Goal: Task Accomplishment & Management: Complete application form

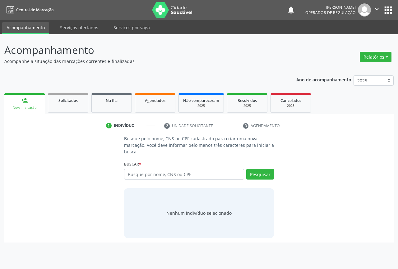
drag, startPoint x: 140, startPoint y: 174, endPoint x: 140, endPoint y: 168, distance: 5.6
click at [141, 174] on input "text" at bounding box center [184, 174] width 120 height 11
type input "700506520262056"
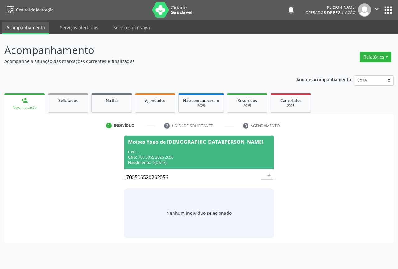
click at [152, 159] on div "CNS: 700 5065 2026 2056" at bounding box center [199, 156] width 142 height 5
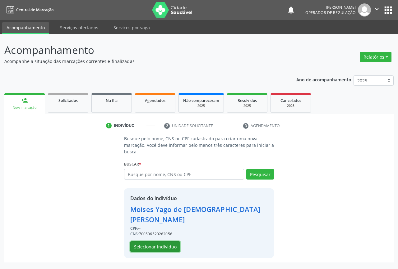
click at [152, 241] on button "Selecionar indivíduo" at bounding box center [155, 246] width 50 height 11
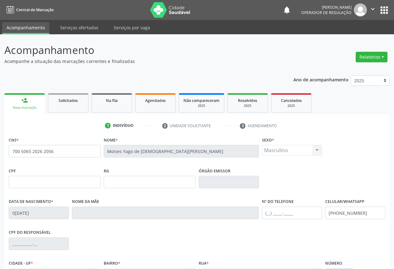
scroll to position [69, 0]
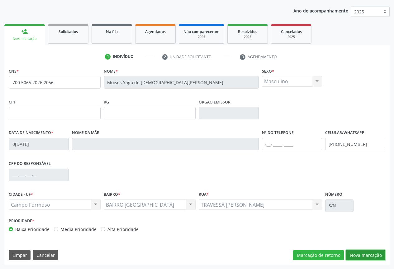
click at [356, 250] on button "Nova marcação" at bounding box center [365, 255] width 39 height 11
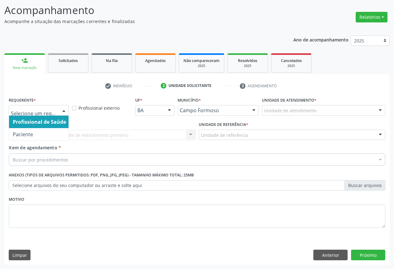
click at [63, 110] on div at bounding box center [63, 110] width 9 height 11
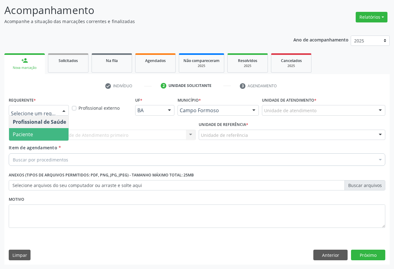
click at [25, 137] on span "Paciente" at bounding box center [23, 134] width 20 height 7
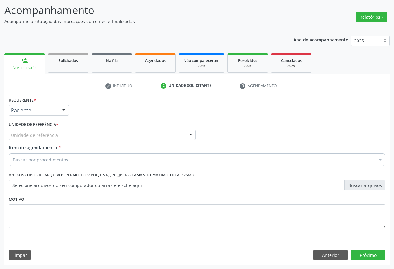
click at [60, 140] on div "Unidade de referência * Unidade de referência Unidade Basica de Saude da Famili…" at bounding box center [102, 132] width 190 height 24
click at [65, 137] on div "Unidade de referência" at bounding box center [102, 134] width 187 height 11
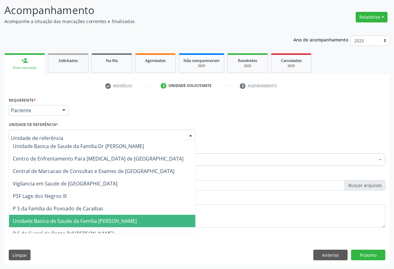
click at [67, 224] on span "Unidade Basica de Saude da Familia [PERSON_NAME]" at bounding box center [75, 220] width 124 height 7
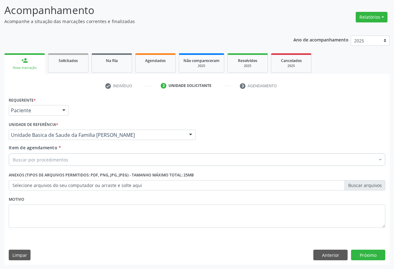
click at [47, 163] on div "Buscar por procedimentos" at bounding box center [197, 159] width 376 height 12
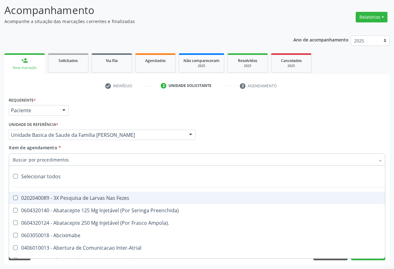
click at [47, 160] on input "Item de agendamento *" at bounding box center [194, 159] width 362 height 12
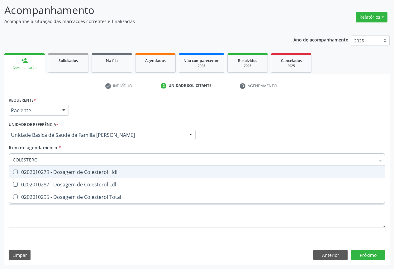
type input "COLESTEROL"
click at [106, 173] on div "0202010279 - Dosagem de Colesterol Hdl" at bounding box center [197, 171] width 368 height 5
checkbox Hdl "true"
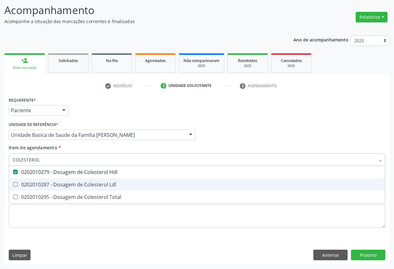
click at [96, 183] on div "0202010287 - Dosagem de Colesterol Ldl" at bounding box center [197, 184] width 368 height 5
checkbox Ldl "true"
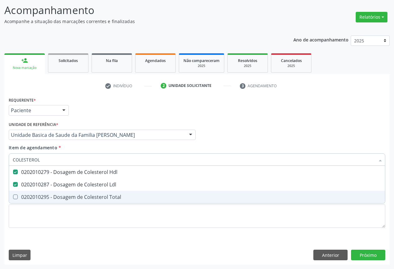
click at [94, 193] on span "0202010295 - Dosagem de Colesterol Total" at bounding box center [197, 196] width 376 height 12
checkbox Total "true"
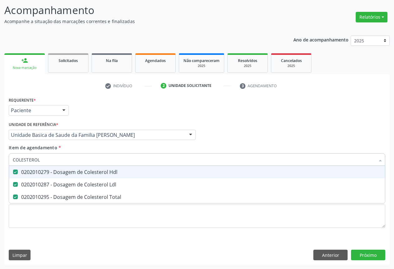
type input "COLESTEROL"
click at [104, 108] on div "Requerente * Paciente Profissional de Saúde Paciente Nenhum resultado encontrad…" at bounding box center [196, 107] width 379 height 24
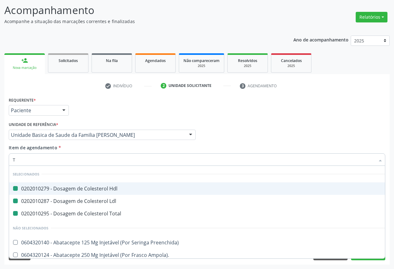
type input "TR"
checkbox Hdl "false"
checkbox Ldl "false"
checkbox Total "false"
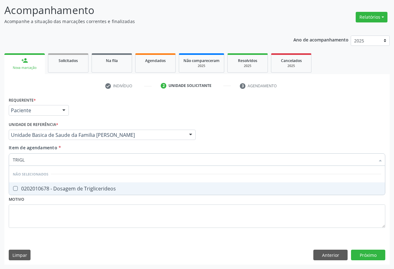
type input "TRIGLI"
click at [54, 189] on div "0202010678 - Dosagem de Triglicerideos" at bounding box center [197, 188] width 368 height 5
checkbox Triglicerideos "true"
click at [88, 119] on div "Requerente * Paciente Profissional de Saúde Paciente Nenhum resultado encontrad…" at bounding box center [196, 107] width 379 height 24
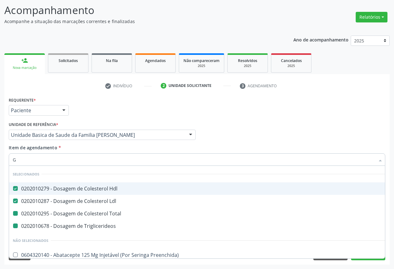
type input "GL"
checkbox Total "false"
checkbox Triglicerideos "false"
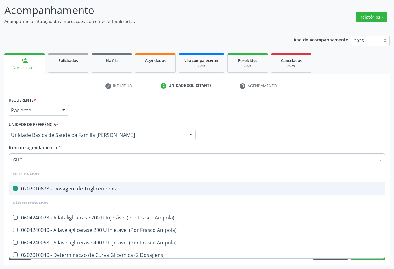
type input "GLICO"
checkbox Triglicerideos "false"
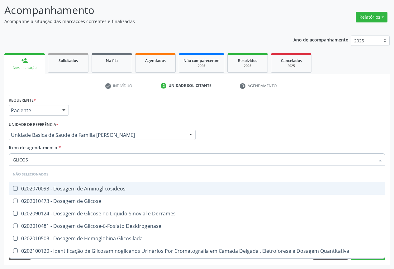
type input "GLICOSE"
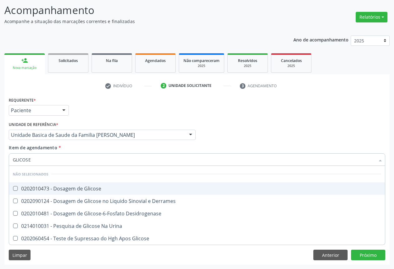
click at [59, 190] on div "0202010473 - Dosagem de Glicose" at bounding box center [197, 188] width 368 height 5
checkbox Glicose "true"
click at [112, 108] on div "Requerente * Paciente Profissional de Saúde Paciente Nenhum resultado encontrad…" at bounding box center [196, 107] width 379 height 24
checkbox Desidrogenase "true"
checkbox Urina "true"
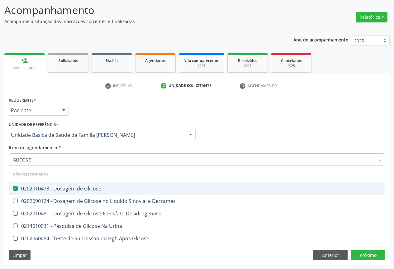
checkbox Glicose "true"
checkbox Derrames "true"
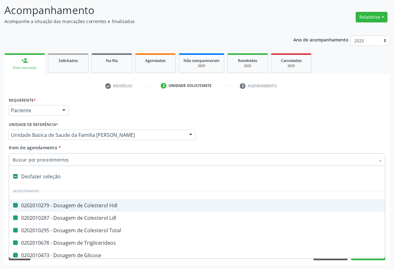
type input "U"
checkbox Hdl "false"
checkbox Total "false"
checkbox Triglicerideos "false"
checkbox Glicose "false"
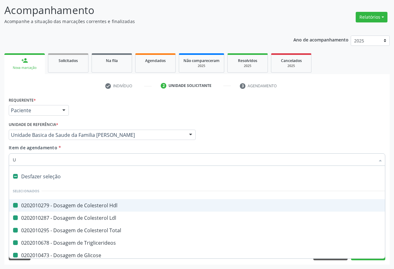
checkbox Ldl "false"
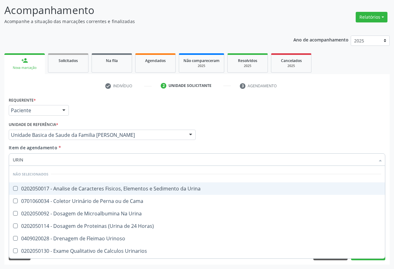
type input "URINA"
click at [43, 191] on div "0202050017 - Analise de Caracteres Fisicos, Elementos e Sedimento da Urina" at bounding box center [197, 188] width 368 height 5
checkbox Urina "true"
click at [99, 131] on div "Unidade Basica de Saude da Familia [PERSON_NAME]" at bounding box center [102, 134] width 187 height 11
checkbox Horas\) "true"
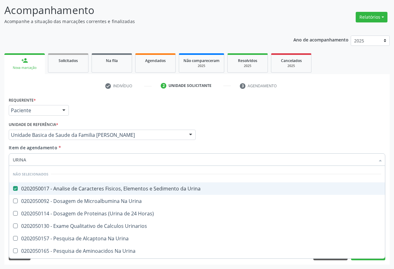
checkbox Urinarios "true"
checkbox Urina "true"
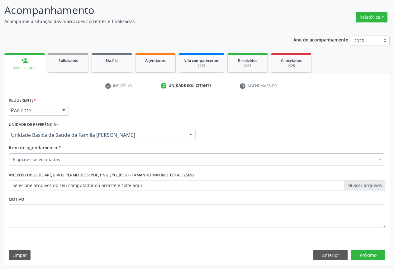
click at [81, 126] on div "Unidade de referência * Unidade Basica de Saude da Familia Maninho Ferreira Uni…" at bounding box center [102, 130] width 187 height 20
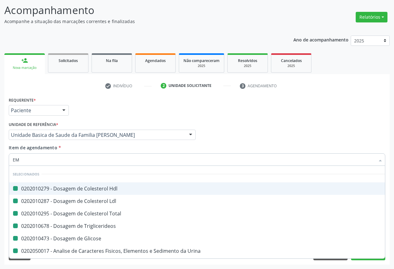
type input "EMO"
checkbox Hdl "false"
checkbox Total "false"
checkbox Triglicerideos "false"
checkbox Glicose "false"
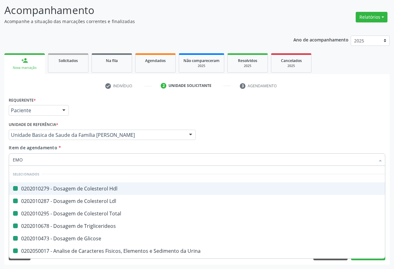
checkbox Ldl "false"
checkbox Urina "false"
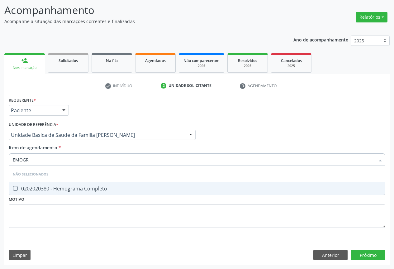
type input "EMOGRA"
click at [47, 191] on div "0202020380 - Hemograma Completo" at bounding box center [197, 188] width 368 height 5
checkbox Completo "true"
click at [101, 112] on div "Requerente * Paciente Profissional de Saúde Paciente Nenhum resultado encontrad…" at bounding box center [196, 107] width 379 height 24
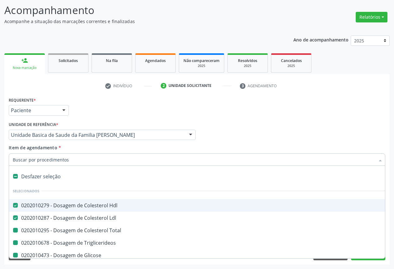
type input "P"
checkbox Total "false"
checkbox Triglicerideos "false"
checkbox Glicose "false"
checkbox Urina "false"
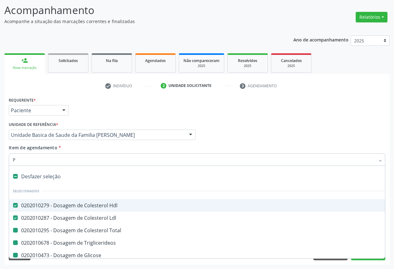
checkbox Completo "false"
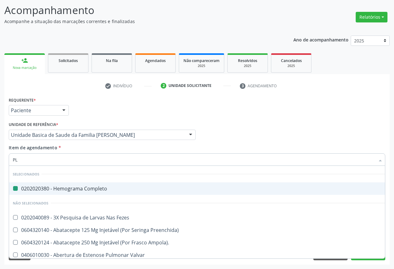
type input "PLA"
checkbox Completo "false"
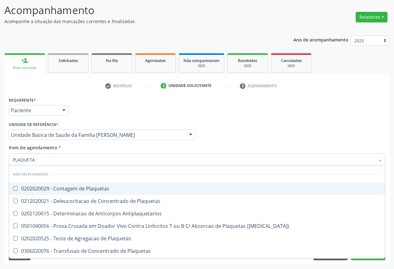
type input "PLAQUETAS"
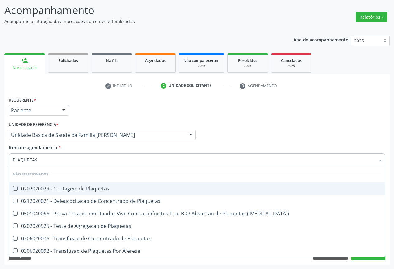
click at [63, 190] on div "0202020029 - Contagem de Plaquetas" at bounding box center [197, 188] width 368 height 5
checkbox Plaquetas "true"
click at [152, 117] on div "Requerente * Paciente Profissional de Saúde Paciente Nenhum resultado encontrad…" at bounding box center [196, 107] width 379 height 24
checkbox Match\) "true"
checkbox Plaquetas "true"
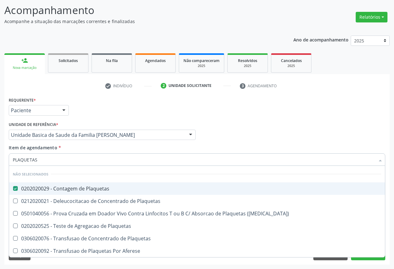
checkbox Plaquetas "true"
checkbox Aferese "true"
checkbox Plaquetas "true"
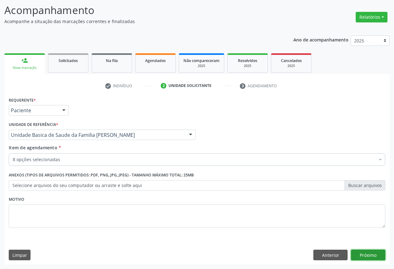
click at [377, 254] on button "Próximo" at bounding box center [368, 254] width 34 height 11
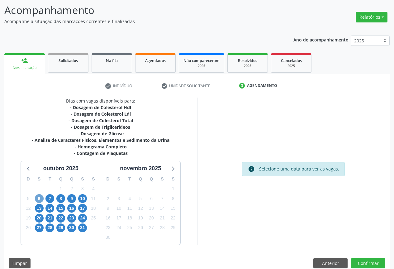
click at [42, 201] on span "6" at bounding box center [39, 198] width 9 height 9
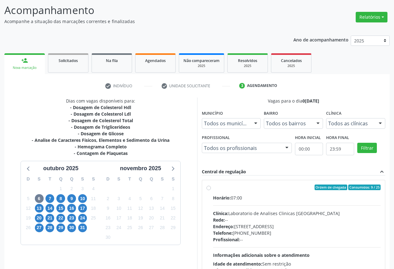
click at [271, 220] on div "Rede: --" at bounding box center [297, 219] width 168 height 7
click at [211, 190] on input "Ordem de chegada Consumidos: 9 / 25 Horário: 07:00 Clínica: Laboratorio de Anal…" at bounding box center [208, 187] width 4 height 6
radio input "true"
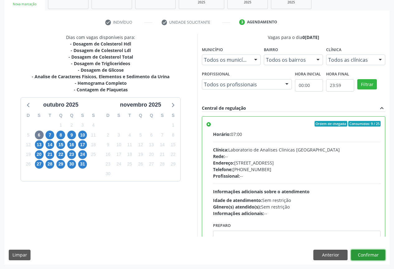
click at [361, 254] on button "Confirmar" at bounding box center [368, 254] width 34 height 11
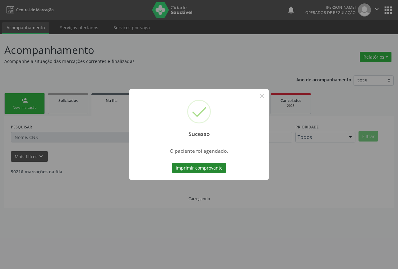
click at [208, 167] on button "Imprimir comprovante" at bounding box center [199, 167] width 54 height 11
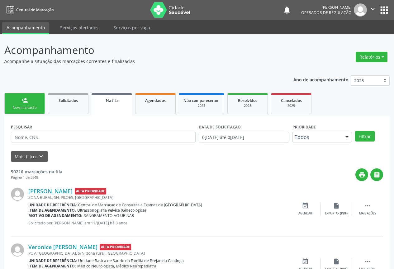
click at [32, 99] on link "person_add Nova marcação" at bounding box center [24, 103] width 40 height 21
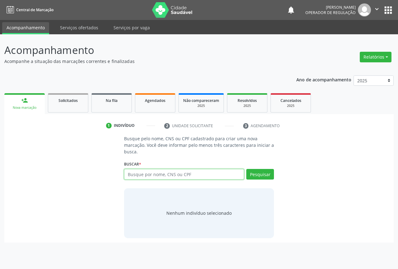
click at [134, 177] on input "text" at bounding box center [184, 174] width 120 height 11
type input "709008830310113"
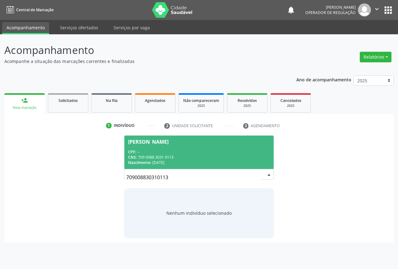
click at [159, 153] on div "CPF: --" at bounding box center [199, 151] width 142 height 5
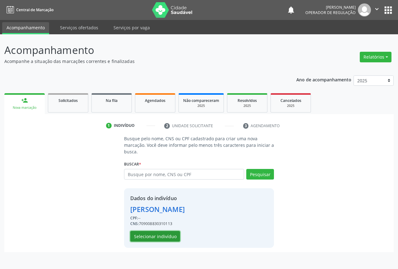
click at [147, 234] on button "Selecionar indivíduo" at bounding box center [155, 236] width 50 height 11
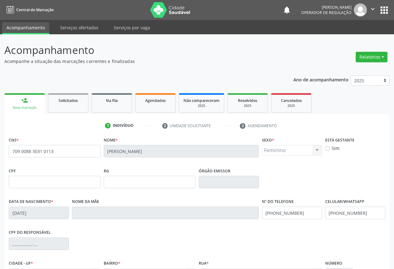
scroll to position [69, 0]
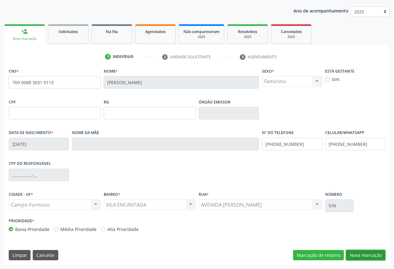
click at [364, 254] on button "Nova marcação" at bounding box center [365, 255] width 39 height 11
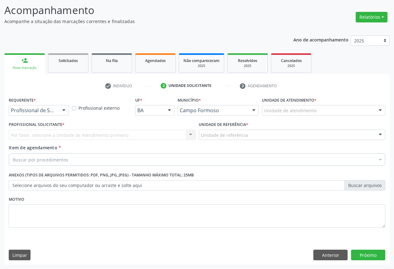
click at [60, 111] on div at bounding box center [63, 110] width 9 height 11
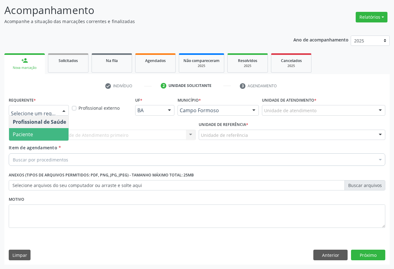
click at [38, 134] on span "Paciente" at bounding box center [39, 134] width 61 height 12
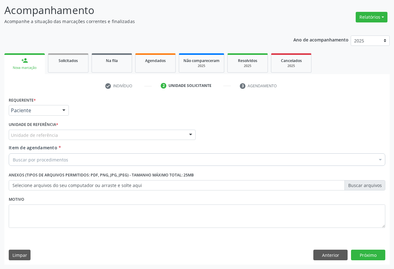
click at [76, 133] on div "Unidade de referência" at bounding box center [102, 134] width 187 height 11
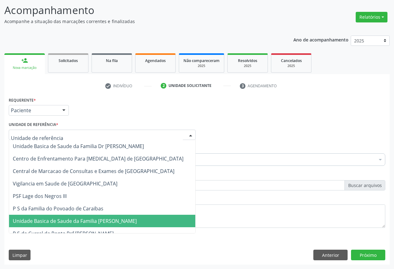
click at [76, 215] on span "Unidade Basica de Saude da Familia [PERSON_NAME]" at bounding box center [102, 220] width 186 height 12
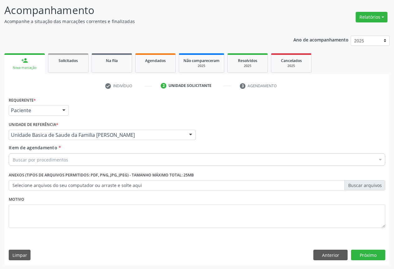
click at [69, 162] on div "Buscar por procedimentos" at bounding box center [197, 159] width 376 height 12
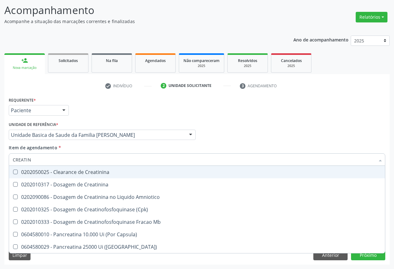
type input "CREATINI"
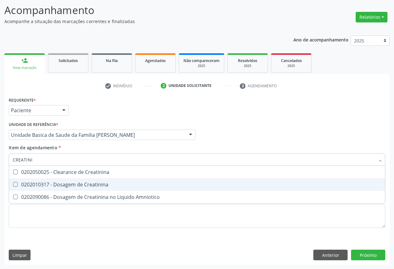
click at [76, 185] on div "0202010317 - Dosagem de Creatinina" at bounding box center [197, 184] width 368 height 5
checkbox Creatinina "true"
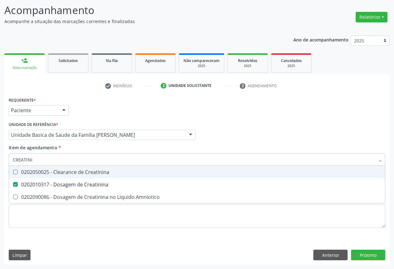
type input "CREATINI"
click at [96, 104] on div "Requerente * Paciente Profissional de Saúde Paciente Nenhum resultado encontrad…" at bounding box center [196, 107] width 379 height 24
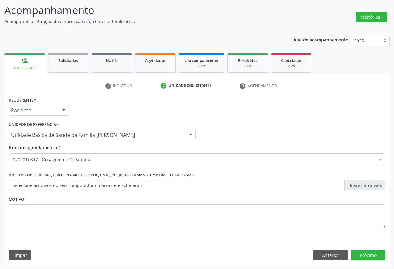
click at [50, 163] on div "0202010317 - Dosagem de Creatinina" at bounding box center [197, 159] width 376 height 12
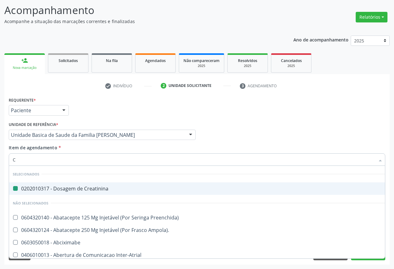
type input "CO"
checkbox Creatinina "false"
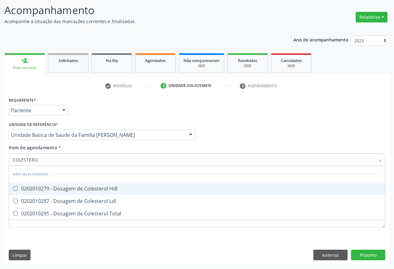
type input "COLESTEROL"
click at [50, 186] on div "0202010279 - Dosagem de Colesterol Hdl" at bounding box center [197, 188] width 368 height 5
checkbox Hdl "true"
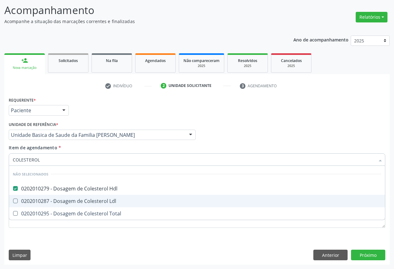
drag, startPoint x: 48, startPoint y: 201, endPoint x: 41, endPoint y: 214, distance: 14.1
click at [48, 202] on div "0202010287 - Dosagem de Colesterol Ldl" at bounding box center [197, 200] width 368 height 5
checkbox Ldl "true"
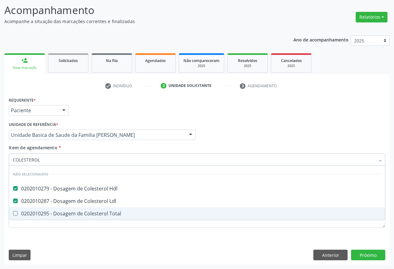
click at [41, 214] on div "0202010295 - Dosagem de Colesterol Total" at bounding box center [197, 213] width 368 height 5
checkbox Total "true"
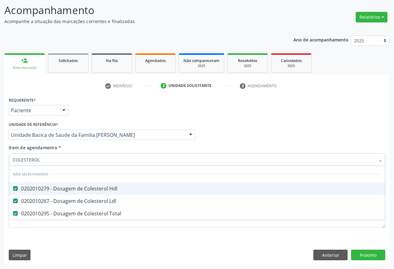
click at [87, 114] on div "Requerente * Paciente Profissional de Saúde Paciente Nenhum resultado encontrad…" at bounding box center [196, 107] width 379 height 24
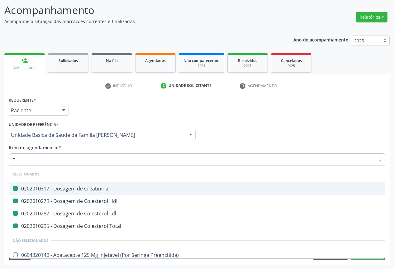
type input "TR"
checkbox Creatinina "false"
checkbox Ldl "false"
checkbox Hdl "false"
checkbox Total "false"
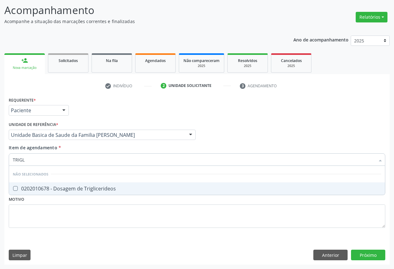
type input "TRIGLI"
click at [46, 191] on div "0202010678 - Dosagem de Triglicerideos" at bounding box center [197, 188] width 368 height 5
checkbox Triglicerideos "true"
click at [88, 114] on div "Requerente * Paciente Profissional de Saúde Paciente Nenhum resultado encontrad…" at bounding box center [196, 107] width 379 height 24
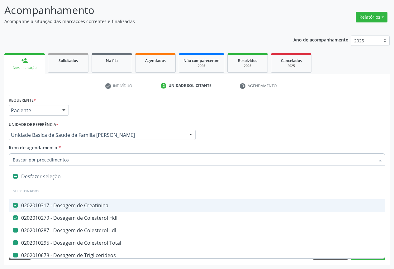
type input "H"
checkbox Ldl "false"
checkbox Total "false"
checkbox Triglicerideos "false"
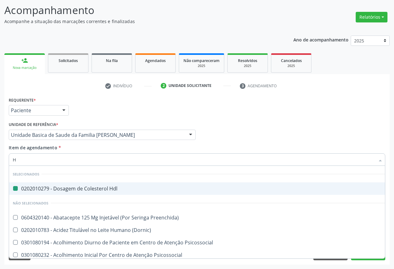
type input "HE"
checkbox Hdl "false"
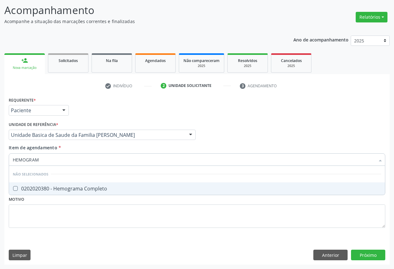
type input "HEMOGRAMA"
drag, startPoint x: 36, startPoint y: 189, endPoint x: 59, endPoint y: 143, distance: 51.9
click at [36, 189] on div "0202020380 - Hemograma Completo" at bounding box center [197, 188] width 368 height 5
checkbox Completo "true"
click at [88, 103] on div "Requerente * Paciente Profissional de Saúde Paciente Nenhum resultado encontrad…" at bounding box center [196, 107] width 379 height 24
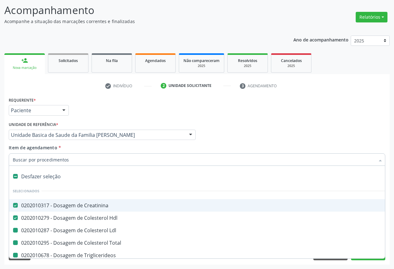
type input "P"
checkbox Ldl "false"
checkbox Total "false"
checkbox Triglicerideos "false"
checkbox Completo "false"
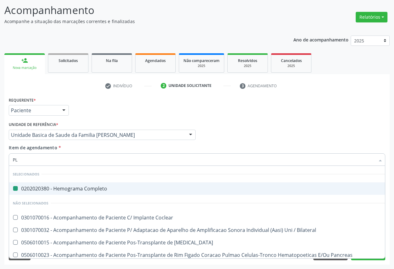
type input "PLA"
checkbox Completo "false"
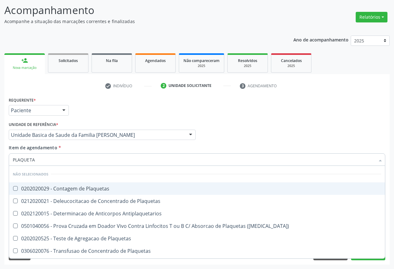
type input "PLAQUETAS"
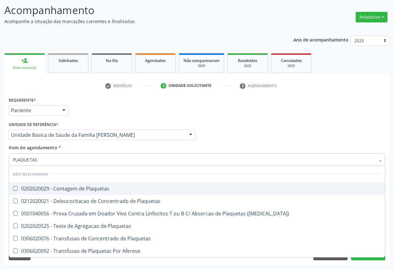
click at [59, 190] on div "0202020029 - Contagem de Plaquetas" at bounding box center [197, 188] width 368 height 5
checkbox Plaquetas "true"
click at [102, 111] on div "Requerente * Paciente Profissional de Saúde Paciente Nenhum resultado encontrad…" at bounding box center [196, 107] width 379 height 24
checkbox Match\) "true"
checkbox Plaquetas "true"
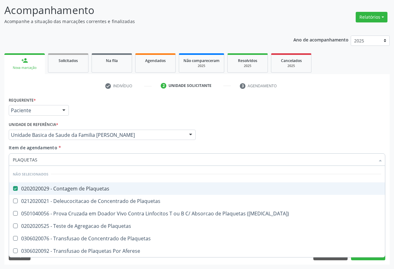
checkbox Plaquetas "true"
checkbox Aferese "true"
checkbox Plaquetas "true"
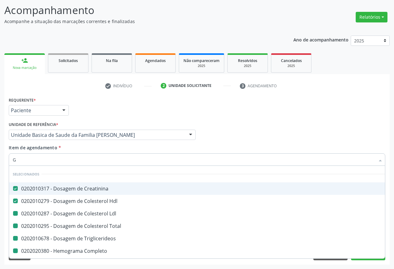
type input "GL"
checkbox Ldl "false"
checkbox Total "false"
checkbox Triglicerideos "false"
checkbox Completo "false"
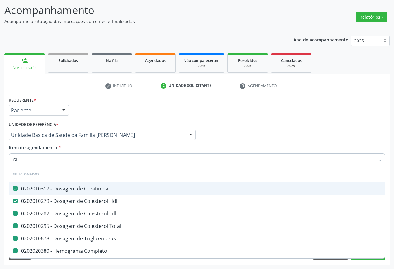
checkbox Plaquetas "false"
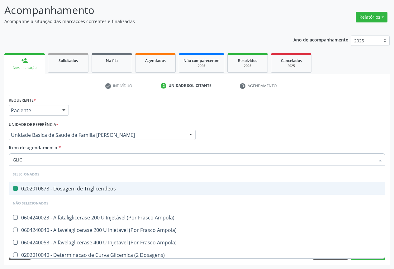
type input "GLICO"
checkbox Triglicerideos "false"
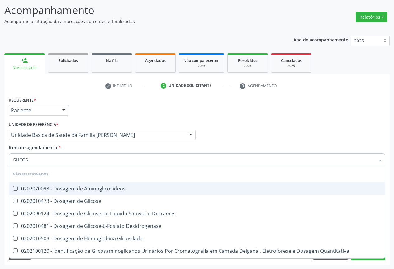
type input "GLICOSE"
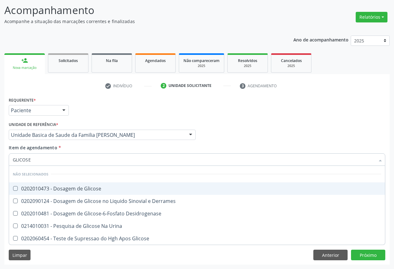
click at [75, 189] on div "0202010473 - Dosagem de Glicose" at bounding box center [197, 188] width 368 height 5
checkbox Glicose "true"
click at [111, 101] on div "Requerente * Paciente Profissional de Saúde Paciente Nenhum resultado encontrad…" at bounding box center [196, 107] width 379 height 24
checkbox Desidrogenase "true"
checkbox Urina "true"
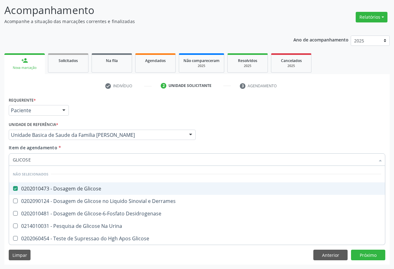
checkbox Glicose "true"
checkbox Derrames "true"
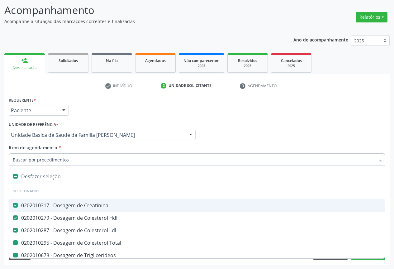
type input "P"
checkbox Total "false"
checkbox Triglicerideos "false"
checkbox Completo "false"
checkbox Plaquetas "false"
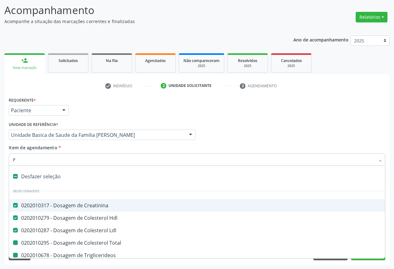
checkbox Glicose "false"
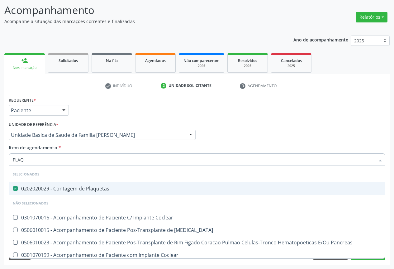
type input "PLAQU"
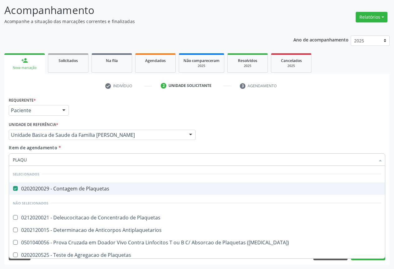
click at [93, 106] on div "Requerente * Paciente Profissional de Saúde Paciente Nenhum resultado encontrad…" at bounding box center [196, 107] width 379 height 24
checkbox Antiplaquetarios "true"
checkbox Match\) "true"
checkbox Plaquetas "true"
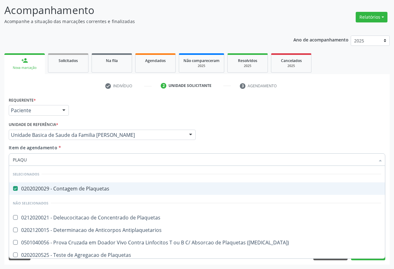
checkbox Aferese "true"
checkbox Plaquetas "true"
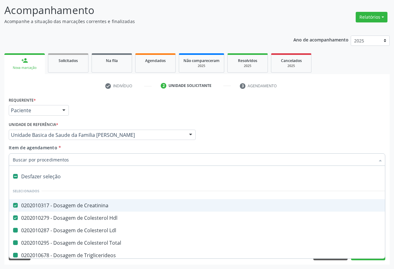
type input "U"
checkbox Total "false"
checkbox Triglicerideos "false"
checkbox Completo "false"
checkbox Plaquetas "false"
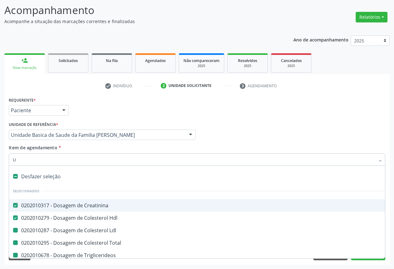
checkbox Glicose "false"
checkbox Ldl "false"
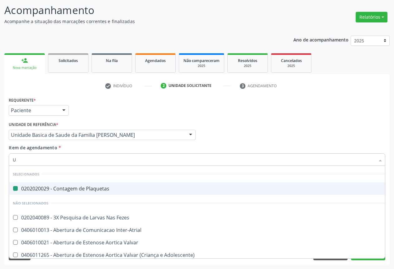
type input "UR"
checkbox Plaquetas "false"
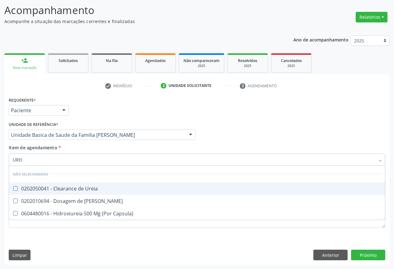
type input "UREIA"
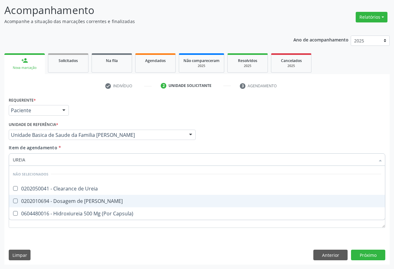
click at [48, 201] on div "0202010694 - Dosagem de Ureia" at bounding box center [197, 200] width 368 height 5
checkbox Ureia "true"
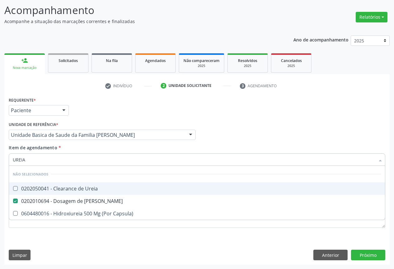
click at [108, 113] on div "Requerente * Paciente Profissional de Saúde Paciente Nenhum resultado encontrad…" at bounding box center [196, 107] width 379 height 24
checkbox Ureia "true"
checkbox Capsula\) "true"
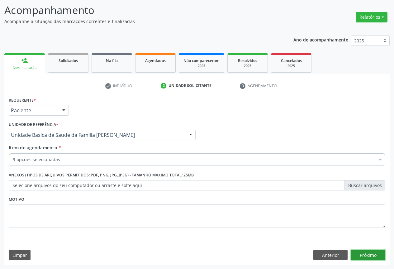
click at [357, 253] on button "Próximo" at bounding box center [368, 254] width 34 height 11
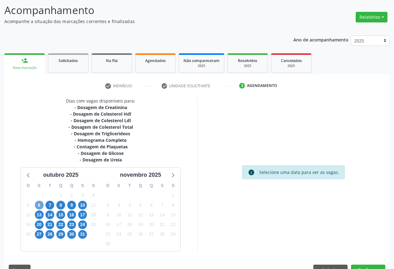
click at [40, 206] on span "6" at bounding box center [39, 204] width 9 height 9
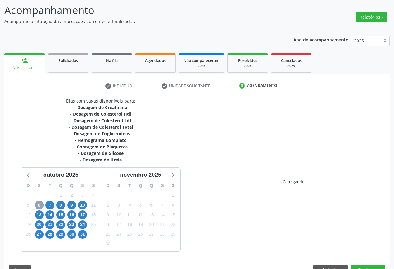
scroll to position [54, 0]
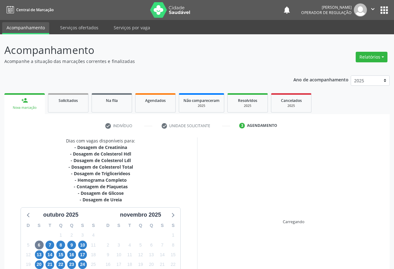
scroll to position [54, 0]
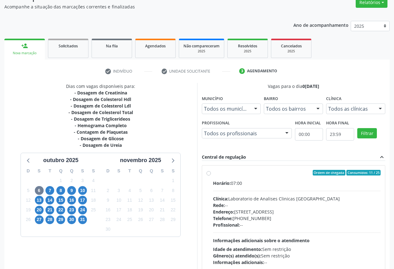
click at [240, 193] on div "Horário: 07:00 Clínica: Laboratorio de Analises Clinicas Sao Francisco Rede: --…" at bounding box center [297, 223] width 168 height 86
click at [211, 175] on input "Ordem de chegada Consumidos: 11 / 25 Horário: 07:00 Clínica: Laboratorio de Ana…" at bounding box center [208, 173] width 4 height 6
radio input "true"
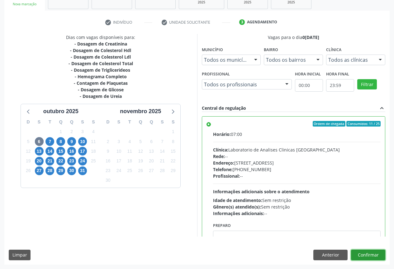
click at [366, 253] on button "Confirmar" at bounding box center [368, 254] width 34 height 11
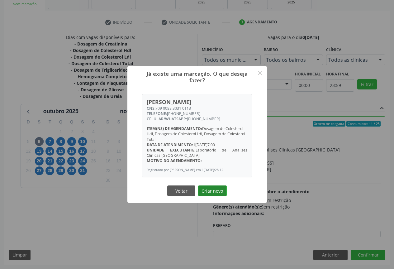
click at [211, 189] on button "Criar novo" at bounding box center [212, 190] width 29 height 11
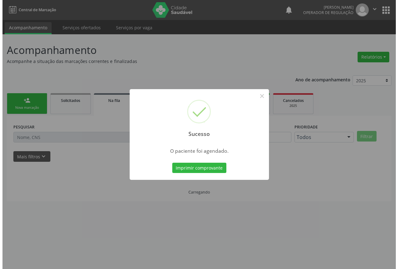
scroll to position [0, 0]
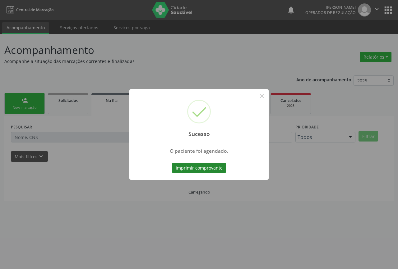
click at [216, 164] on button "Imprimir comprovante" at bounding box center [199, 167] width 54 height 11
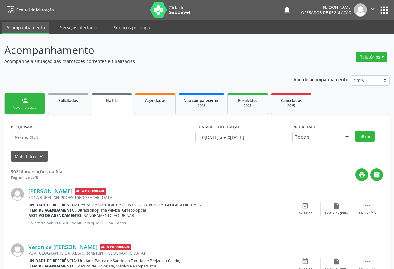
click at [32, 101] on link "person_add Nova marcação" at bounding box center [24, 103] width 40 height 21
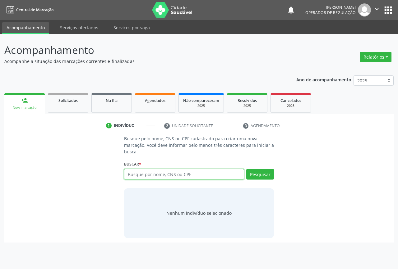
click at [143, 175] on input "text" at bounding box center [184, 174] width 120 height 11
click at [138, 176] on input "text" at bounding box center [184, 174] width 120 height 11
type input "703204659969395"
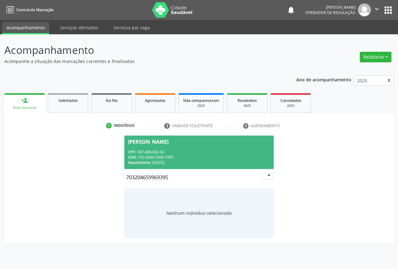
click at [175, 157] on div "CNS: 703 2046 5996 9395" at bounding box center [199, 156] width 142 height 5
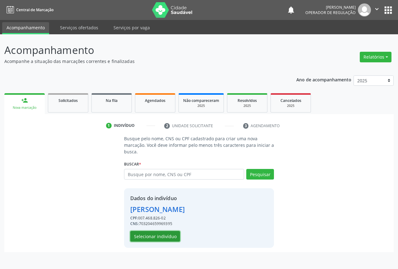
click at [168, 238] on button "Selecionar indivíduo" at bounding box center [155, 236] width 50 height 11
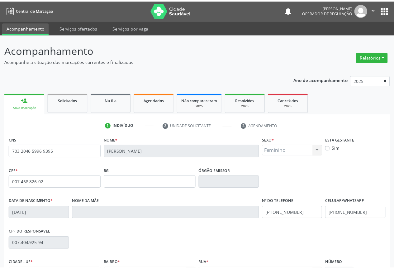
scroll to position [69, 0]
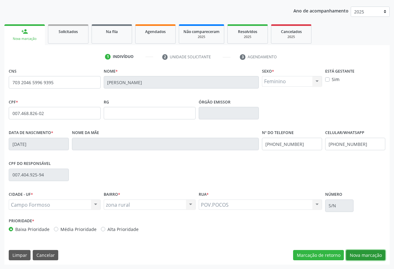
click at [365, 256] on button "Nova marcação" at bounding box center [365, 255] width 39 height 11
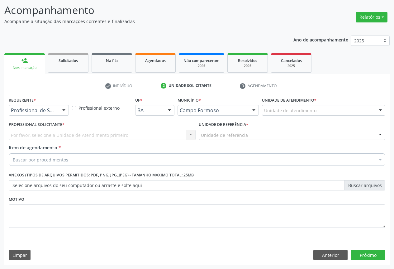
scroll to position [40, 0]
click at [62, 110] on div at bounding box center [63, 110] width 9 height 11
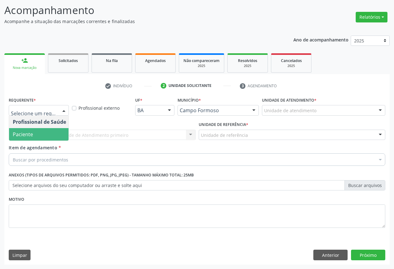
click at [27, 134] on span "Paciente" at bounding box center [23, 134] width 20 height 7
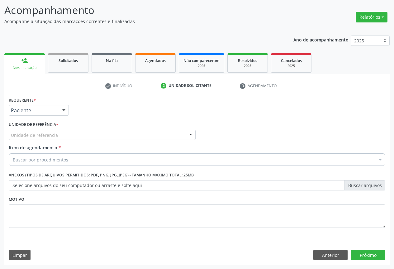
click at [87, 134] on div "Unidade de referência" at bounding box center [102, 134] width 187 height 11
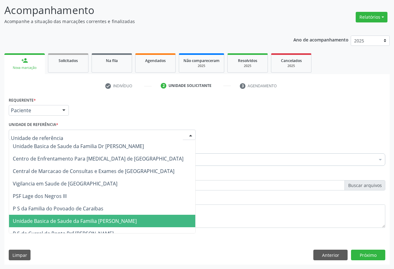
click at [89, 224] on span "Unidade Basica de Saude da Familia [PERSON_NAME]" at bounding box center [75, 220] width 124 height 7
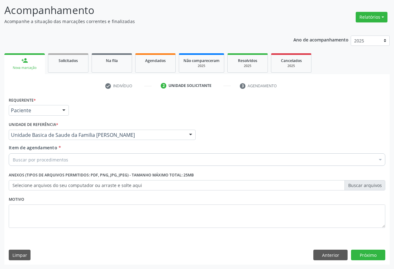
click at [74, 163] on div "Buscar por procedimentos" at bounding box center [197, 159] width 376 height 12
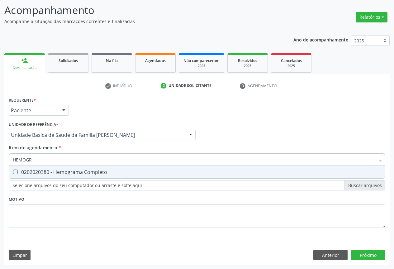
type input "HEMOGRA"
drag, startPoint x: 81, startPoint y: 174, endPoint x: 81, endPoint y: 167, distance: 6.6
click at [81, 174] on div "0202020380 - Hemograma Completo" at bounding box center [197, 171] width 368 height 5
checkbox Completo "true"
type input "HEMOGRA"
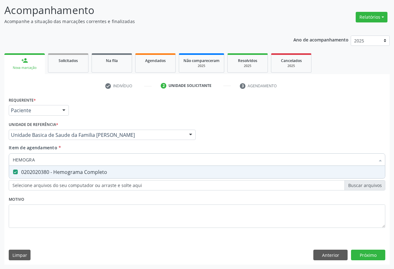
click at [95, 107] on div "Requerente * Paciente Profissional de Saúde Paciente Nenhum resultado encontrad…" at bounding box center [196, 107] width 379 height 24
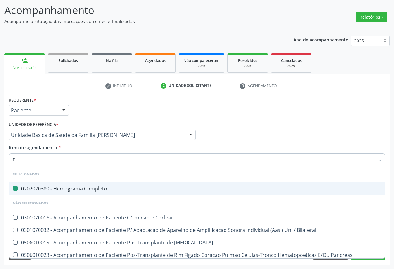
type input "PLA"
checkbox Completo "false"
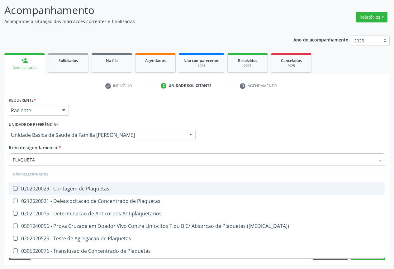
type input "PLAQUETAS"
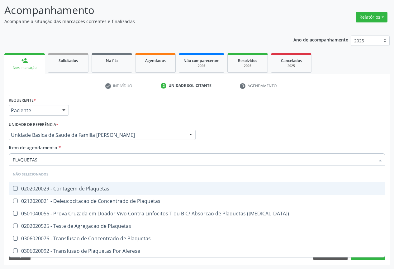
click at [54, 189] on div "0202020029 - Contagem de Plaquetas" at bounding box center [197, 188] width 368 height 5
checkbox Plaquetas "true"
click at [85, 100] on div "Requerente * Paciente Profissional de Saúde Paciente Nenhum resultado encontrad…" at bounding box center [196, 107] width 379 height 24
checkbox Plaquetas "true"
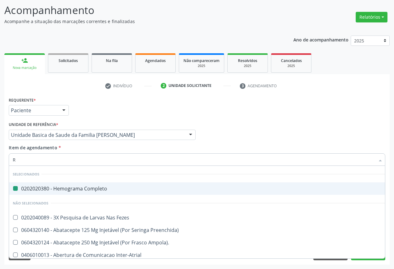
type input "RE"
checkbox Completo "false"
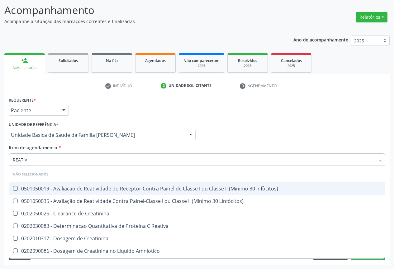
type input "REATIVA"
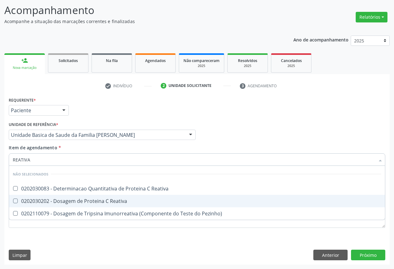
click at [74, 199] on div "0202030202 - Dosagem de Proteina C Reativa" at bounding box center [197, 200] width 368 height 5
checkbox Reativa "true"
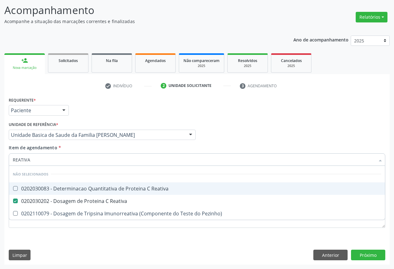
type input "REATIVA"
click at [91, 105] on div "Requerente * Paciente Profissional de Saúde Paciente Nenhum resultado encontrad…" at bounding box center [196, 107] width 379 height 24
checkbox Reativa "true"
checkbox Pezinho\) "true"
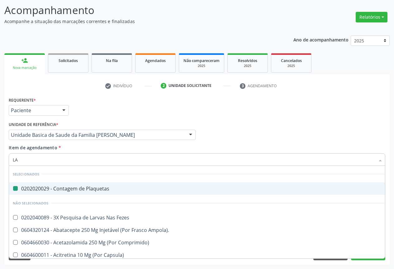
type input "LAT"
checkbox Plaquetas "false"
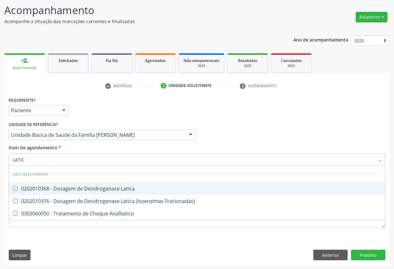
type input "LATICA"
drag, startPoint x: 47, startPoint y: 190, endPoint x: 59, endPoint y: 148, distance: 42.8
click at [47, 189] on div "0202010368 - Dosagem de Desidrogenase Latica" at bounding box center [197, 188] width 368 height 5
checkbox Latica "true"
type input "LATICA"
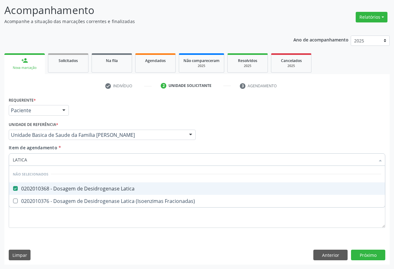
click at [101, 113] on div "Requerente * Paciente Profissional de Saúde Paciente Nenhum resultado encontrad…" at bounding box center [196, 107] width 379 height 24
checkbox Fracionadas\) "true"
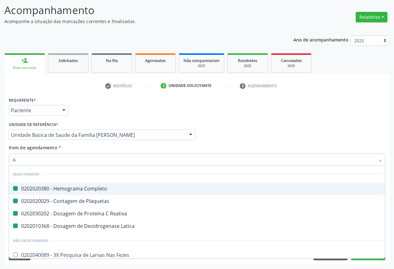
type input "AI"
checkbox Completo "false"
checkbox Plaquetas "false"
checkbox Reativa "false"
checkbox Latica "false"
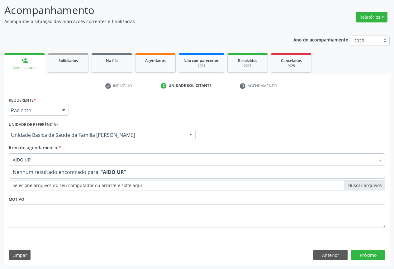
drag, startPoint x: 40, startPoint y: 161, endPoint x: 0, endPoint y: 155, distance: 40.3
click at [0, 155] on div "Acompanhamento Acompanhe a situação das marcações correntes e finalizadas Relat…" at bounding box center [197, 131] width 394 height 274
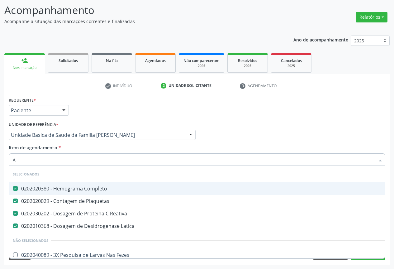
type input "AC"
checkbox Completo "false"
checkbox Plaquetas "false"
checkbox Reativa "false"
checkbox Latica "false"
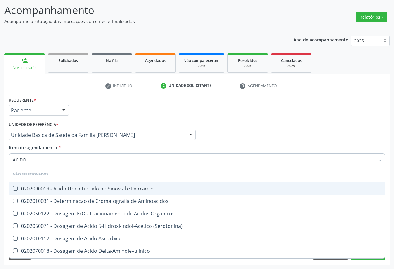
type input "ACIDO U"
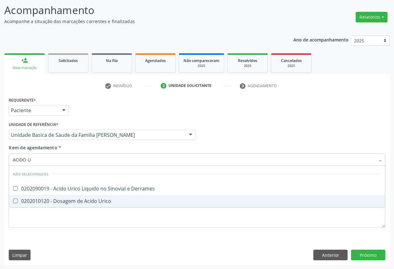
click at [32, 200] on div "0202010120 - Dosagem de Acido Urico" at bounding box center [197, 200] width 368 height 5
checkbox Urico "true"
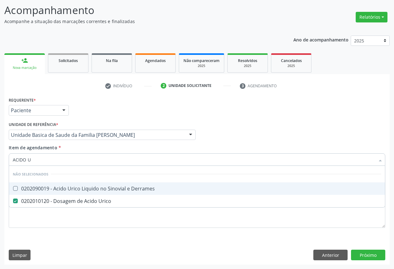
type input "ACIDO U"
click at [103, 106] on div "Requerente * Paciente Profissional de Saúde Paciente Nenhum resultado encontrad…" at bounding box center [196, 107] width 379 height 24
checkbox Derrames "true"
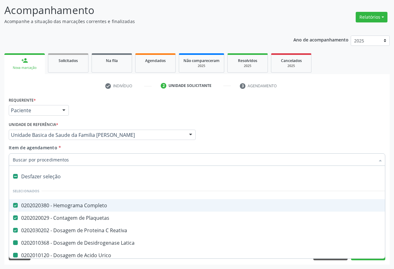
type input "U"
checkbox Latica "false"
checkbox Urico "false"
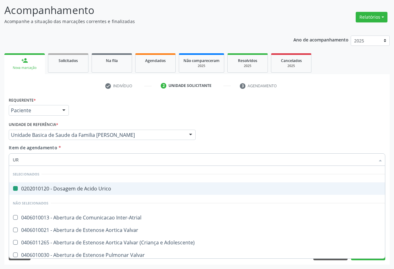
type input "URE"
checkbox Urico "false"
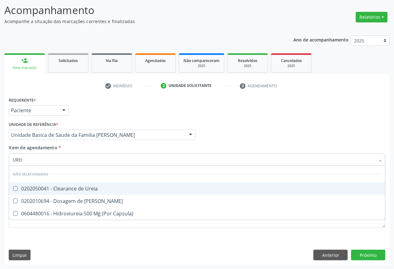
type input "UREIA"
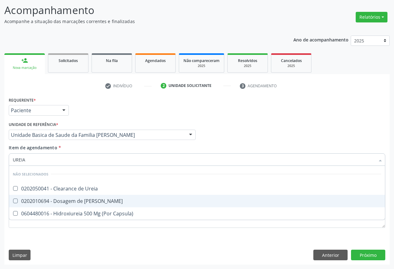
click at [45, 197] on span "0202010694 - Dosagem de [PERSON_NAME]" at bounding box center [197, 201] width 376 height 12
checkbox Ureia "true"
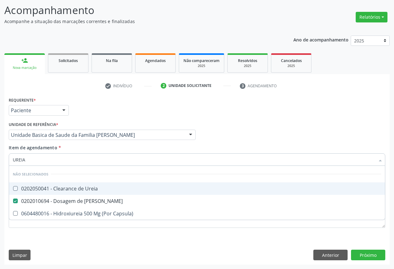
click at [80, 117] on div "Requerente * Paciente Profissional de Saúde Paciente Nenhum resultado encontrad…" at bounding box center [196, 107] width 379 height 24
checkbox Ureia "true"
checkbox Capsula\) "true"
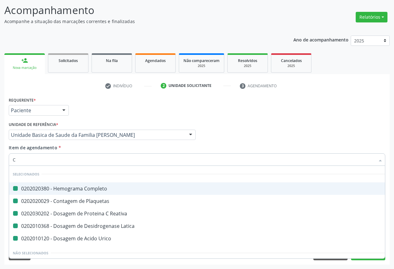
type input "CR"
checkbox Completo "false"
checkbox Reativa "false"
checkbox Plaquetas "false"
checkbox Latica "false"
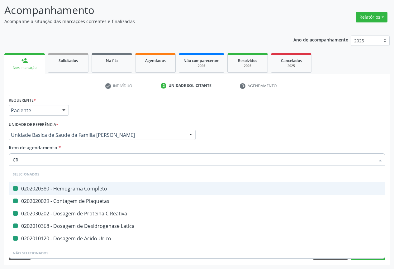
checkbox Urico "false"
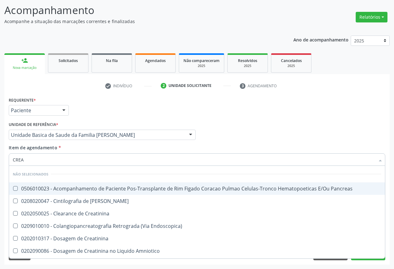
type input "CREAT"
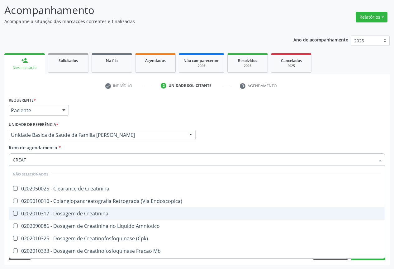
click at [58, 214] on div "0202010317 - Dosagem de Creatinina" at bounding box center [197, 213] width 368 height 5
checkbox Creatinina "true"
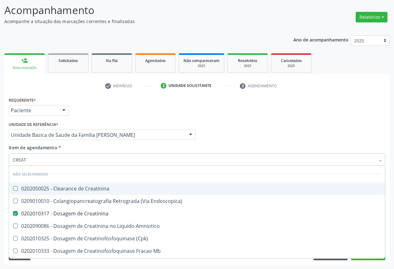
drag, startPoint x: 109, startPoint y: 109, endPoint x: 60, endPoint y: 168, distance: 77.4
click at [108, 109] on div "Requerente * Paciente Profissional de Saúde Paciente Nenhum resultado encontrad…" at bounding box center [196, 107] width 379 height 24
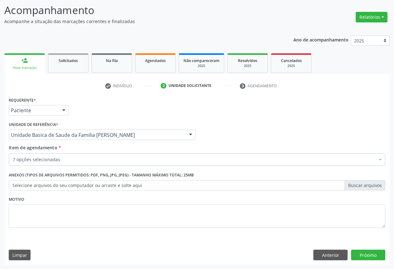
checkbox Completo "true"
checkbox Plaquetas "true"
checkbox Latica "true"
checkbox Urico "true"
checkbox Creatinina "true"
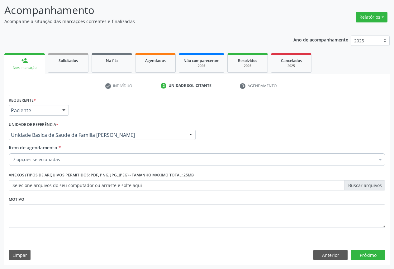
checkbox Ureia "true"
click at [42, 155] on div "7 opções selecionadas" at bounding box center [197, 159] width 376 height 12
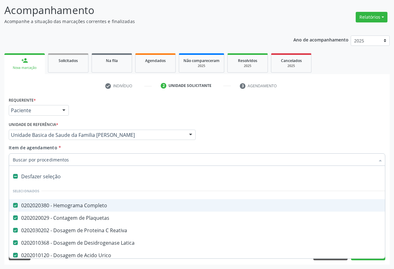
type input "T"
checkbox Creatinina "false"
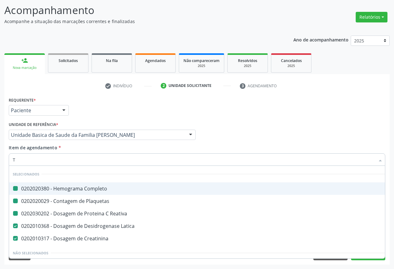
type input "TG"
checkbox Completo "false"
checkbox Reativa "false"
checkbox Plaquetas "false"
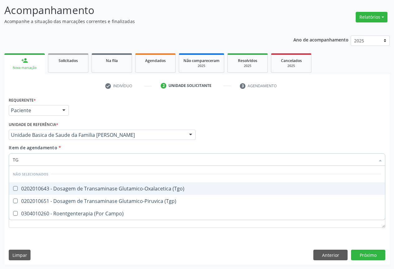
click at [45, 190] on div "0202010643 - Dosagem de Transaminase Glutamico-Oxalacetica (Tgo)" at bounding box center [197, 188] width 368 height 5
checkbox \(Tgo\) "true"
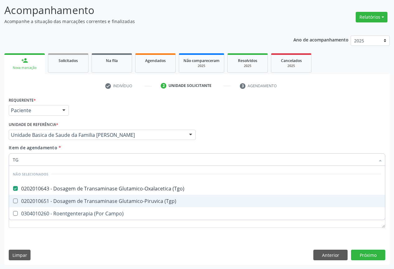
click at [38, 201] on div "0202010651 - Dosagem de Transaminase Glutamico-Piruvica (Tgp)" at bounding box center [197, 200] width 368 height 5
checkbox \(Tgp\) "true"
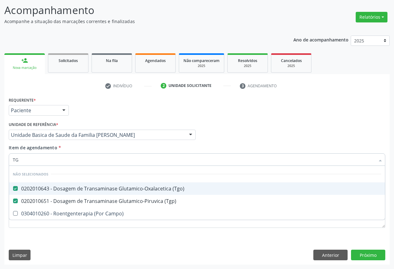
click at [73, 107] on div "Requerente * Paciente Profissional de Saúde Paciente Nenhum resultado encontrad…" at bounding box center [196, 107] width 379 height 24
checkbox Campo\) "true"
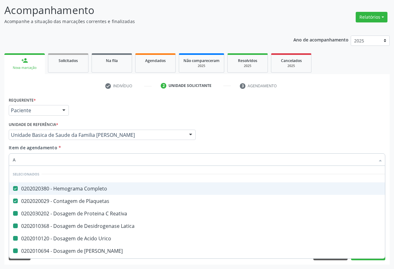
type input "AL"
checkbox Reativa "false"
checkbox Latica "false"
checkbox Urico "false"
checkbox Ureia "false"
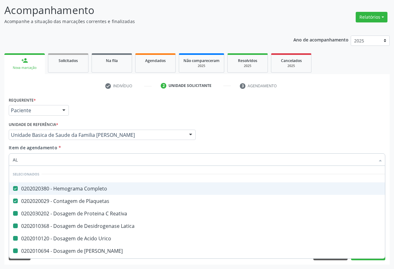
checkbox Creatinina "false"
checkbox \(Tgo\) "false"
checkbox \(Tgp\) "false"
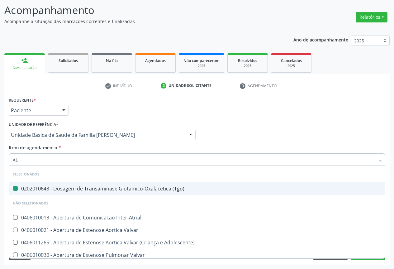
type input "ALC"
checkbox \(Tgo\) "false"
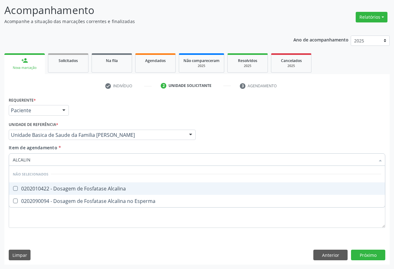
type input "ALCALINA"
click at [55, 188] on div "0202010422 - Dosagem de Fosfatase Alcalina" at bounding box center [197, 188] width 368 height 5
checkbox Alcalina "true"
click at [77, 99] on div "Requerente * Paciente Profissional de Saúde Paciente Nenhum resultado encontrad…" at bounding box center [196, 107] width 379 height 24
checkbox Esperma "true"
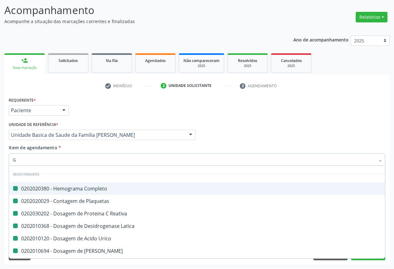
type input "GA"
checkbox Completo "false"
checkbox Plaquetas "false"
checkbox Reativa "false"
checkbox Latica "false"
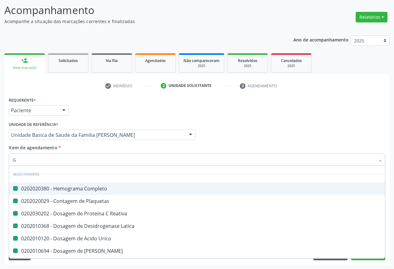
checkbox Urico "false"
checkbox Ureia "false"
checkbox Creatinina "false"
checkbox \(Tgo\) "false"
checkbox \(Tgp\) "false"
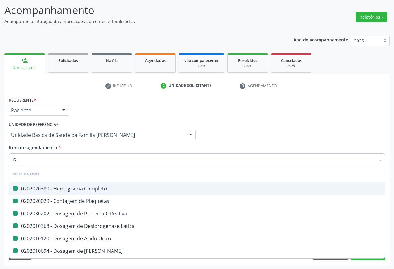
checkbox Alcalina "false"
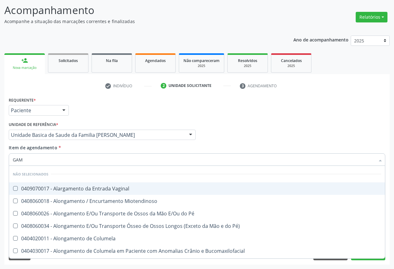
type input "GAMA"
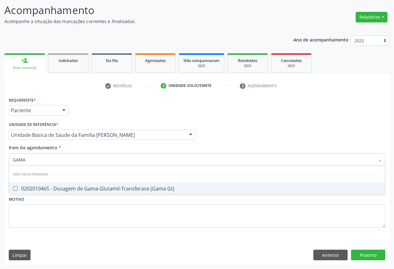
click at [36, 186] on div "0202010465 - Dosagem de Gama-Glutamil-Transferase (Gama Gt)" at bounding box center [197, 188] width 368 height 5
checkbox Gt\) "true"
click at [92, 116] on div "Requerente * Paciente Profissional de Saúde Paciente Nenhum resultado encontrad…" at bounding box center [196, 107] width 379 height 24
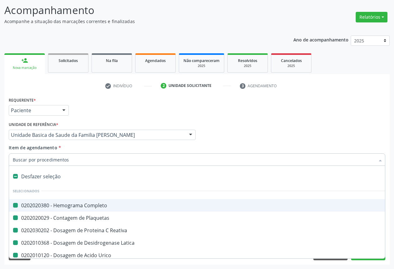
type input "B"
checkbox Completo "false"
checkbox Plaquetas "false"
checkbox Reativa "false"
checkbox Latica "false"
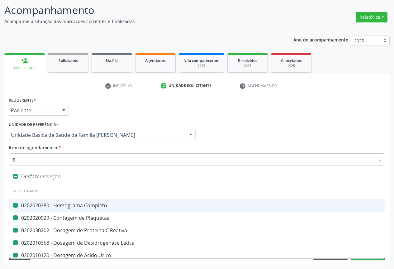
checkbox Urico "false"
checkbox Ureia "false"
checkbox Creatinina "false"
checkbox \(Tgo\) "false"
checkbox \(Tgp\) "false"
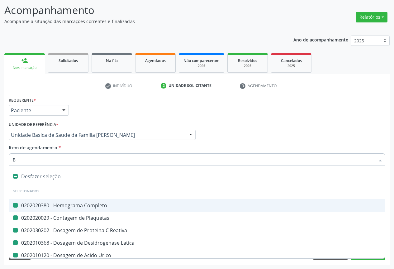
checkbox Alcalina "false"
checkbox Gt\) "false"
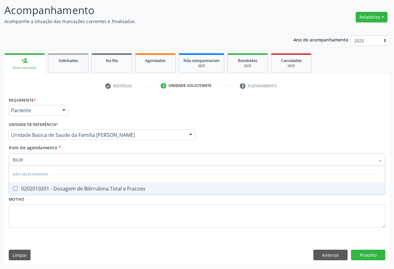
type input "BILIRR"
click at [66, 188] on div "0202010201 - Dosagem de Bilirrubina Total e Fracoes" at bounding box center [197, 188] width 368 height 5
checkbox Fracoes "true"
click at [101, 129] on div "Unidade de referência * Unidade Basica de Saude da Familia Maninho Ferreira Uni…" at bounding box center [102, 130] width 187 height 20
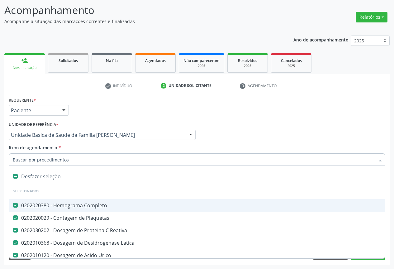
type input "P"
checkbox Ureia "false"
checkbox Creatinina "false"
checkbox \(Tgo\) "false"
checkbox \(Tgp\) "false"
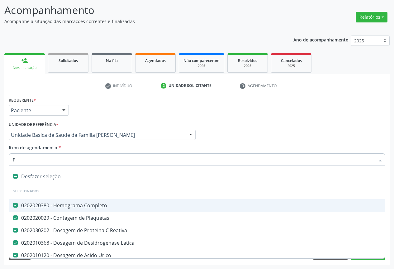
checkbox Alcalina "false"
checkbox Gt\) "false"
checkbox Fracoes "false"
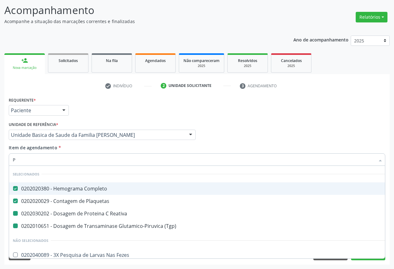
type input "PR"
checkbox Reativa "false"
checkbox \(Tgp\) "false"
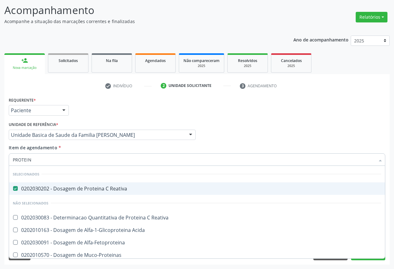
type input "PROTEINA"
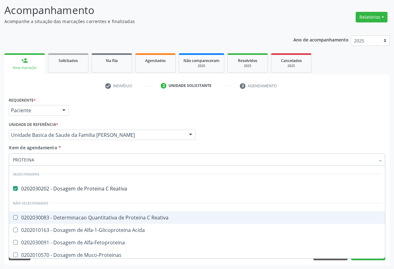
scroll to position [62, 0]
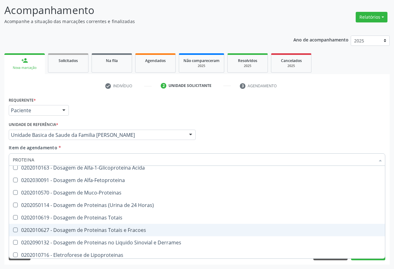
click at [115, 230] on div "0202010627 - Dosagem de Proteinas Totais e Fracoes" at bounding box center [197, 229] width 368 height 5
checkbox Fracoes "true"
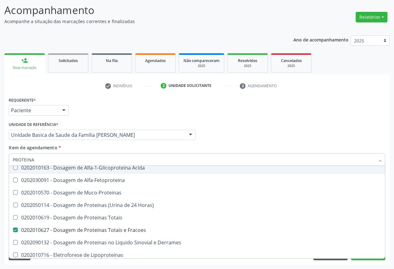
click at [119, 106] on div "Requerente * Paciente Profissional de Saúde Paciente Nenhum resultado encontrad…" at bounding box center [196, 107] width 379 height 24
checkbox Reativa "true"
checkbox Acida "true"
checkbox Muco-Proteinas "true"
checkbox Horas\) "true"
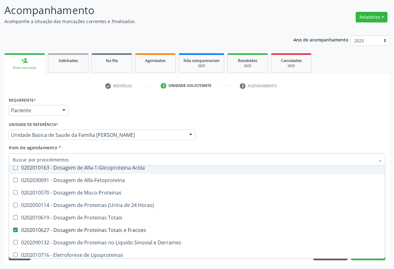
checkbox Totais "true"
checkbox Derrames "true"
checkbox Lipoproteinas "true"
checkbox Proteinas "true"
checkbox Liquor "true"
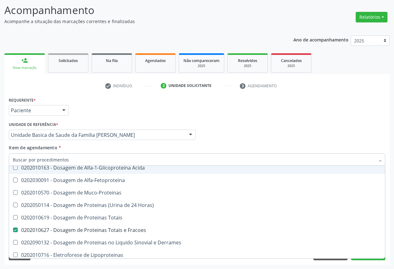
checkbox Alfa-Fetoproteina "true"
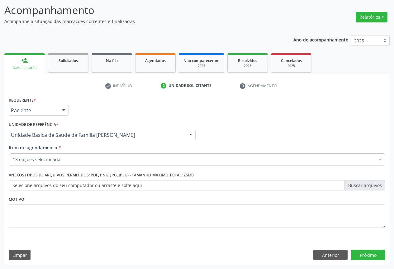
scroll to position [0, 0]
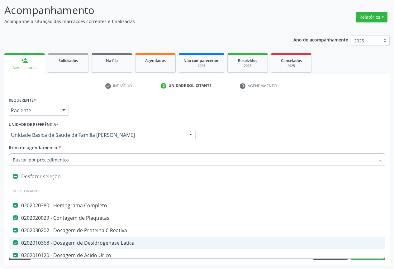
type input "T"
checkbox Fracoes "false"
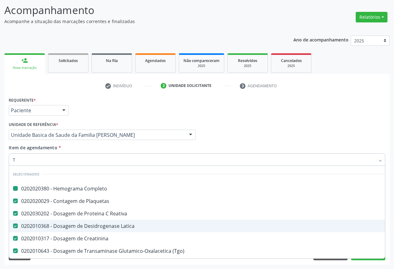
type input "TP"
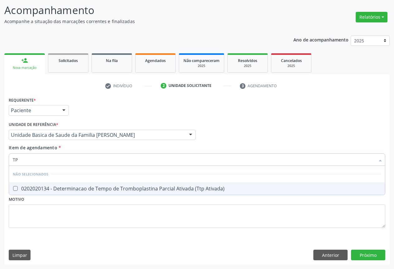
click at [73, 193] on span "0202020134 - Determinacao de Tempo de Tromboplastina Parcial Ativada (Ttp Ativa…" at bounding box center [197, 188] width 376 height 12
checkbox Ativada\) "true"
click at [114, 116] on div "Requerente * Paciente Profissional de Saúde Paciente Nenhum resultado encontrad…" at bounding box center [196, 107] width 379 height 24
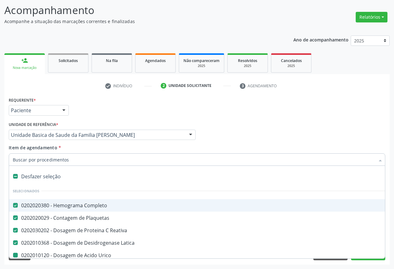
type input "V"
checkbox Urico "false"
checkbox Ureia "false"
checkbox Creatinina "false"
checkbox \(Tgo\) "false"
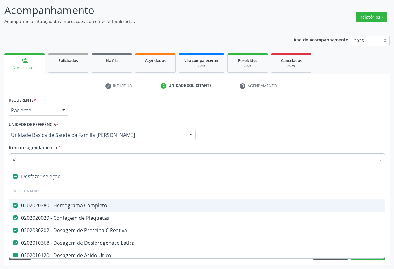
checkbox \(Tgp\) "false"
checkbox Alcalina "false"
checkbox Gt\) "false"
checkbox Fracoes "false"
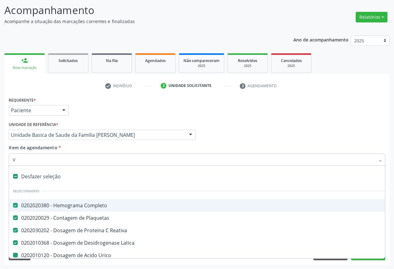
checkbox Ativada\) "false"
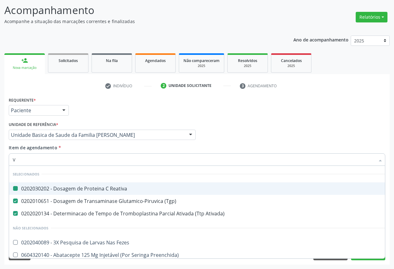
type input "VH"
checkbox Reativa "false"
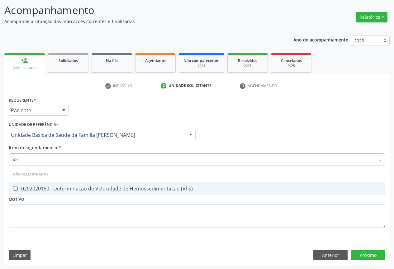
type input "VHS"
click at [48, 189] on div "0202020150 - Determinacao de Velocidade de Hemossedimentacao (Vhs)" at bounding box center [197, 188] width 368 height 5
checkbox \(Vhs\) "true"
click at [99, 111] on div "Requerente * Paciente Profissional de Saúde Paciente Nenhum resultado encontrad…" at bounding box center [196, 107] width 379 height 24
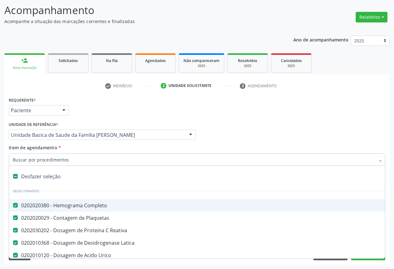
type input "T"
checkbox \(Vhs\) "false"
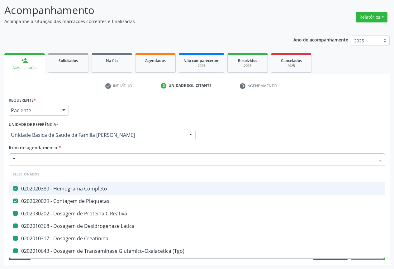
type input "TT"
checkbox Reativa "false"
checkbox Latica "false"
checkbox Creatinina "false"
checkbox \(Tgo\) "false"
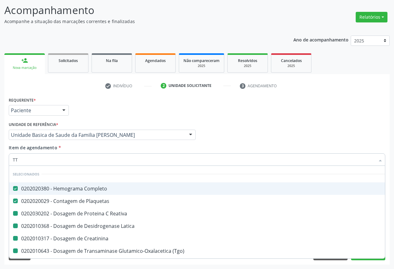
checkbox \(Tgp\) "false"
checkbox Alcalina "false"
checkbox Gt\) "false"
checkbox Fracoes "false"
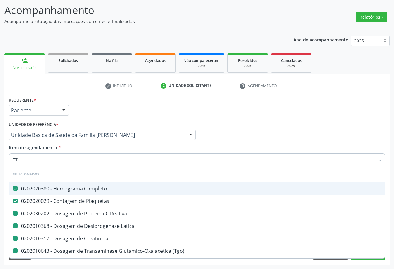
checkbox Ativada\) "false"
checkbox \(Vhs\) "false"
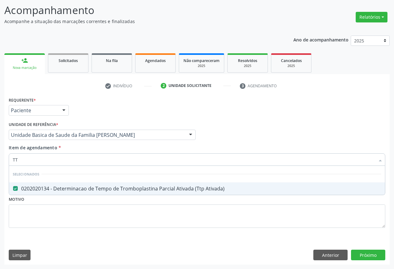
type input "T"
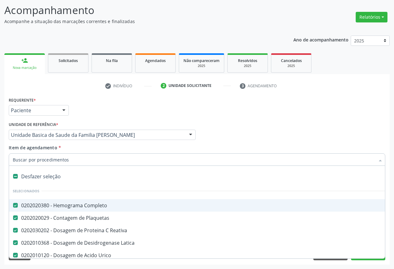
type input "C"
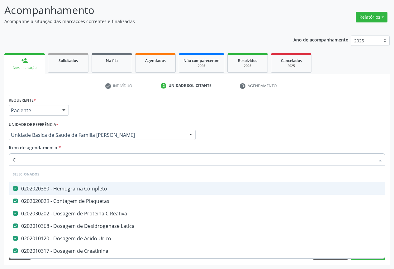
checkbox Preenchida\) "false"
type input "CO"
checkbox Alcalina "false"
checkbox Fracoes "false"
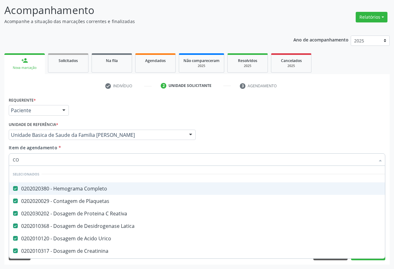
checkbox Ativada\) "false"
checkbox \(Vhs\) "false"
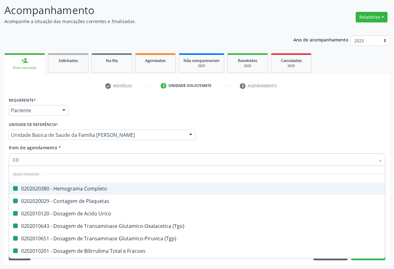
type input "COA"
checkbox Completo "false"
checkbox Plaquetas "false"
checkbox Urico "false"
checkbox \(Tgo\) "false"
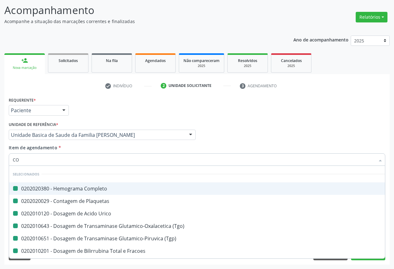
checkbox \(Tgp\) "false"
checkbox Fracoes "false"
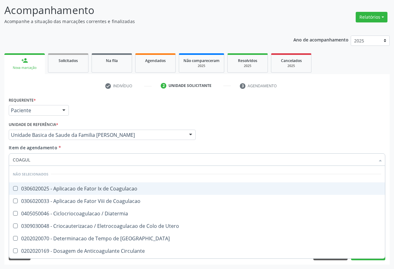
type input "COAGULA"
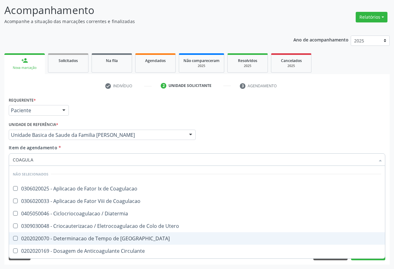
click at [87, 239] on div "0202020070 - Determinacao de Tempo de [GEOGRAPHIC_DATA]" at bounding box center [197, 238] width 368 height 5
checkbox Coagulacao "true"
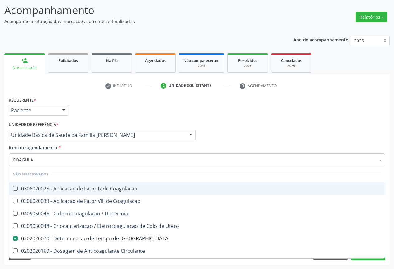
click at [113, 112] on div "Requerente * Paciente Profissional de Saúde Paciente Nenhum resultado encontrad…" at bounding box center [196, 107] width 379 height 24
checkbox Coagulacao "true"
checkbox Diatermia "true"
checkbox Utero "true"
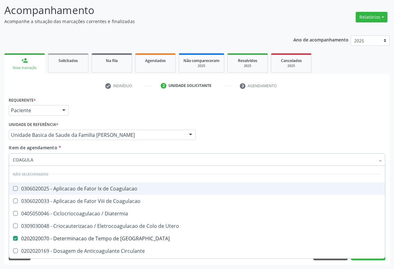
checkbox Circulante "true"
checkbox Cutanea "true"
checkbox Laser "true"
checkbox Hemorragicas "true"
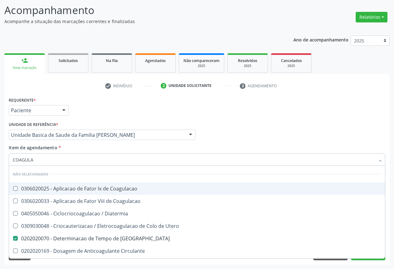
checkbox Fulguracao\) "true"
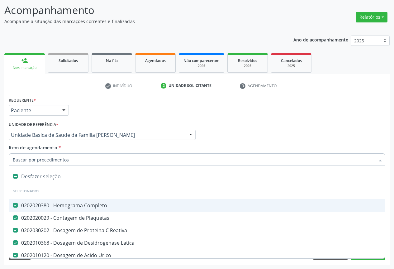
type input "T"
checkbox Coagulacao "false"
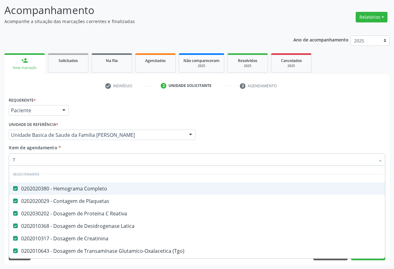
type input "TA"
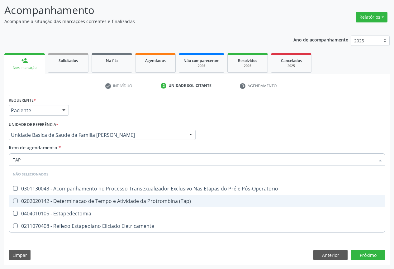
click at [105, 205] on span "0202020142 - Determinacao de Tempo e Atividade da Protrombina (Tap)" at bounding box center [197, 201] width 376 height 12
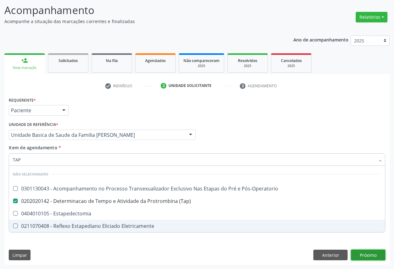
click at [364, 256] on div "Requerente * Paciente Profissional de Saúde Paciente Nenhum resultado encontrad…" at bounding box center [196, 179] width 385 height 169
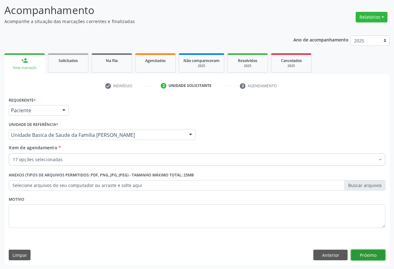
click at [366, 255] on button "Próximo" at bounding box center [368, 254] width 34 height 11
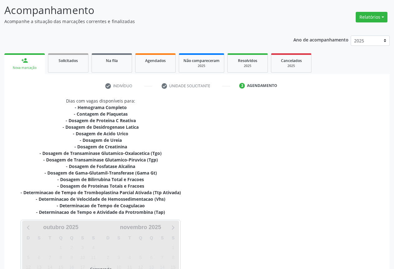
scroll to position [125, 0]
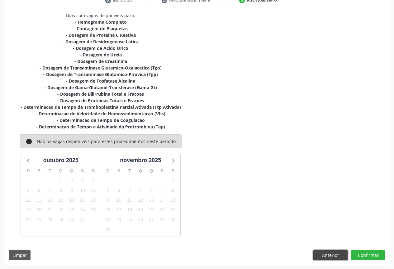
click at [327, 254] on button "Anterior" at bounding box center [330, 255] width 34 height 11
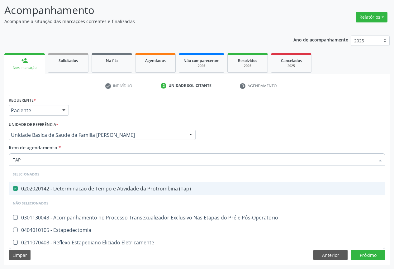
click at [101, 190] on div "0202020142 - Determinacao de Tempo e Atividade da Protrombina (Tap)" at bounding box center [197, 188] width 368 height 5
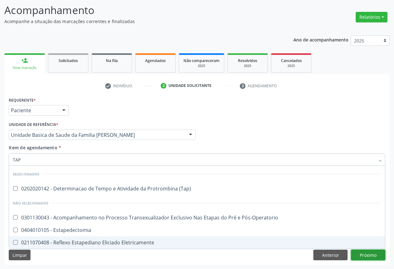
click at [368, 256] on div "Requerente * Paciente Profissional de Saúde Paciente Nenhum resultado encontrad…" at bounding box center [196, 179] width 385 height 169
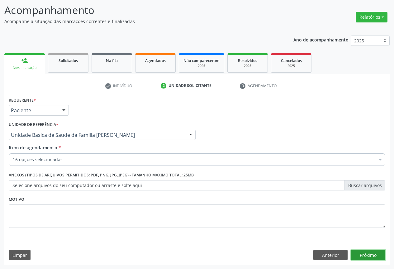
click at [368, 256] on button "Próximo" at bounding box center [368, 254] width 34 height 11
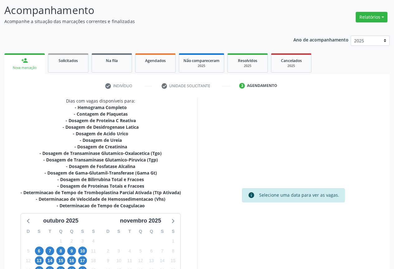
scroll to position [100, 0]
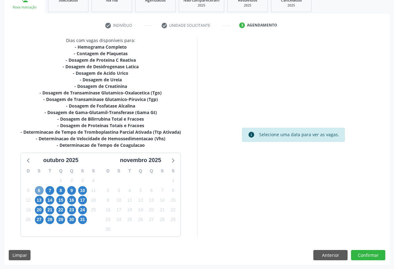
click at [40, 192] on span "6" at bounding box center [39, 190] width 9 height 9
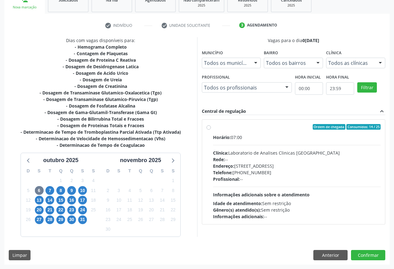
click at [241, 180] on div "Profissional: --" at bounding box center [297, 179] width 168 height 7
click at [211, 129] on input "Ordem de chegada Consumidos: 14 / 25 Horário: 07:00 Clínica: Laboratorio de Ana…" at bounding box center [208, 127] width 4 height 6
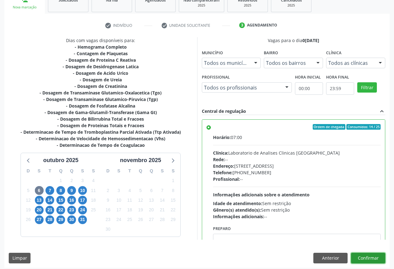
click at [368, 256] on button "Confirmar" at bounding box center [368, 257] width 34 height 11
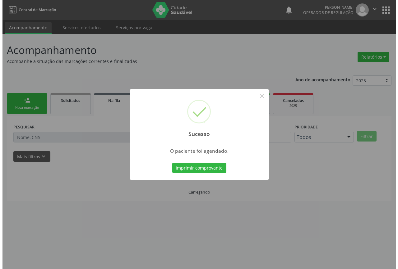
scroll to position [0, 0]
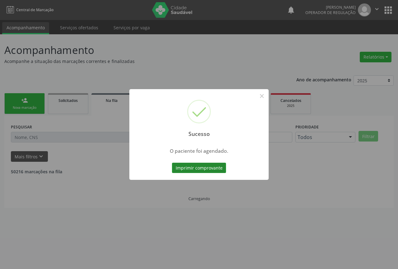
click at [199, 166] on button "Imprimir comprovante" at bounding box center [199, 167] width 54 height 11
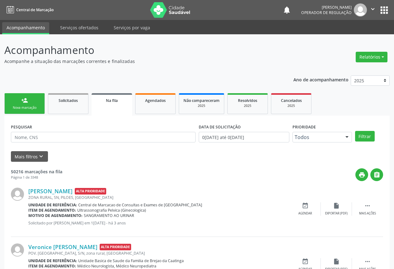
click at [30, 100] on link "person_add Nova marcação" at bounding box center [24, 103] width 40 height 21
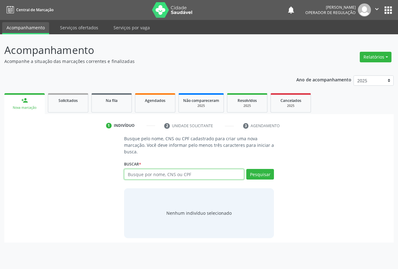
click at [141, 178] on input "text" at bounding box center [184, 174] width 120 height 11
type input "702008888829289"
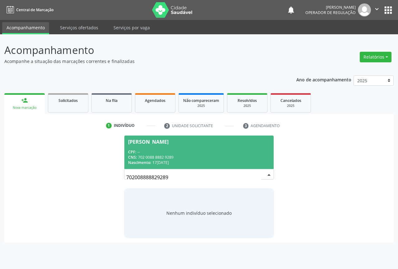
click at [168, 160] on div "Nascimento: 17/08/2023" at bounding box center [199, 162] width 142 height 5
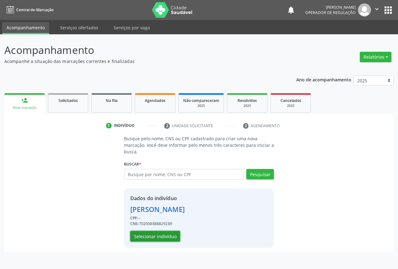
click at [150, 236] on button "Selecionar indivíduo" at bounding box center [155, 236] width 50 height 11
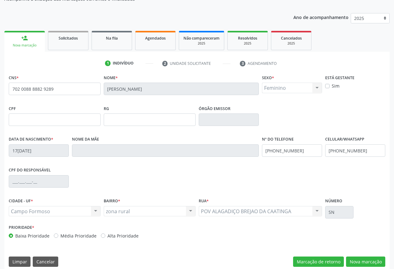
scroll to position [69, 0]
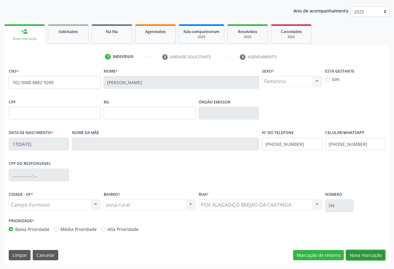
click at [350, 254] on button "Nova marcação" at bounding box center [365, 255] width 39 height 11
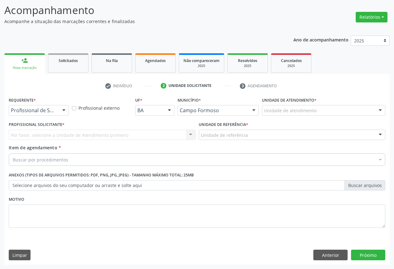
scroll to position [40, 0]
click at [66, 112] on div at bounding box center [63, 110] width 9 height 11
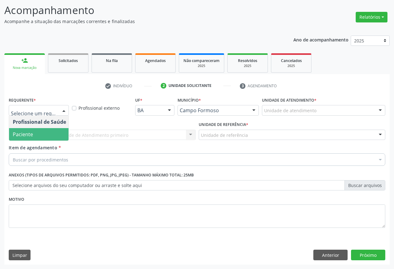
click at [34, 137] on span "Paciente" at bounding box center [39, 134] width 61 height 12
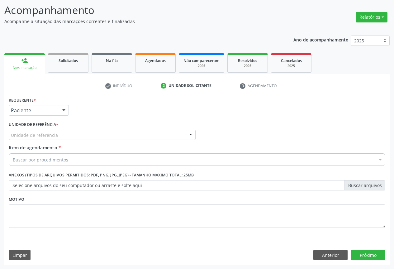
click at [67, 135] on div "Unidade de referência" at bounding box center [102, 134] width 187 height 11
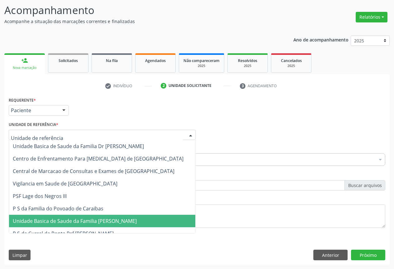
click at [75, 222] on span "Unidade Basica de Saude da Familia [PERSON_NAME]" at bounding box center [75, 220] width 124 height 7
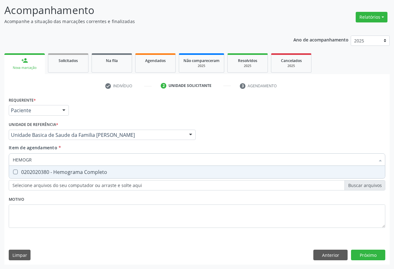
type input "HEMOGRA"
click at [57, 172] on div "0202020380 - Hemograma Completo" at bounding box center [197, 171] width 368 height 5
checkbox Completo "true"
type input "HEMOGRA"
click at [87, 99] on div "Requerente * Paciente Profissional de Saúde Paciente Nenhum resultado encontrad…" at bounding box center [196, 107] width 379 height 24
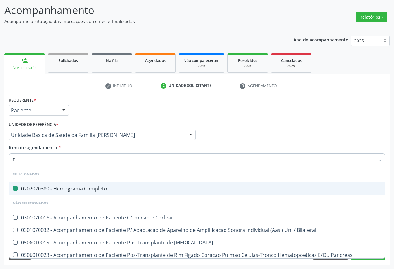
type input "PLA"
checkbox Completo "false"
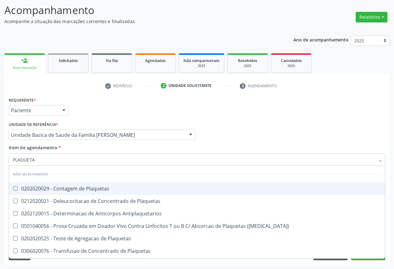
type input "PLAQUETAS"
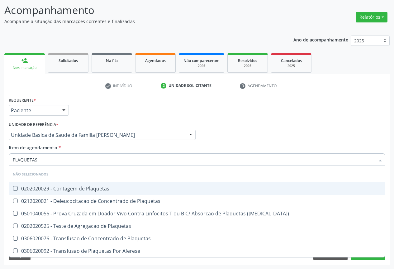
click at [55, 190] on div "0202020029 - Contagem de Plaquetas" at bounding box center [197, 188] width 368 height 5
checkbox Plaquetas "true"
type input "PLAQUETAS"
click at [113, 103] on div "Requerente * Paciente Profissional de Saúde Paciente Nenhum resultado encontrad…" at bounding box center [196, 107] width 379 height 24
checkbox Plaquetas "true"
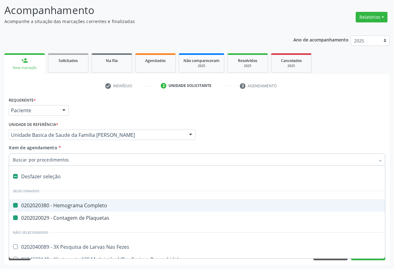
type input "F"
checkbox Completo "false"
checkbox Plaquetas "false"
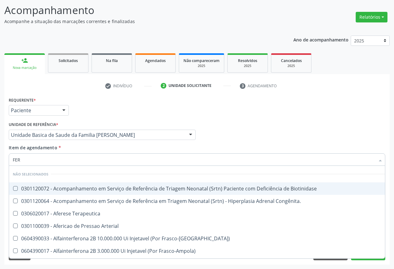
type input "FERR"
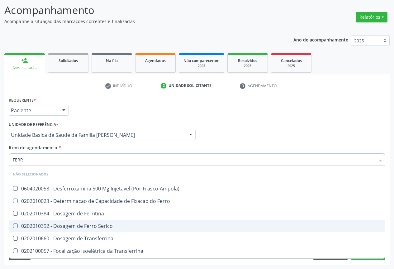
click at [51, 227] on div "0202010392 - Dosagem de Ferro Serico" at bounding box center [197, 225] width 368 height 5
checkbox Serico "true"
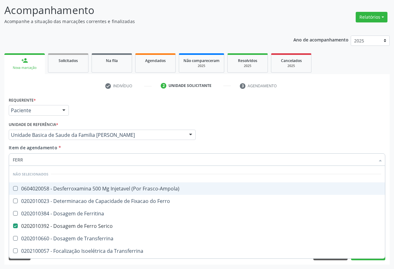
type input "FERR"
click at [107, 108] on div "Requerente * Paciente Profissional de Saúde Paciente Nenhum resultado encontrad…" at bounding box center [196, 107] width 379 height 24
checkbox Frasco-Ampola\) "true"
checkbox Ferro "true"
checkbox Ferritina "true"
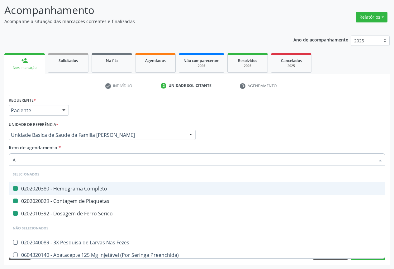
type input "AB"
checkbox Completo "false"
checkbox Plaquetas "false"
checkbox Serico "false"
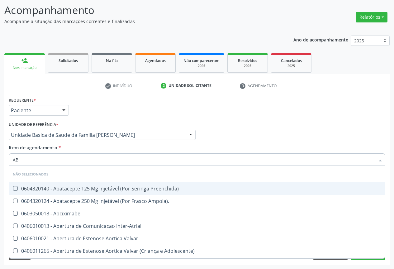
type input "ABO"
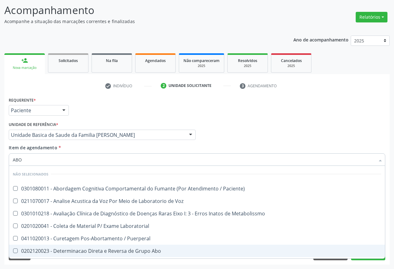
click at [106, 250] on div "0202120023 - Determinacao Direta e Reversa de Grupo Abo" at bounding box center [197, 250] width 368 height 5
checkbox Abo "true"
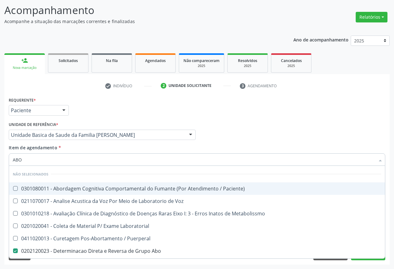
type input "ABO"
click at [129, 117] on div "Requerente * Paciente Profissional de Saúde Paciente Nenhum resultado encontrad…" at bounding box center [196, 107] width 379 height 24
checkbox Paciente\) "true"
checkbox Abo "false"
checkbox Voz "true"
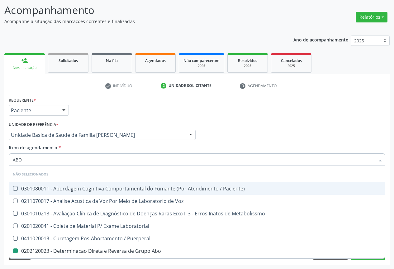
checkbox Metabolissmo "true"
checkbox Laboratorial "true"
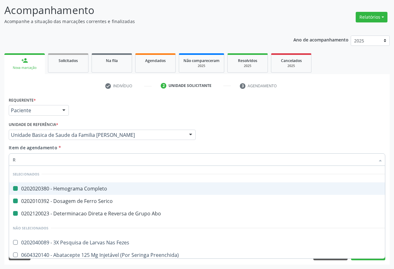
type input "RH"
checkbox Completo "false"
checkbox Serico "false"
checkbox Abo "false"
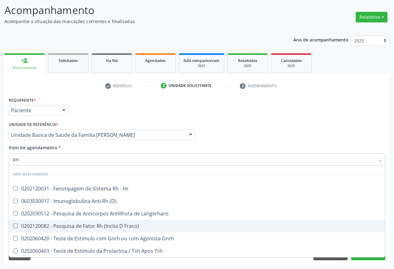
click at [84, 225] on div "0202120082 - Pesquisa de Fator Rh (Inclui D Fraco)" at bounding box center [197, 225] width 368 height 5
checkbox Fraco\) "true"
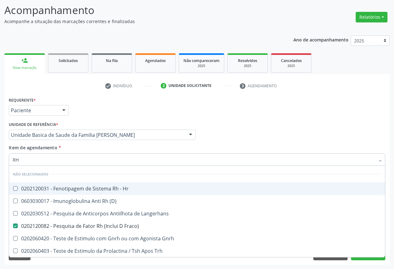
click at [116, 111] on div "Requerente * Paciente Profissional de Saúde Paciente Nenhum resultado encontrad…" at bounding box center [196, 107] width 379 height 24
checkbox Hr "true"
checkbox \(D\) "true"
checkbox Langerhans "true"
checkbox Gnrh "true"
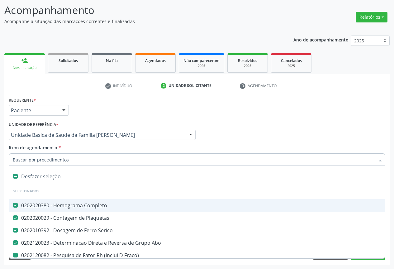
type input "U"
checkbox Fraco\) "false"
type input "UR"
checkbox Completo "false"
checkbox Plaquetas "false"
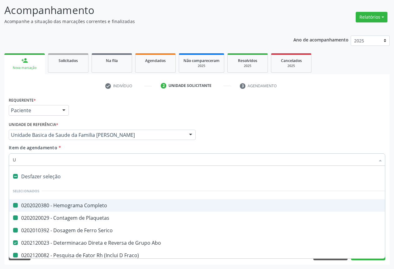
checkbox Serico "false"
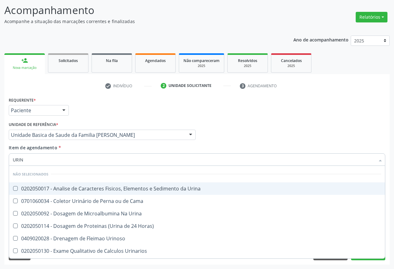
type input "URINA"
click at [56, 190] on div "0202050017 - Analise de Caracteres Fisicos, Elementos e Sedimento da Urina" at bounding box center [197, 188] width 368 height 5
checkbox Urina "true"
click at [101, 105] on div "Requerente * Paciente Profissional de Saúde Paciente Nenhum resultado encontrad…" at bounding box center [196, 107] width 379 height 24
checkbox Urina "true"
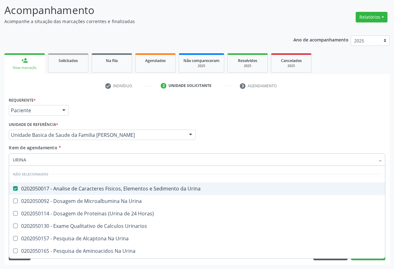
checkbox Horas\) "true"
checkbox Urina "true"
checkbox Urinarios "true"
checkbox Urina "true"
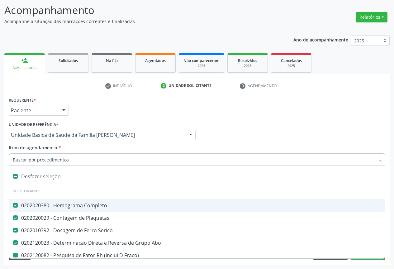
type input "F"
checkbox Fraco\) "false"
checkbox Urina "false"
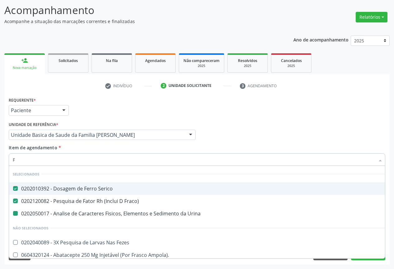
type input "FE"
checkbox Urina "false"
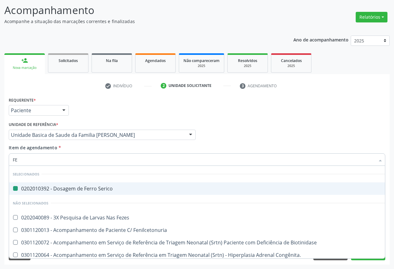
type input "FEZ"
checkbox Serico "false"
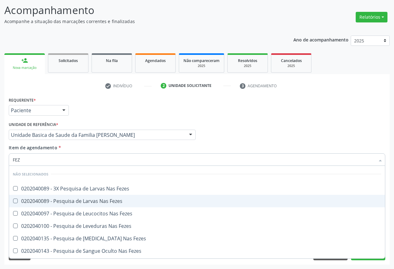
click at [51, 202] on div "0202040089 - Pesquisa de Larvas Nas Fezes" at bounding box center [197, 200] width 368 height 5
checkbox Fezes "true"
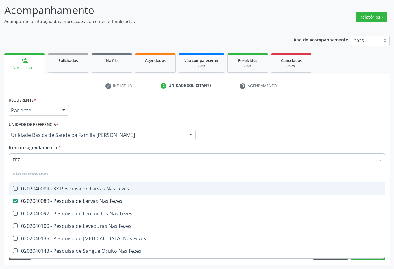
click at [53, 187] on div "0202040089 - 3X Pesquisa de Larvas Nas Fezes" at bounding box center [197, 188] width 368 height 5
checkbox Fezes "true"
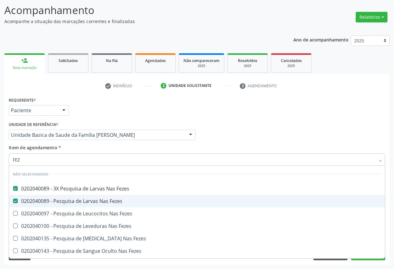
click at [45, 200] on div "0202040089 - Pesquisa de Larvas Nas Fezes" at bounding box center [197, 200] width 368 height 5
checkbox Fezes "false"
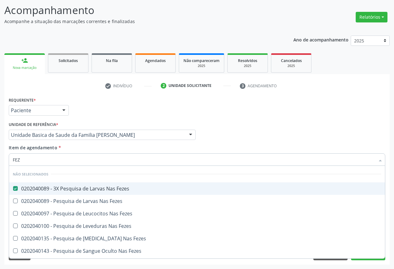
click at [120, 115] on div "Requerente * Paciente Profissional de Saúde Paciente Nenhum resultado encontrad…" at bounding box center [196, 107] width 379 height 24
checkbox Fezes "true"
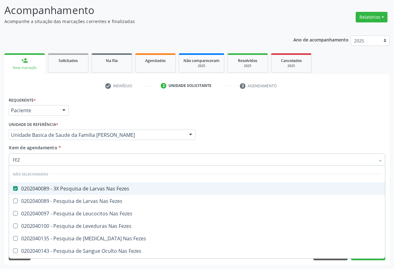
checkbox Fezes "true"
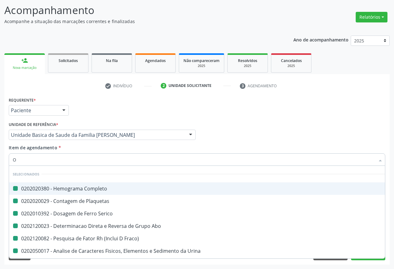
type input "OV"
checkbox Completo "false"
checkbox Serico "false"
checkbox Fraco\) "false"
checkbox Urina "false"
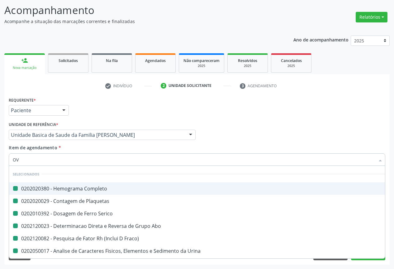
checkbox Abo "false"
checkbox Plaquetas "false"
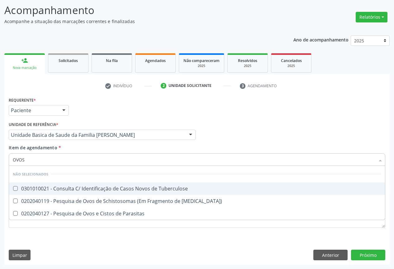
type input "OVOS"
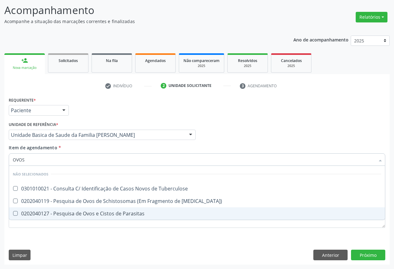
click at [50, 215] on div "0202040127 - Pesquisa de Ovos e Cistos de Parasitas" at bounding box center [197, 213] width 368 height 5
checkbox Parasitas "true"
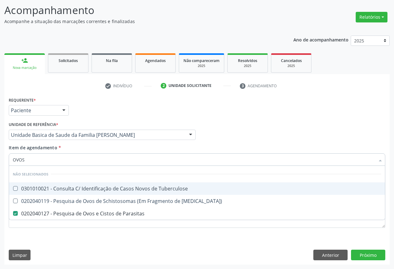
click at [134, 21] on p "Acompanhe a situação das marcações correntes e finalizadas" at bounding box center [139, 21] width 270 height 7
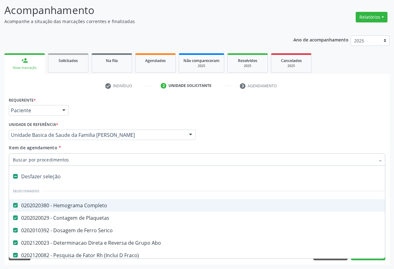
click at [54, 156] on input "Item de agendamento *" at bounding box center [194, 159] width 362 height 12
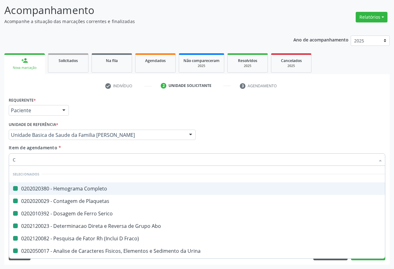
type input "CR"
checkbox Completo "false"
checkbox Serico "false"
checkbox Plaquetas "false"
checkbox Abo "false"
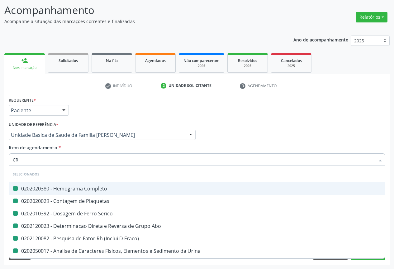
checkbox Fraco\) "false"
checkbox Urina "false"
checkbox Parasitas "false"
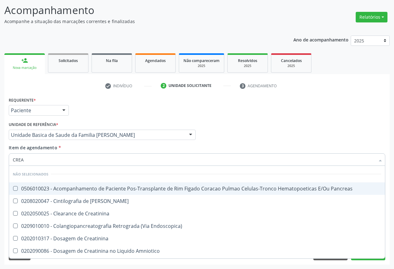
type input "CREAT"
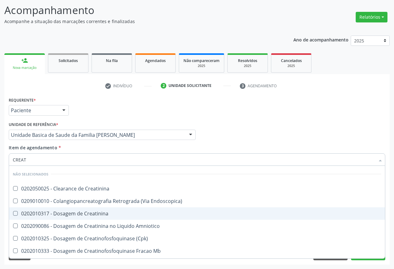
drag, startPoint x: 69, startPoint y: 215, endPoint x: 70, endPoint y: 219, distance: 3.8
click at [70, 215] on div "0202010317 - Dosagem de Creatinina" at bounding box center [197, 213] width 368 height 5
checkbox Creatinina "true"
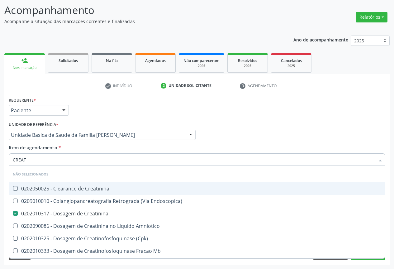
click at [92, 101] on div "Requerente * Paciente Profissional de Saúde Paciente Nenhum resultado encontrad…" at bounding box center [196, 107] width 379 height 24
checkbox Creatinina "true"
checkbox Endoscopica\) "true"
checkbox Amniotico "true"
checkbox \(Cpk\) "true"
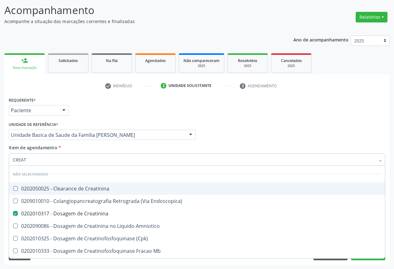
checkbox Mb "true"
checkbox Oncologia "true"
checkbox Parcial "true"
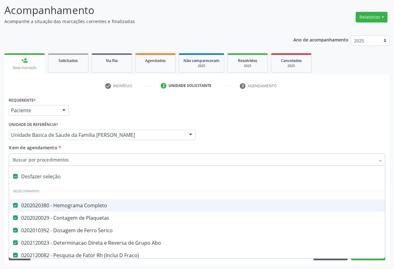
type input "T"
checkbox Creatinina "false"
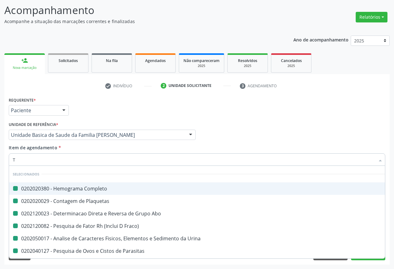
type input "TR"
checkbox Completo "false"
checkbox Abo "false"
checkbox Plaquetas "false"
checkbox Fraco\) "false"
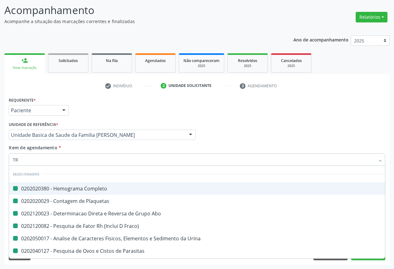
checkbox Urina "false"
checkbox Parasitas "false"
checkbox Creatinina "false"
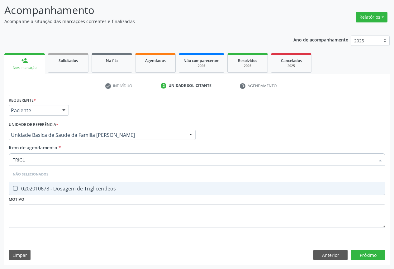
type input "TRIGLI"
click at [43, 190] on div "0202010678 - Dosagem de Triglicerideos" at bounding box center [197, 188] width 368 height 5
click at [36, 161] on input "TRIGLI" at bounding box center [194, 159] width 362 height 12
click at [35, 187] on div "0202010678 - Dosagem de Triglicerideos" at bounding box center [197, 188] width 368 height 5
checkbox Triglicerideos "false"
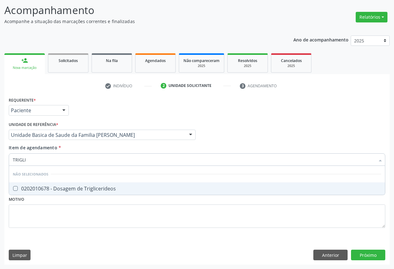
click at [36, 158] on input "TRIGLI" at bounding box center [194, 159] width 362 height 12
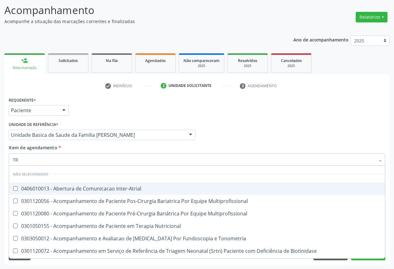
type input "T"
checkbox Inter-Atrial "true"
checkbox Multiprofissional "true"
checkbox Nutricional "true"
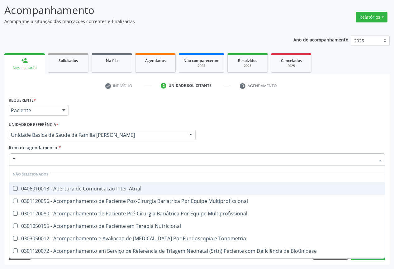
checkbox Tonometria "true"
checkbox Biotinidase "true"
checkbox Congênita\ "true"
checkbox Pulmonares "true"
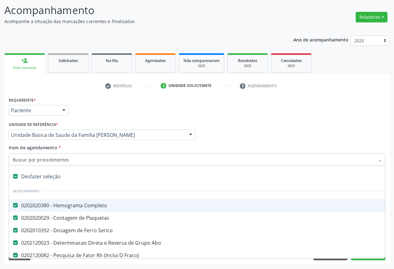
type input "T"
checkbox Creatinina "false"
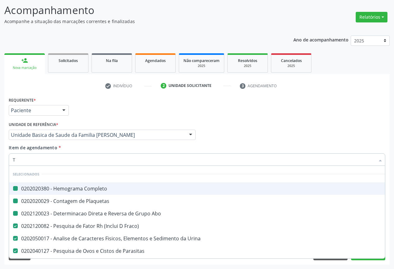
type input "TG"
checkbox Completo "false"
checkbox Plaquetas "false"
checkbox Abo "false"
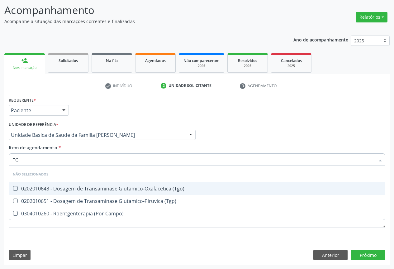
type input "TGO"
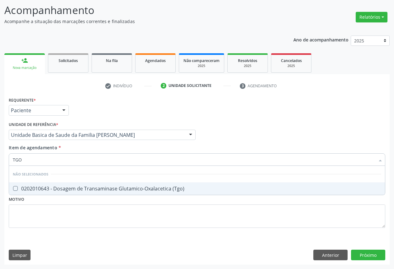
click at [34, 189] on div "0202010643 - Dosagem de Transaminase Glutamico-Oxalacetica (Tgo)" at bounding box center [197, 188] width 368 height 5
checkbox \(Tgo\) "true"
click at [77, 145] on div "Item de agendamento * TGO Desfazer seleção Não selecionados 0202010643 - Dosage…" at bounding box center [197, 154] width 376 height 20
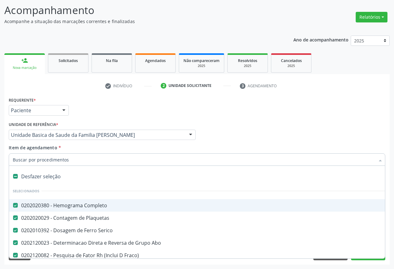
type input "T"
checkbox \(Tgo\) "false"
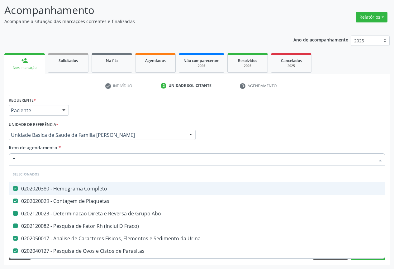
type input "TG"
checkbox Abo "false"
checkbox Fraco\) "false"
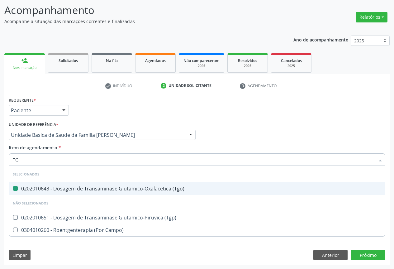
type input "TGP"
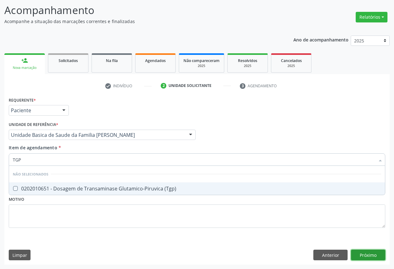
click at [364, 251] on div "Requerente * Paciente Profissional de Saúde Paciente Nenhum resultado encontrad…" at bounding box center [196, 179] width 385 height 169
checkbox \(Tgp\) "true"
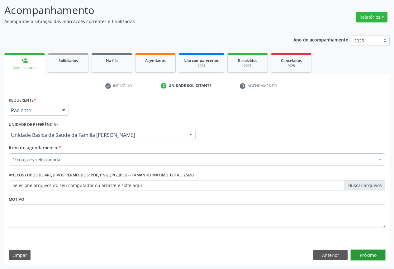
click at [368, 254] on button "Próximo" at bounding box center [368, 254] width 34 height 11
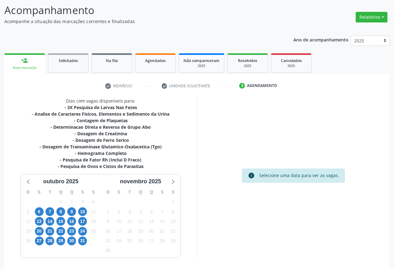
scroll to position [61, 0]
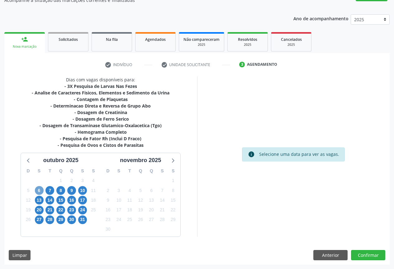
click at [38, 190] on span "6" at bounding box center [39, 190] width 9 height 9
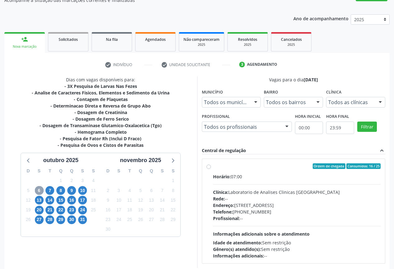
scroll to position [92, 0]
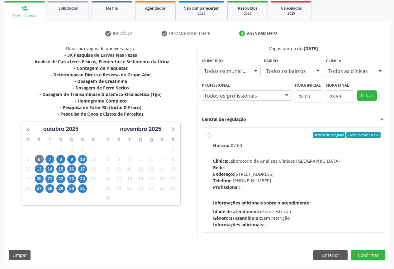
click at [282, 168] on div "Rede: --" at bounding box center [297, 167] width 168 height 7
click at [211, 138] on input "Ordem de chegada Consumidos: 16 / 25 Horário: 07:00 Clínica: Laboratorio de Ana…" at bounding box center [208, 135] width 4 height 6
radio input "true"
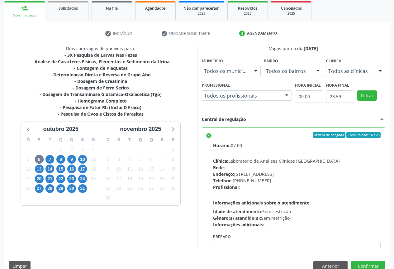
scroll to position [31, 0]
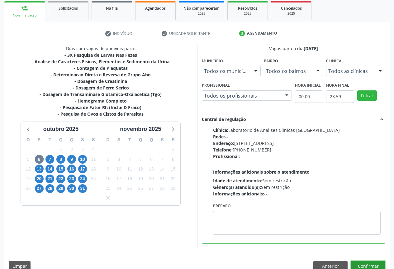
click at [358, 265] on button "Confirmar" at bounding box center [368, 266] width 34 height 11
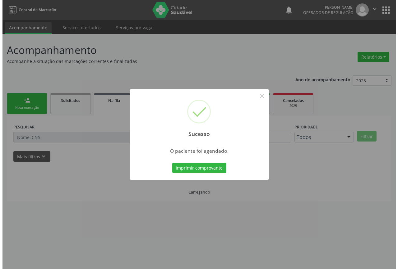
scroll to position [0, 0]
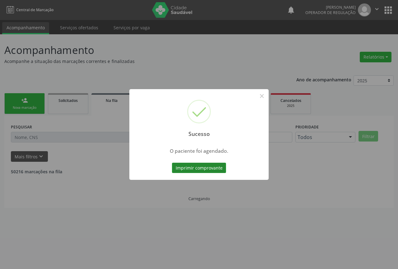
click at [212, 168] on button "Imprimir comprovante" at bounding box center [199, 167] width 54 height 11
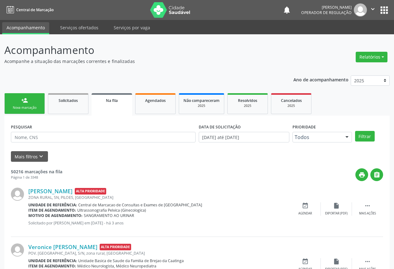
click at [32, 103] on link "person_add Nova marcação" at bounding box center [24, 103] width 40 height 21
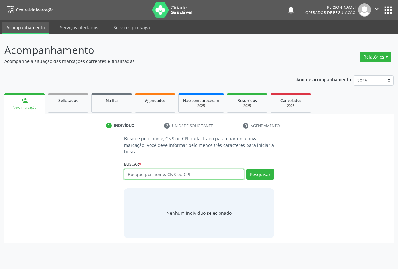
click at [138, 173] on input "text" at bounding box center [184, 174] width 120 height 11
type input "702803176322066"
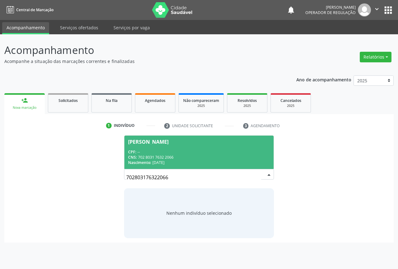
click at [216, 63] on p "Acompanhe a situação das marcações correntes e finalizadas" at bounding box center [140, 61] width 273 height 7
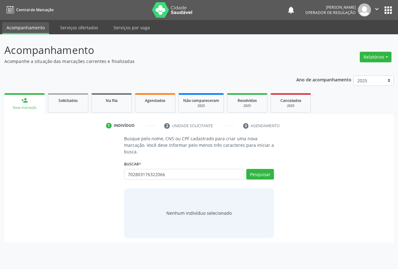
click at [180, 85] on div "Ano de acompanhamento 2025 2024 2023 person_add Nova marcação Solicitados Na fi…" at bounding box center [199, 156] width 390 height 171
click at [192, 74] on div "Ano de acompanhamento 2025 2024 2023 person_add Nova marcação Solicitados Na fi…" at bounding box center [199, 156] width 390 height 171
click at [26, 105] on link "person_add Nova marcação" at bounding box center [24, 103] width 40 height 21
click at [149, 175] on input "text" at bounding box center [184, 174] width 120 height 11
type input "700204906167325"
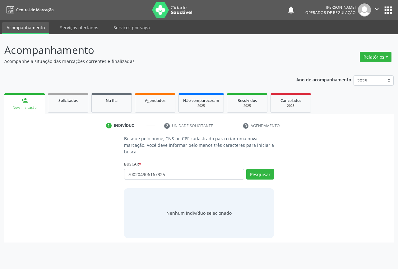
type input "700204906167325"
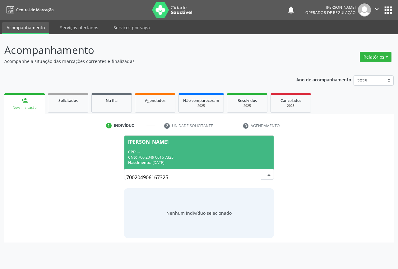
click at [178, 160] on div "Nascimento: [DATE]" at bounding box center [199, 162] width 142 height 5
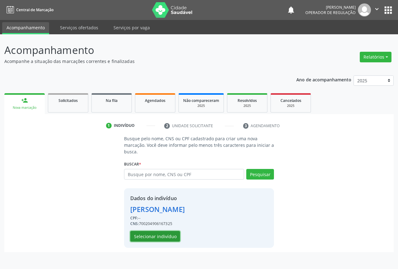
click at [168, 240] on button "Selecionar indivíduo" at bounding box center [155, 236] width 50 height 11
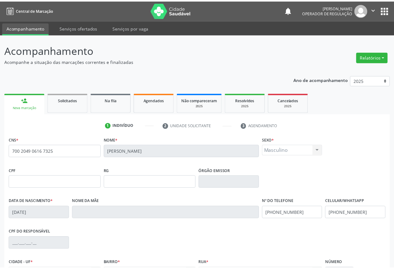
scroll to position [69, 0]
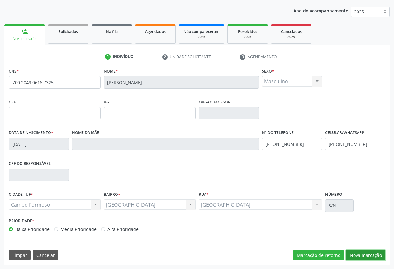
click at [367, 257] on button "Nova marcação" at bounding box center [365, 255] width 39 height 11
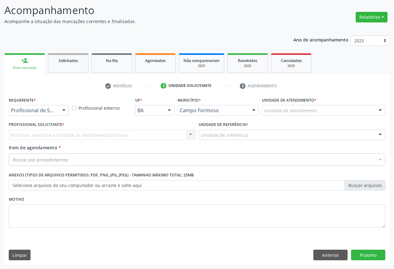
click at [64, 114] on div at bounding box center [63, 110] width 9 height 11
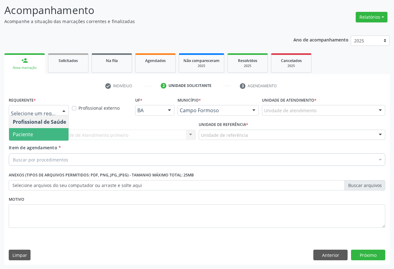
click at [40, 137] on span "Paciente" at bounding box center [39, 134] width 61 height 12
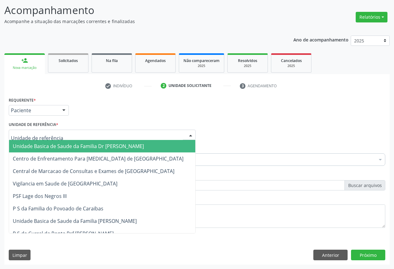
click at [81, 134] on div at bounding box center [102, 134] width 187 height 11
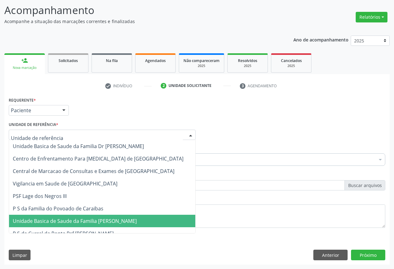
click at [82, 218] on span "Unidade Basica de Saude da Familia [PERSON_NAME]" at bounding box center [75, 220] width 124 height 7
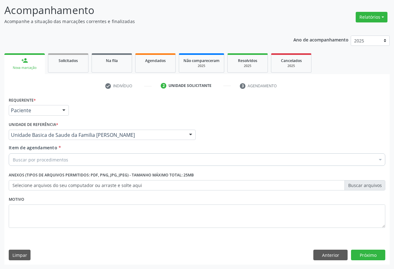
click at [68, 159] on div "Buscar por procedimentos" at bounding box center [197, 159] width 376 height 12
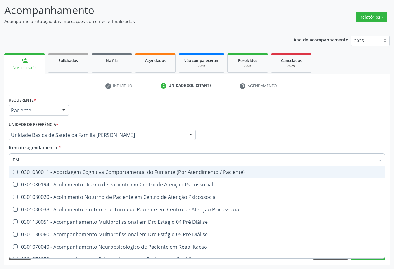
type input "E"
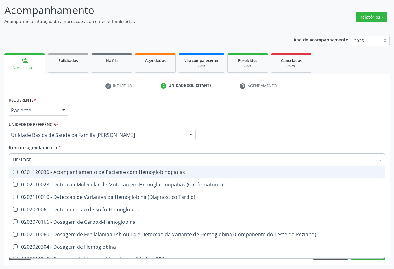
type input "HEMOGRA"
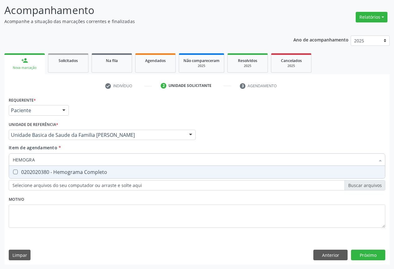
click at [68, 171] on div "0202020380 - Hemograma Completo" at bounding box center [197, 171] width 368 height 5
checkbox Completo "true"
type input "HEMOGRA"
click at [105, 108] on div "Requerente * Paciente Profissional de Saúde Paciente Nenhum resultado encontrad…" at bounding box center [196, 107] width 379 height 24
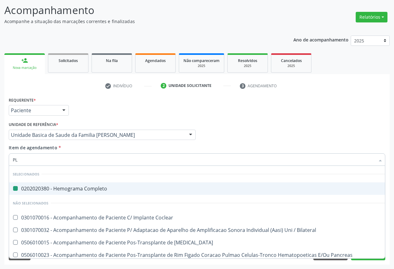
type input "PLA"
checkbox Completo "false"
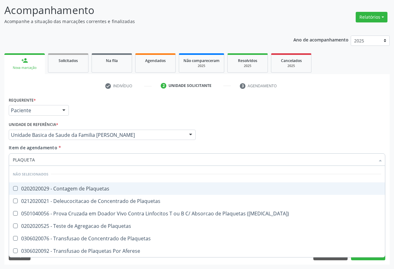
type input "PLAQUETAS"
click at [54, 190] on div "0202020029 - Contagem de Plaquetas" at bounding box center [197, 188] width 368 height 5
checkbox Plaquetas "true"
click at [97, 123] on div "Unidade de referência * Unidade Basica de Saude da Familia [PERSON_NAME] Unidad…" at bounding box center [102, 130] width 187 height 20
checkbox Plaquetas "true"
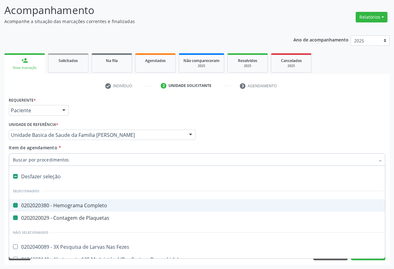
type input "F"
checkbox Completo "false"
checkbox Plaquetas "false"
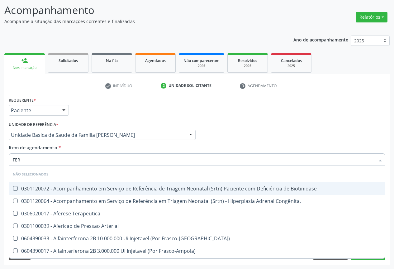
type input "FERR"
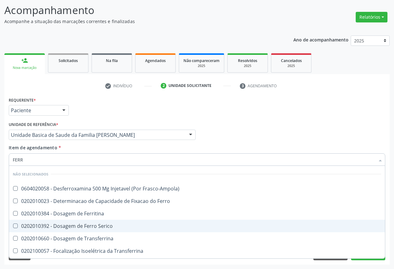
click at [68, 229] on span "0202010392 - Dosagem de Ferro Serico" at bounding box center [197, 225] width 376 height 12
checkbox Serico "true"
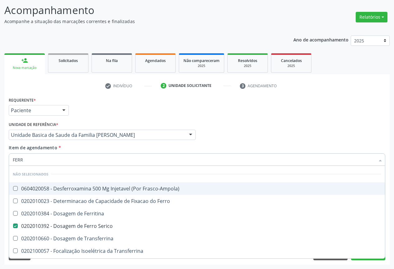
click at [102, 101] on div "Requerente * Paciente Profissional de Saúde Paciente Nenhum resultado encontrad…" at bounding box center [196, 107] width 379 height 24
checkbox Frasco-Ampola\) "true"
checkbox Ferro "true"
checkbox Ferritina "true"
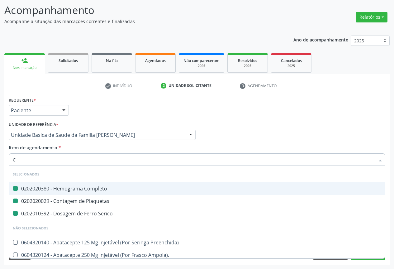
type input "CA"
checkbox Completo "false"
checkbox Plaquetas "false"
checkbox Serico "false"
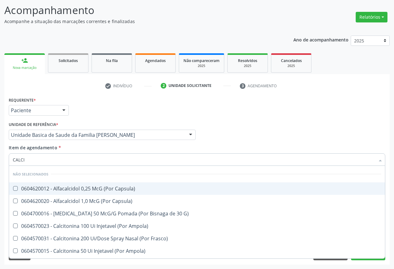
type input "CALCIO"
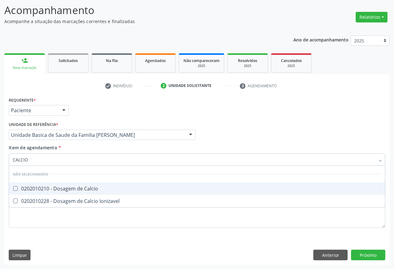
click at [45, 186] on div "0202010210 - Dosagem de Calcio" at bounding box center [197, 188] width 368 height 5
checkbox Calcio "true"
click at [79, 104] on div "Requerente * Paciente Profissional de Saúde Paciente Nenhum resultado encontrad…" at bounding box center [196, 107] width 379 height 24
checkbox Ionizavel "true"
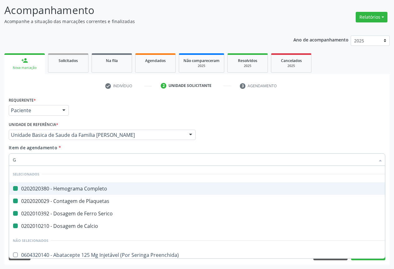
type input "GL"
checkbox Completo "false"
checkbox Plaquetas "false"
checkbox Serico "false"
checkbox Calcio "false"
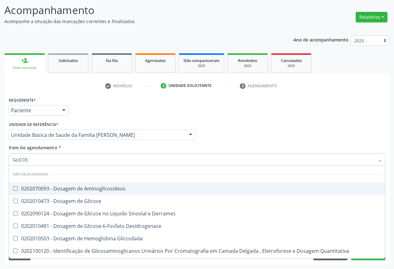
type input "GLICOSE"
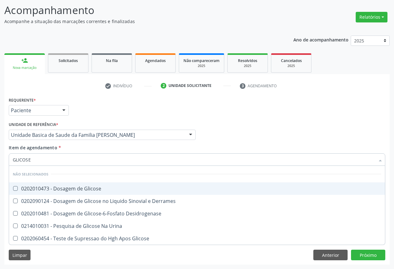
click at [72, 187] on div "0202010473 - Dosagem de Glicose" at bounding box center [197, 188] width 368 height 5
checkbox Glicose "true"
click at [120, 104] on div "Requerente * Paciente Profissional de Saúde Paciente Nenhum resultado encontrad…" at bounding box center [196, 107] width 379 height 24
checkbox Derrames "true"
checkbox Desidrogenase "true"
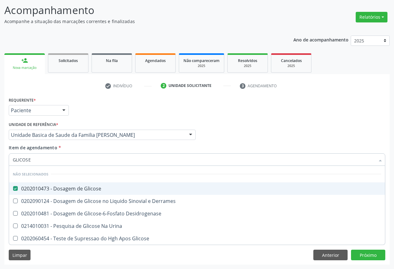
checkbox Urina "true"
checkbox Glicose "true"
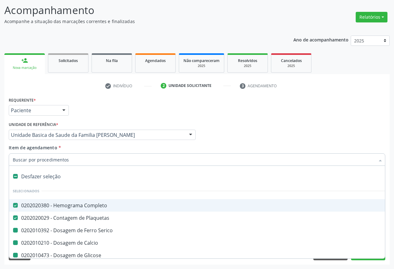
type input "U"
checkbox Serico "false"
checkbox Calcio "false"
checkbox Glicose "false"
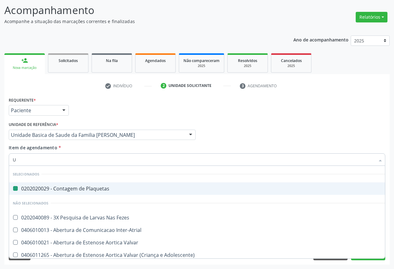
type input "UR"
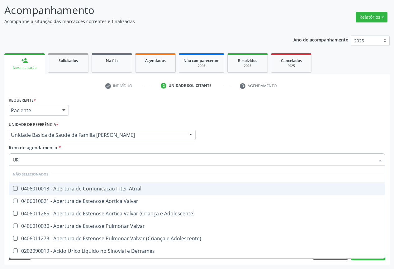
checkbox Inter-Atrial "false"
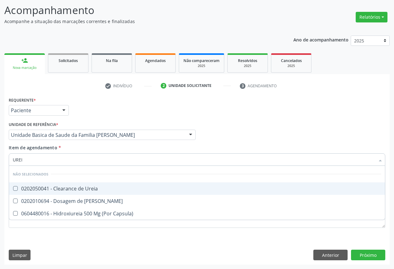
type input "UREIA"
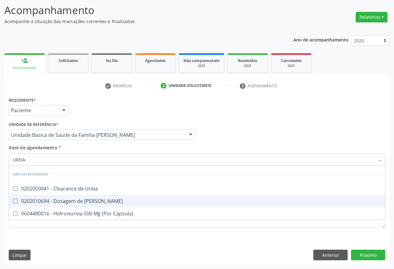
click at [39, 203] on div "0202010694 - Dosagem de [PERSON_NAME]" at bounding box center [197, 200] width 368 height 5
checkbox Ureia "true"
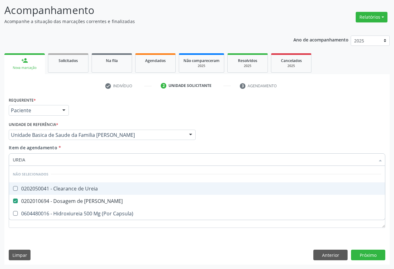
click at [75, 113] on div "Requerente * Paciente Profissional de Saúde Paciente Nenhum resultado encontrad…" at bounding box center [196, 107] width 379 height 24
checkbox Ureia "true"
checkbox Capsula\) "true"
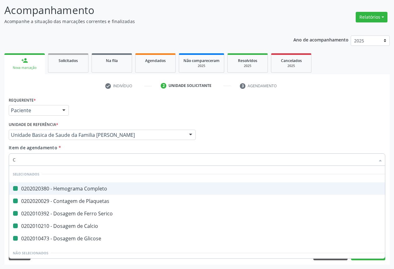
type input "CR"
checkbox Completo "false"
checkbox Serico "false"
checkbox Plaquetas "false"
checkbox Calcio "false"
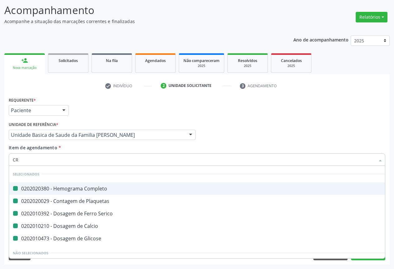
checkbox Glicose "false"
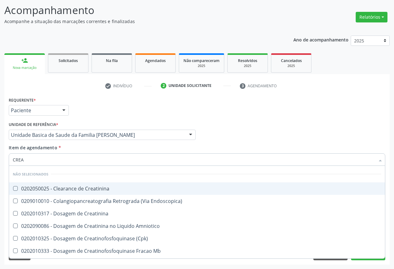
type input "CREAT"
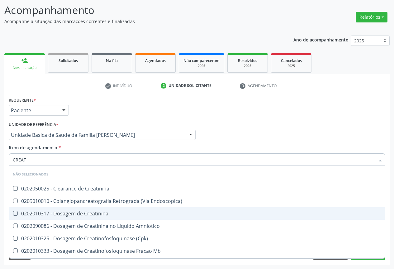
click at [40, 215] on div "0202010317 - Dosagem de Creatinina" at bounding box center [197, 213] width 368 height 5
checkbox Creatinina "true"
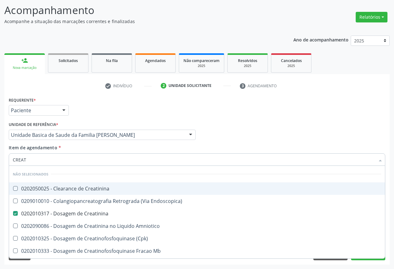
click at [115, 101] on div "Requerente * Paciente Profissional de Saúde Paciente Nenhum resultado encontrad…" at bounding box center [196, 107] width 379 height 24
checkbox Creatinina "true"
checkbox Endoscopica\) "true"
checkbox Amniotico "true"
checkbox \(Cpk\) "true"
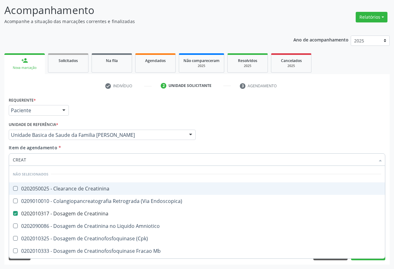
checkbox Oncologia "true"
checkbox Mb "true"
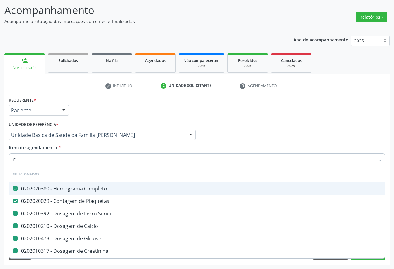
type input "CR"
checkbox Serico "false"
checkbox Calcio "false"
checkbox Glicose "false"
checkbox Creatinina "false"
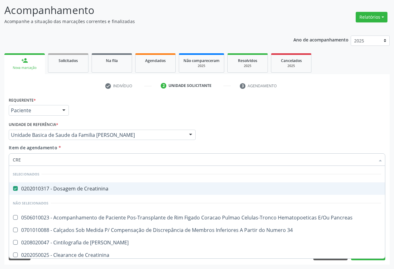
type input "CREA"
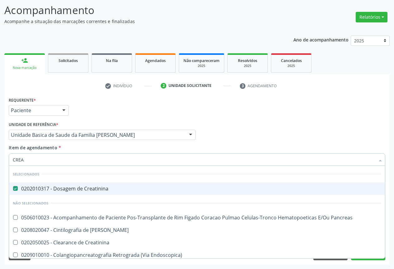
click at [92, 105] on div "Requerente * Paciente Profissional de Saúde Paciente Nenhum resultado encontrad…" at bounding box center [196, 107] width 379 height 24
checkbox Pancreas "true"
checkbox Creatinina "true"
checkbox Endoscopica\) "true"
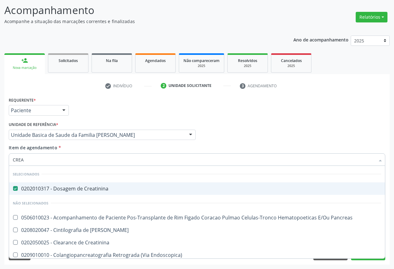
checkbox Amniotico "true"
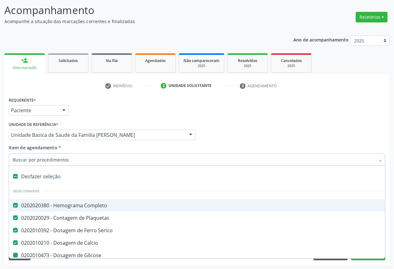
type input "T"
checkbox Glicose "false"
checkbox Ureia "false"
checkbox Creatinina "false"
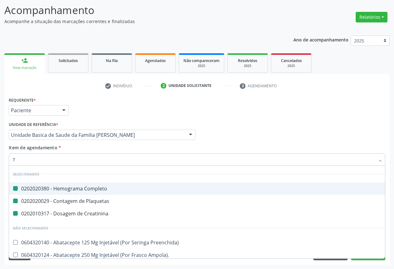
type input "TG"
checkbox Completo "false"
checkbox Creatinina "false"
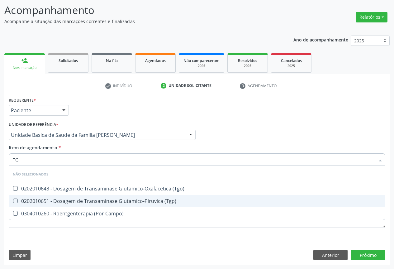
click at [58, 202] on div "0202010651 - Dosagem de Transaminase Glutamico-Piruvica (Tgp)" at bounding box center [197, 200] width 368 height 5
checkbox \(Tgp\) "true"
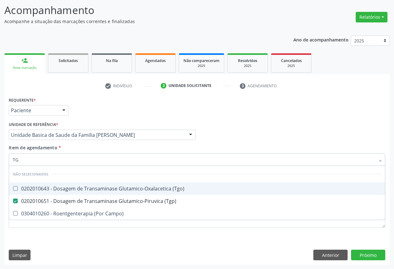
click at [68, 191] on div "0202010643 - Dosagem de Transaminase Glutamico-Oxalacetica (Tgo)" at bounding box center [197, 188] width 368 height 5
checkbox \(Tgo\) "true"
click at [107, 107] on div "Requerente * Paciente Profissional de Saúde Paciente Nenhum resultado encontrad…" at bounding box center [196, 107] width 379 height 24
checkbox Campo\) "true"
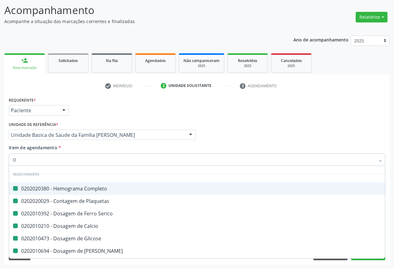
type input "OL"
checkbox Completo "false"
checkbox Serico "false"
checkbox Plaquetas "false"
checkbox Calcio "false"
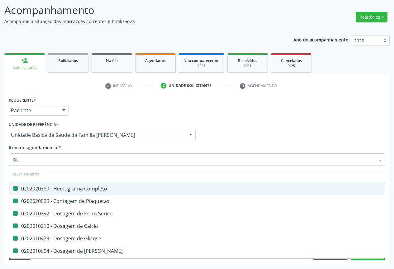
checkbox Glicose "false"
checkbox Ureia "false"
checkbox Creatinina "false"
checkbox \(Tgp\) "false"
checkbox \(Tgo\) "false"
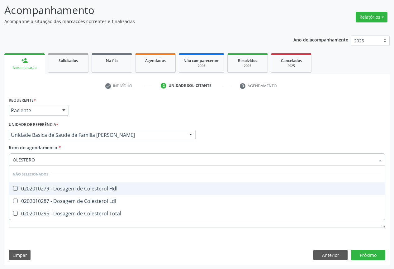
type input "OLESTEROL"
click at [45, 189] on div "0202010279 - Dosagem de Colesterol Hdl" at bounding box center [197, 188] width 368 height 5
checkbox Hdl "true"
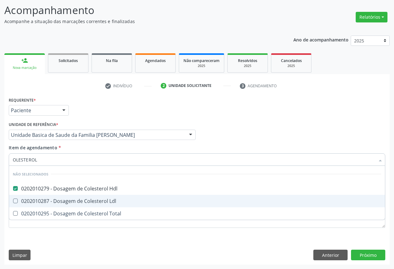
click at [43, 203] on div "0202010287 - Dosagem de Colesterol Ldl" at bounding box center [197, 200] width 368 height 5
checkbox Ldl "true"
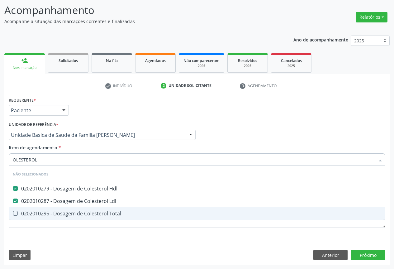
click at [40, 211] on div "0202010295 - Dosagem de Colesterol Total" at bounding box center [197, 213] width 368 height 5
checkbox Total "true"
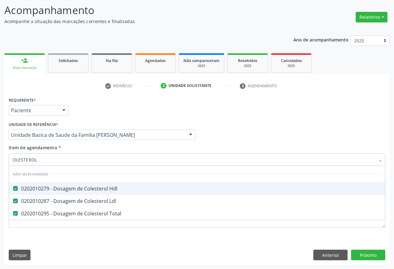
click at [102, 103] on div "Requerente * Paciente Profissional de Saúde Paciente Nenhum resultado encontrad…" at bounding box center [196, 107] width 379 height 24
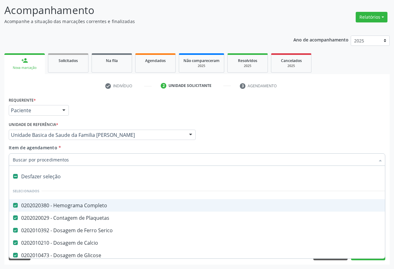
type input "T"
checkbox Hdl "false"
checkbox Ldl "false"
checkbox Total "false"
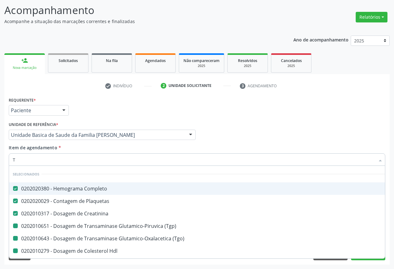
type input "TR"
checkbox \(Tgp\) "false"
checkbox \(Tgo\) "false"
checkbox Hdl "false"
checkbox Ldl "false"
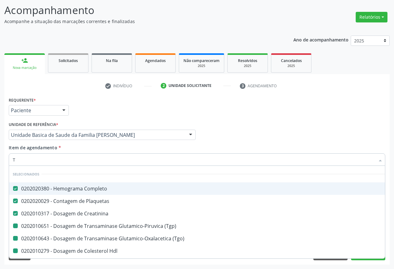
checkbox Total "false"
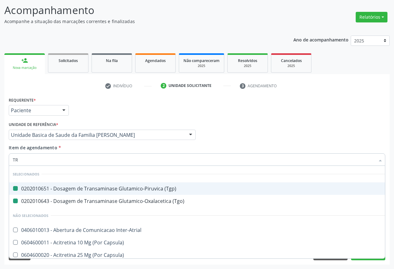
type input "TRI"
checkbox \(Tgp\) "false"
checkbox \(Tgo\) "false"
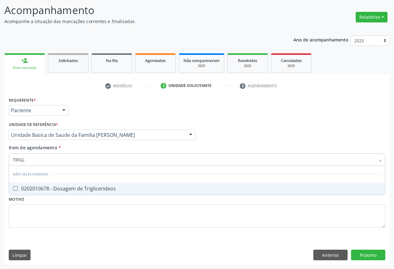
type input "TRIGLI"
click at [45, 189] on div "0202010678 - Dosagem de Triglicerideos" at bounding box center [197, 188] width 368 height 5
checkbox Triglicerideos "true"
click at [91, 124] on div "Unidade de referência * Unidade Basica de Saude da Familia [PERSON_NAME] Unidad…" at bounding box center [102, 130] width 187 height 20
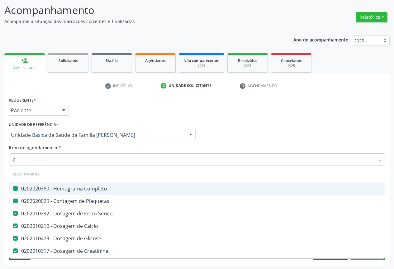
type input "CP"
checkbox Completo "false"
checkbox Plaquetas "false"
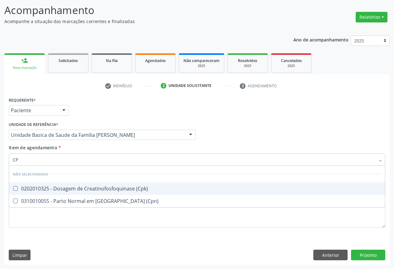
type input "CPK"
click at [43, 188] on div "0202010325 - Dosagem de Creatinofosfoquinase (Cpk)" at bounding box center [197, 188] width 368 height 5
checkbox \(Cpk\) "true"
click at [191, 110] on div "Requerente * Paciente Profissional de Saúde Paciente Nenhum resultado encontrad…" at bounding box center [196, 107] width 379 height 24
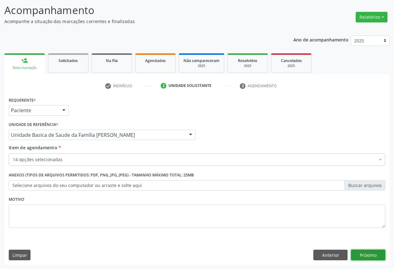
click at [368, 255] on button "Próximo" at bounding box center [368, 254] width 34 height 11
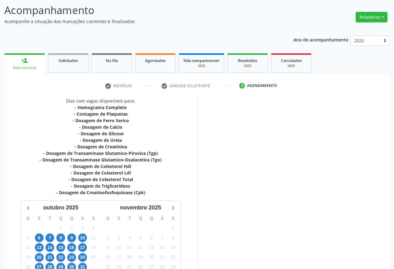
scroll to position [87, 0]
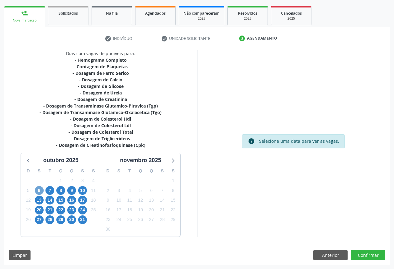
click at [38, 189] on span "6" at bounding box center [39, 190] width 9 height 9
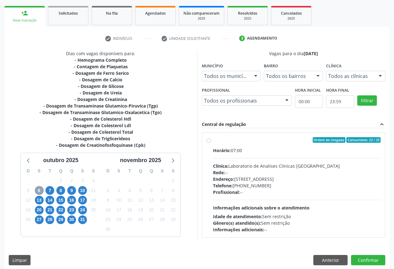
scroll to position [92, 0]
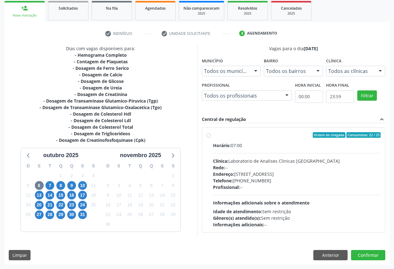
drag, startPoint x: 287, startPoint y: 177, endPoint x: 297, endPoint y: 189, distance: 15.2
click at [287, 177] on div "Telefone: [PHONE_NUMBER]" at bounding box center [297, 180] width 168 height 7
click at [211, 138] on input "Ordem de chegada Consumidos: 22 / 25 Horário: 07:00 Clínica: Laboratorio de Ana…" at bounding box center [208, 135] width 4 height 6
radio input "true"
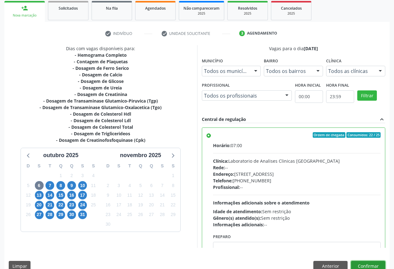
click at [357, 266] on button "Confirmar" at bounding box center [368, 266] width 34 height 11
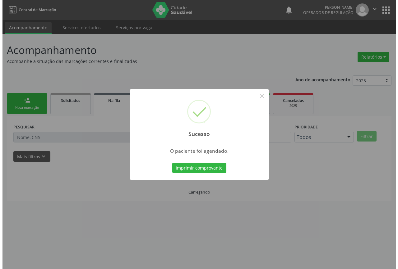
scroll to position [0, 0]
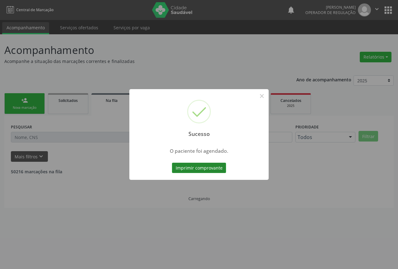
click at [201, 162] on button "Imprimir comprovante" at bounding box center [199, 167] width 54 height 11
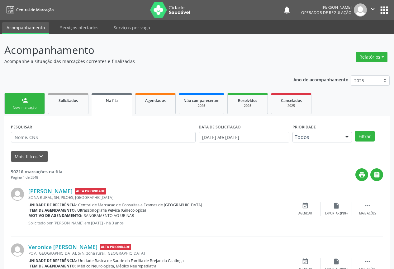
click at [25, 109] on div "Nova marcação" at bounding box center [24, 107] width 31 height 5
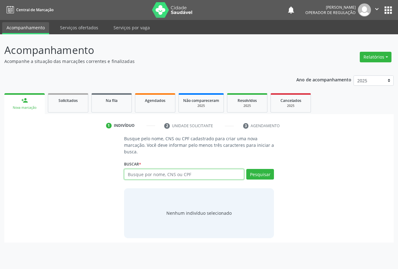
click at [158, 172] on input "text" at bounding box center [184, 174] width 120 height 11
type input "708206619268240"
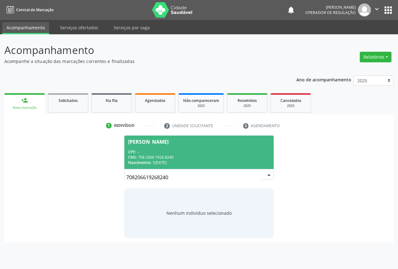
click at [156, 151] on div "CPF: --" at bounding box center [199, 151] width 142 height 5
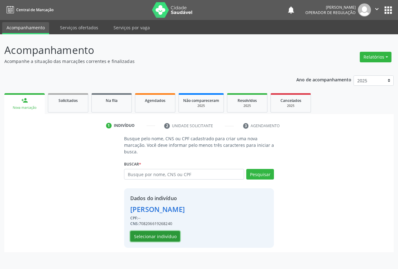
click at [151, 235] on button "Selecionar indivíduo" at bounding box center [155, 236] width 50 height 11
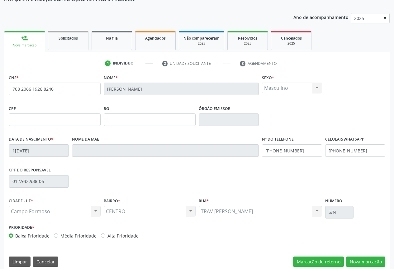
scroll to position [69, 0]
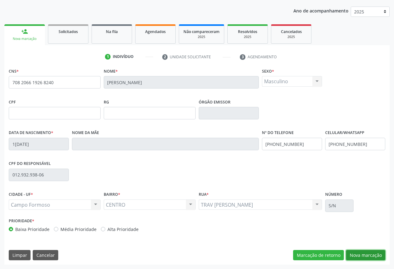
click at [372, 255] on button "Nova marcação" at bounding box center [365, 255] width 39 height 11
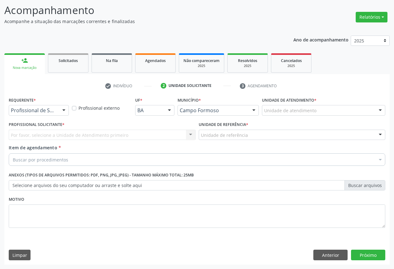
scroll to position [40, 0]
drag, startPoint x: 63, startPoint y: 110, endPoint x: 47, endPoint y: 119, distance: 18.8
click at [63, 110] on div at bounding box center [63, 110] width 9 height 11
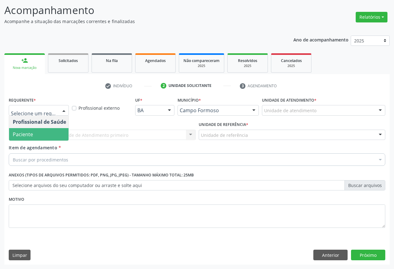
click at [38, 134] on span "Paciente" at bounding box center [39, 134] width 61 height 12
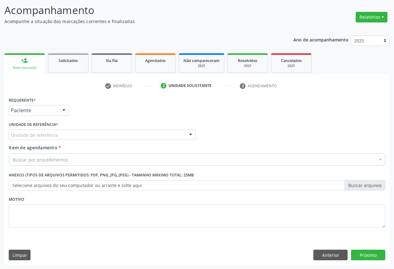
click at [59, 136] on div "Unidade de referência" at bounding box center [102, 134] width 187 height 11
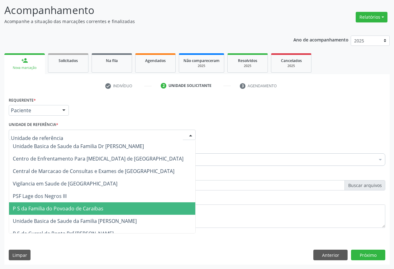
click at [59, 208] on span "P S da Familia do Povoado de Caraibas" at bounding box center [58, 208] width 91 height 7
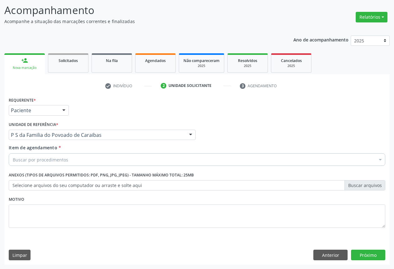
click at [52, 163] on div "Buscar por procedimentos" at bounding box center [197, 159] width 376 height 12
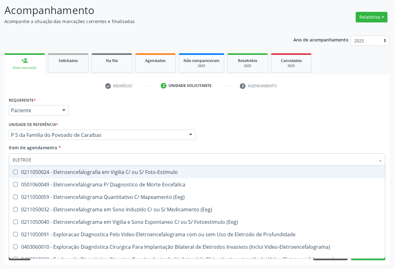
type input "ELETROEN"
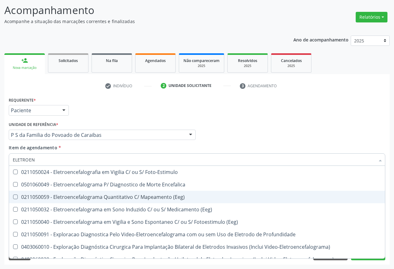
click at [142, 198] on div "0211050059 - Eletroencefalograma Quantitativo C/ Mapeamento (Eeg)" at bounding box center [197, 196] width 368 height 5
checkbox \(Eeg\) "true"
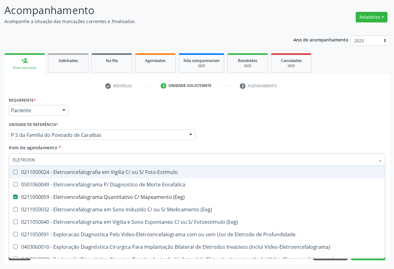
click at [147, 128] on div "Unidade de referência * P S da Familia do Povoado de Caraibas Unidade Basica de…" at bounding box center [102, 130] width 187 height 20
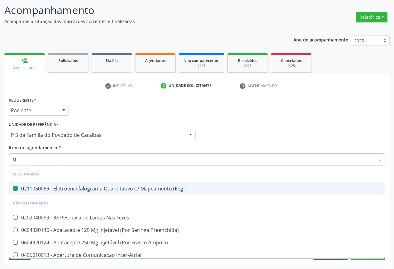
type input "NE"
checkbox \(Eeg\) "false"
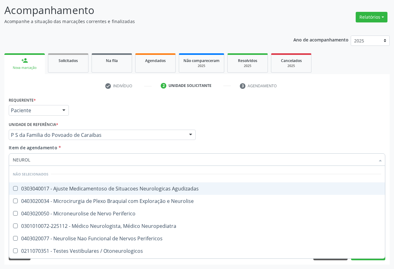
type input "NEUROLO"
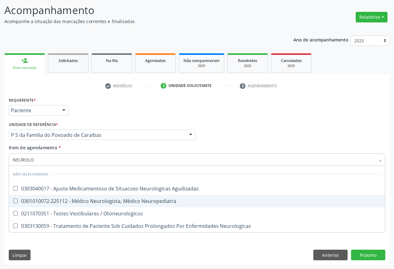
click at [63, 201] on div "0301010072-225112 - Médico Neurologista, Médico Neuropediatra" at bounding box center [197, 200] width 368 height 5
checkbox Neuropediatra "true"
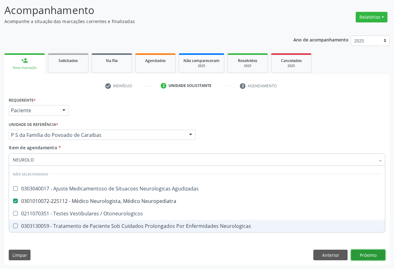
click at [362, 254] on div "Requerente * Paciente Profissional de Saúde Paciente Nenhum resultado encontrad…" at bounding box center [196, 179] width 385 height 169
checkbox Agudizadas "true"
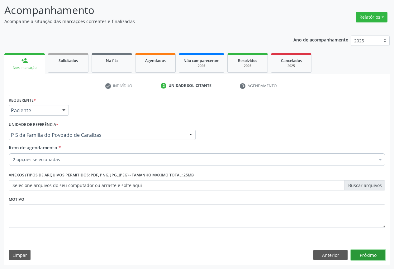
click at [366, 251] on button "Próximo" at bounding box center [368, 254] width 34 height 11
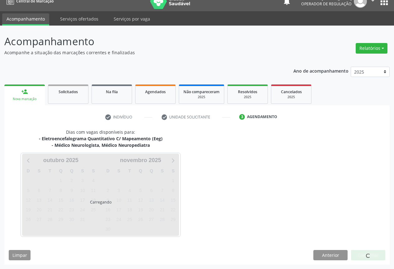
scroll to position [27, 0]
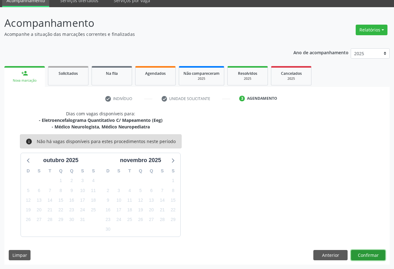
click at [376, 253] on button "Confirmar" at bounding box center [368, 255] width 34 height 11
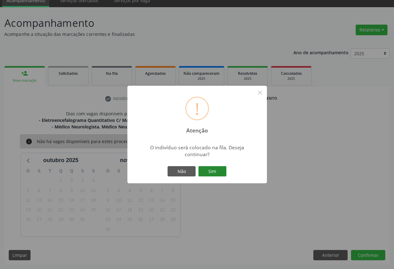
click at [212, 171] on button "Sim" at bounding box center [212, 171] width 28 height 11
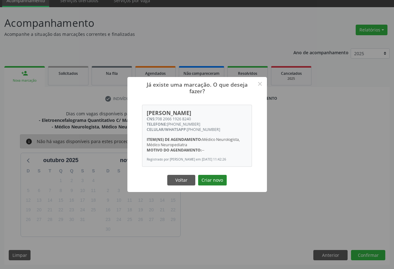
click at [222, 185] on button "Criar novo" at bounding box center [212, 180] width 29 height 11
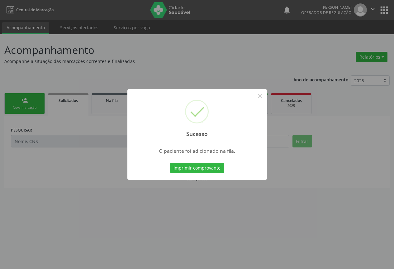
scroll to position [0, 0]
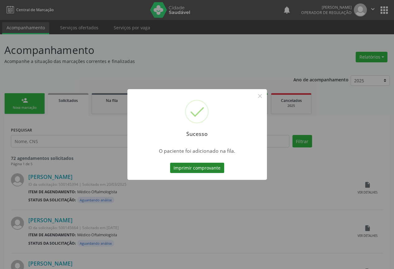
click at [212, 170] on button "Imprimir comprovante" at bounding box center [197, 167] width 54 height 11
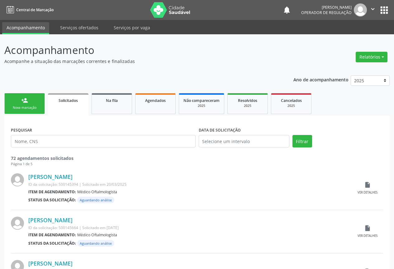
click at [26, 104] on link "person_add Nova marcação" at bounding box center [24, 103] width 40 height 21
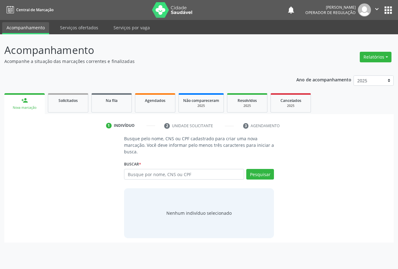
click at [136, 181] on div "Busque por nome, CNS ou CPF Nenhum resultado encontrado para: " " Digite nome, …" at bounding box center [199, 176] width 150 height 15
click at [138, 177] on input "text" at bounding box center [184, 174] width 120 height 11
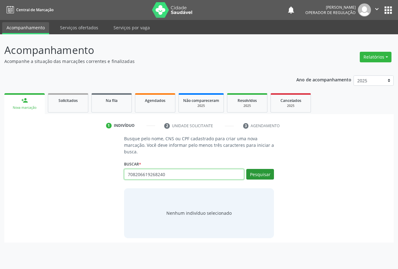
type input "708206619268240"
click at [267, 177] on button "Pesquisar" at bounding box center [260, 174] width 28 height 11
type input "708206619268240"
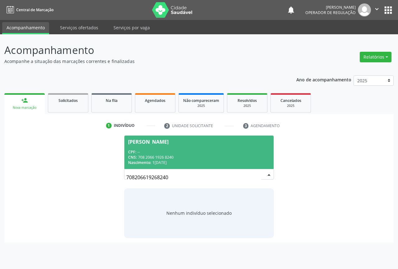
click at [180, 154] on div "CNS: 708 2066 1926 8240" at bounding box center [199, 156] width 142 height 5
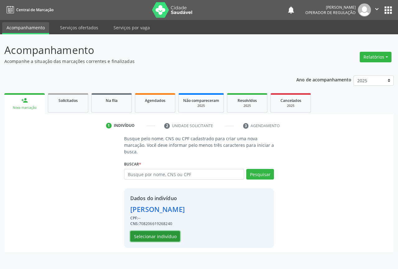
click at [162, 237] on button "Selecionar indivíduo" at bounding box center [155, 236] width 50 height 11
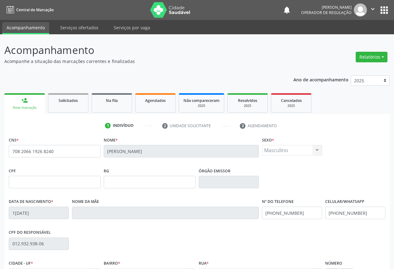
scroll to position [69, 0]
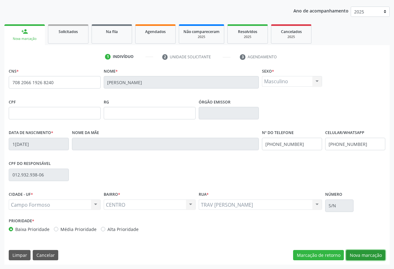
click at [364, 255] on button "Nova marcação" at bounding box center [365, 255] width 39 height 11
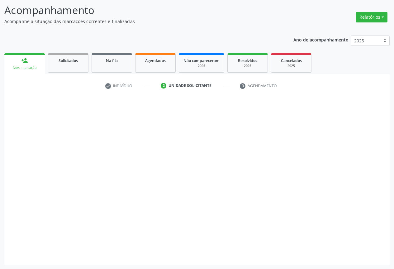
scroll to position [40, 0]
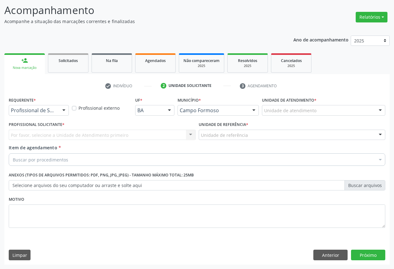
click at [63, 110] on div at bounding box center [63, 110] width 9 height 11
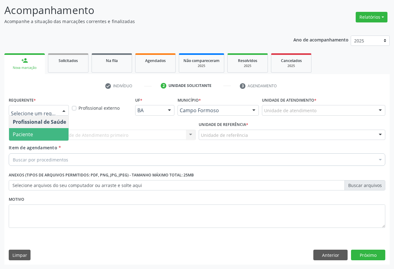
click at [26, 138] on span "Paciente" at bounding box center [39, 134] width 61 height 12
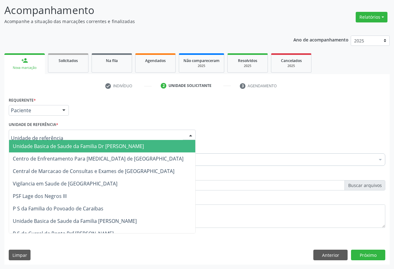
click at [74, 134] on div at bounding box center [102, 134] width 187 height 11
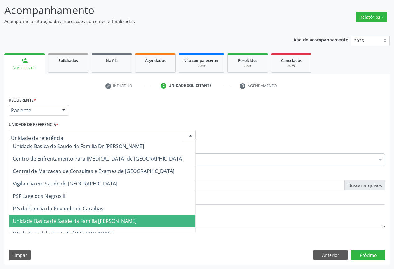
click at [66, 220] on span "Unidade Basica de Saude da Familia [PERSON_NAME]" at bounding box center [75, 220] width 124 height 7
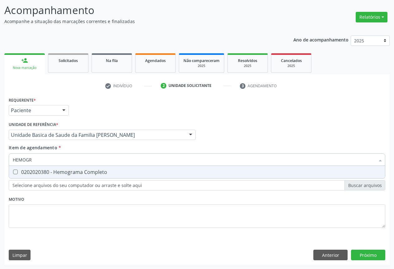
type input "HEMOGRA"
click at [60, 174] on div "0202020380 - Hemograma Completo" at bounding box center [197, 171] width 368 height 5
checkbox Completo "true"
click at [100, 105] on div "Requerente * Paciente Profissional de Saúde Paciente Nenhum resultado encontrad…" at bounding box center [196, 107] width 379 height 24
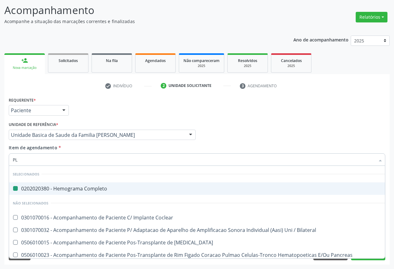
type input "PLA"
checkbox Completo "false"
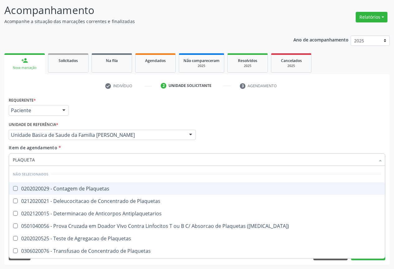
type input "PLAQUETAS"
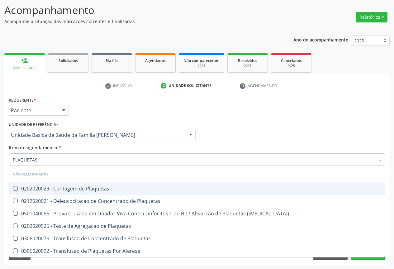
click at [53, 190] on div "0202020029 - Contagem de Plaquetas" at bounding box center [197, 188] width 368 height 5
checkbox Plaquetas "true"
type input "PLAQUETAS"
click at [88, 104] on div "Requerente * Paciente Profissional de Saúde Paciente Nenhum resultado encontrad…" at bounding box center [196, 107] width 379 height 24
checkbox Plaquetas "true"
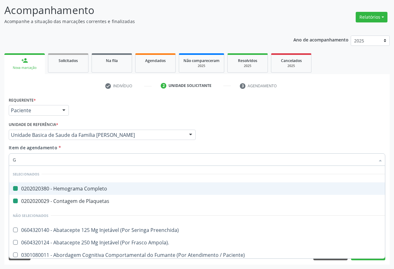
type input "GL"
checkbox Completo "false"
checkbox Plaquetas "false"
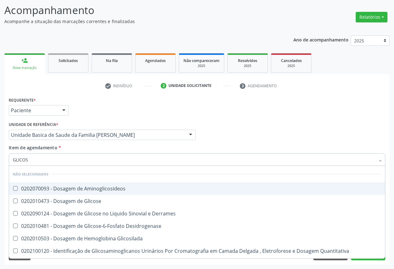
type input "GLICOSE"
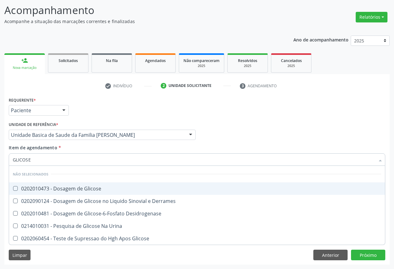
click at [56, 189] on div "0202010473 - Dosagem de Glicose" at bounding box center [197, 188] width 368 height 5
checkbox Glicose "true"
type input "GLICOSE"
click at [112, 104] on div "Requerente * Paciente Profissional de Saúde Paciente Nenhum resultado encontrad…" at bounding box center [196, 107] width 379 height 24
checkbox Derrames "true"
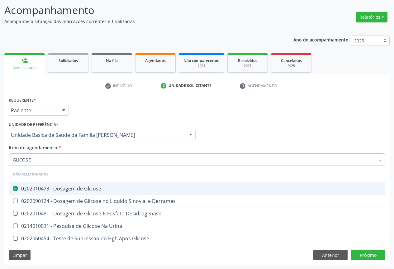
checkbox Desidrogenase "true"
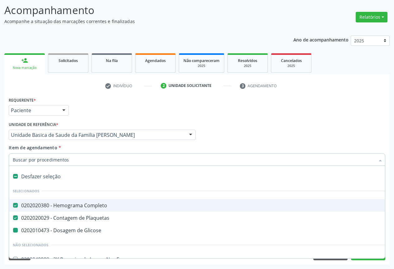
type input "U"
checkbox Glicose "false"
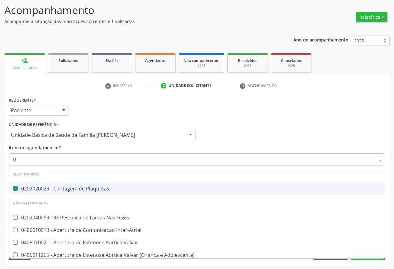
type input "UR"
checkbox Plaquetas "false"
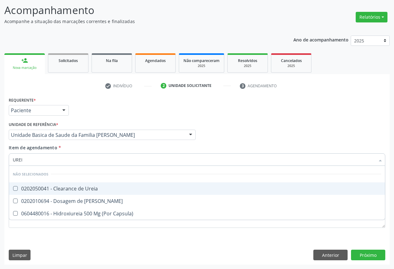
type input "UREIA"
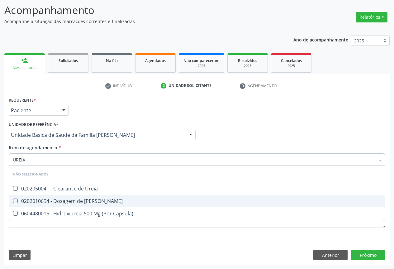
drag, startPoint x: 50, startPoint y: 202, endPoint x: 56, endPoint y: 188, distance: 15.7
click at [50, 201] on div "0202010694 - Dosagem de [PERSON_NAME]" at bounding box center [197, 200] width 368 height 5
checkbox Ureia "true"
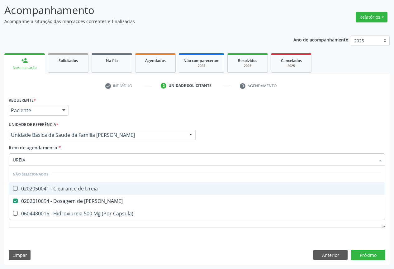
drag, startPoint x: 92, startPoint y: 117, endPoint x: 45, endPoint y: 152, distance: 59.0
click at [92, 117] on div "Requerente * Paciente Profissional de Saúde Paciente Nenhum resultado encontrad…" at bounding box center [196, 107] width 379 height 24
checkbox Ureia "true"
checkbox Capsula\) "true"
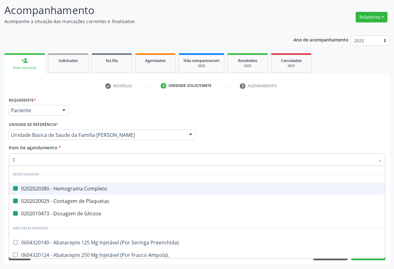
type input "CR"
checkbox Completo "false"
checkbox Glicose "false"
checkbox Plaquetas "false"
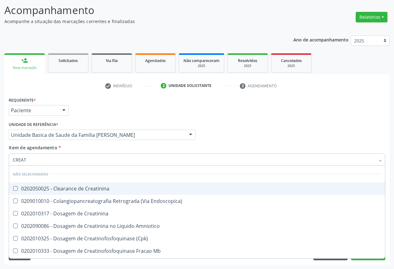
type input "CREATI"
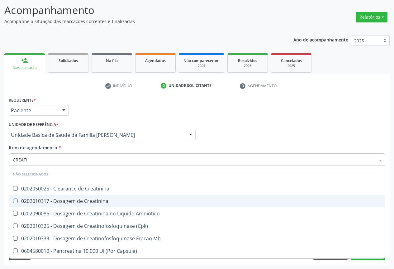
click at [30, 200] on div "0202010317 - Dosagem de Creatinina" at bounding box center [197, 200] width 368 height 5
checkbox Creatinina "true"
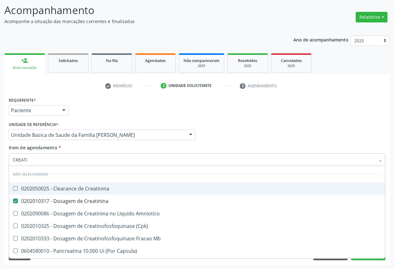
click at [77, 110] on div "Requerente * Paciente Profissional de Saúde Paciente Nenhum resultado encontrad…" at bounding box center [196, 107] width 379 height 24
checkbox Creatinina "true"
checkbox Amniotico "true"
checkbox Mb "true"
checkbox \(Cpk\) "true"
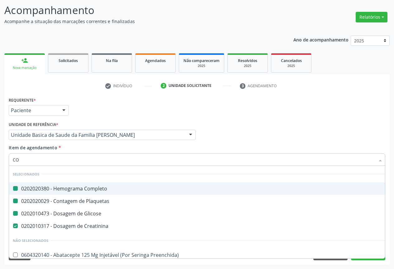
type input "COL"
checkbox Completo "false"
checkbox Glicose "false"
checkbox Plaquetas "false"
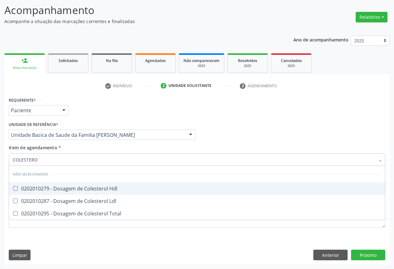
type input "COLESTEROL"
click at [17, 186] on Hdl at bounding box center [15, 188] width 5 height 5
click at [13, 186] on Hdl "checkbox" at bounding box center [11, 188] width 4 height 4
checkbox Hdl "true"
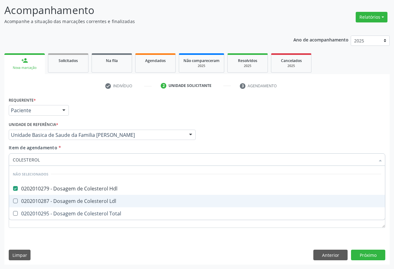
click at [17, 203] on div "0202010287 - Dosagem de Colesterol Ldl" at bounding box center [197, 200] width 368 height 5
checkbox Ldl "true"
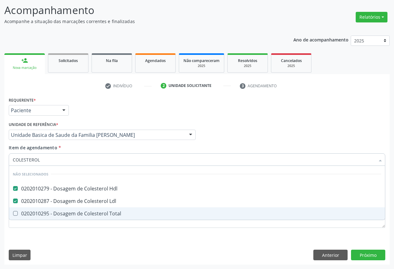
click at [18, 211] on div "0202010295 - Dosagem de Colesterol Total" at bounding box center [197, 213] width 368 height 5
checkbox Total "true"
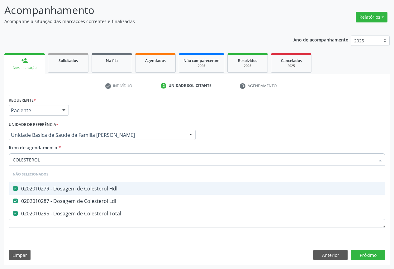
click at [92, 101] on div "Requerente * Paciente Profissional de Saúde Paciente Nenhum resultado encontrad…" at bounding box center [196, 107] width 379 height 24
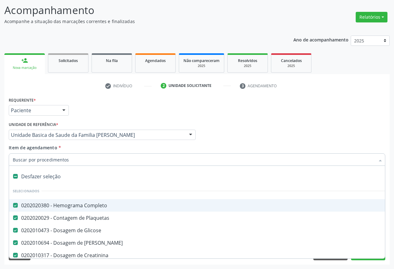
type input "T"
checkbox Total "false"
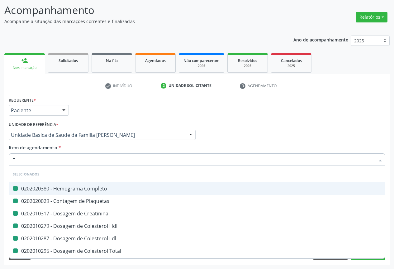
type input "TR"
checkbox Completo "false"
checkbox Creatinina "false"
checkbox Plaquetas "false"
checkbox Hdl "false"
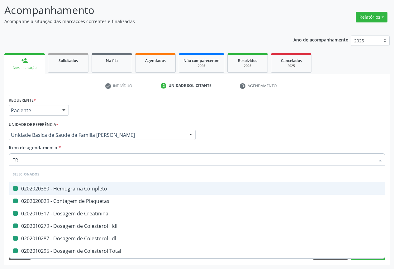
checkbox Ldl "false"
checkbox Total "false"
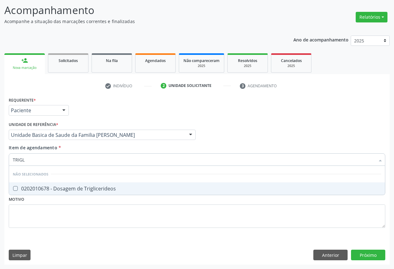
type input "TRIGLI"
click at [38, 191] on div "0202010678 - Dosagem de Triglicerideos" at bounding box center [197, 188] width 368 height 5
checkbox Triglicerideos "true"
click at [91, 113] on div "Requerente * Paciente Profissional de Saúde Paciente Nenhum resultado encontrad…" at bounding box center [196, 107] width 379 height 24
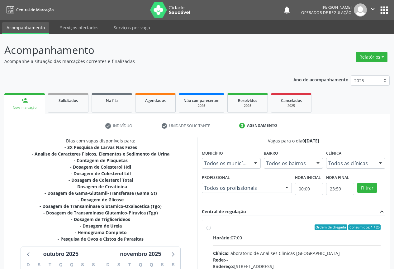
scroll to position [94, 0]
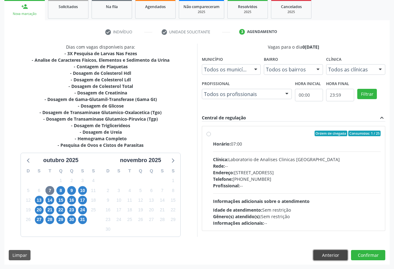
click at [326, 253] on button "Anterior" at bounding box center [330, 255] width 34 height 11
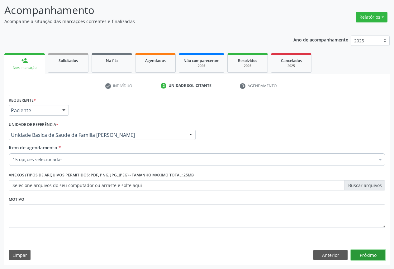
click at [368, 252] on button "Próximo" at bounding box center [368, 254] width 34 height 11
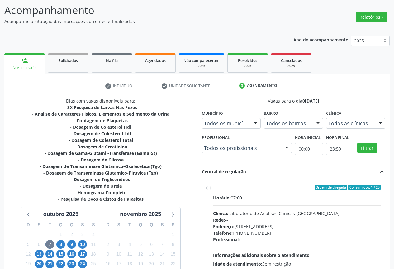
scroll to position [94, 0]
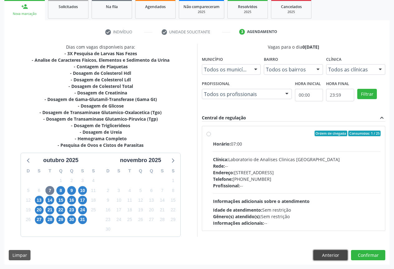
click at [322, 254] on button "Anterior" at bounding box center [330, 255] width 34 height 11
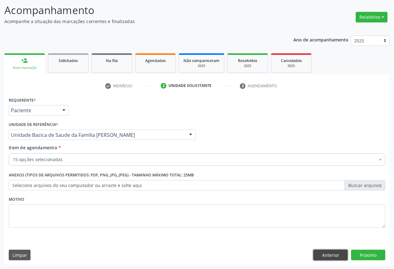
click at [333, 252] on button "Anterior" at bounding box center [330, 254] width 34 height 11
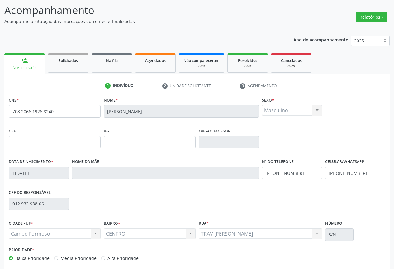
scroll to position [69, 0]
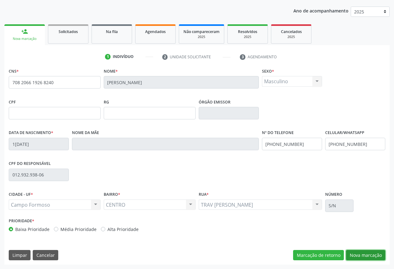
click at [365, 254] on button "Nova marcação" at bounding box center [365, 255] width 39 height 11
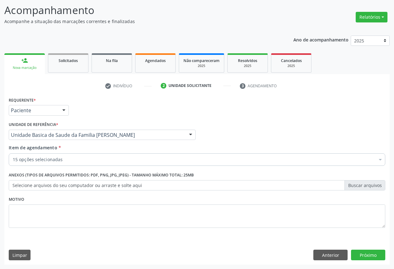
scroll to position [40, 0]
click at [365, 254] on button "Próximo" at bounding box center [368, 254] width 34 height 11
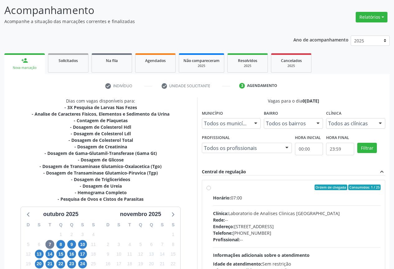
scroll to position [94, 0]
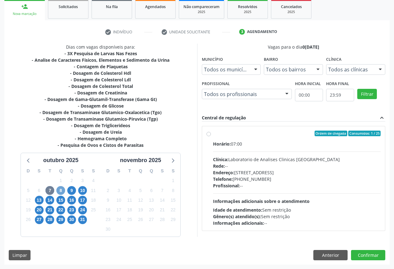
click at [59, 190] on span "8" at bounding box center [60, 190] width 9 height 9
click at [39, 190] on span "6" at bounding box center [39, 190] width 9 height 9
click at [361, 257] on button "Confirmar" at bounding box center [368, 255] width 34 height 11
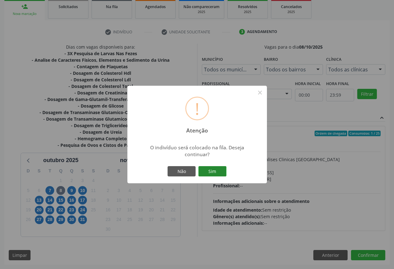
click at [214, 173] on button "Sim" at bounding box center [212, 171] width 28 height 11
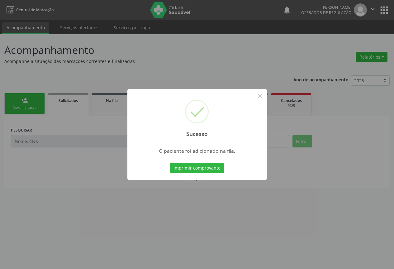
scroll to position [0, 0]
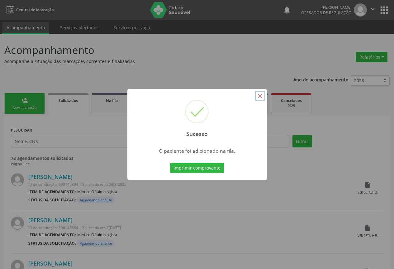
click at [260, 97] on button "×" at bounding box center [260, 96] width 11 height 11
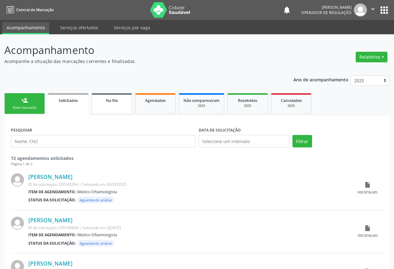
click at [117, 103] on span "Na fila" at bounding box center [112, 100] width 12 height 5
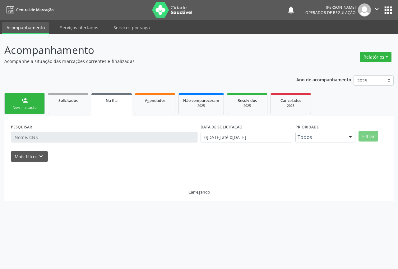
click at [53, 142] on div "PESQUISAR" at bounding box center [104, 134] width 190 height 24
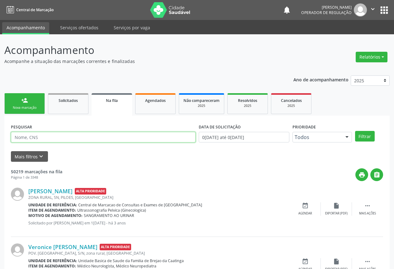
click at [51, 134] on input "text" at bounding box center [103, 137] width 185 height 11
type input "708206619268240"
click at [355, 131] on button "Filtrar" at bounding box center [365, 136] width 20 height 11
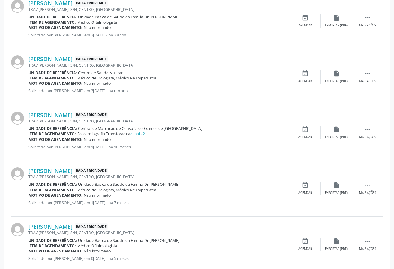
scroll to position [375, 0]
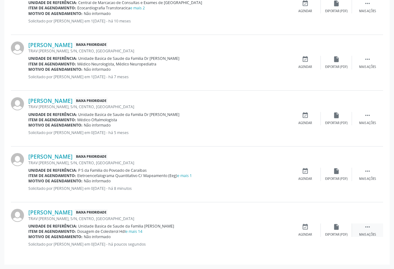
click at [366, 230] on icon "" at bounding box center [367, 226] width 7 height 7
click at [335, 230] on div "edit Editar" at bounding box center [336, 229] width 31 height 13
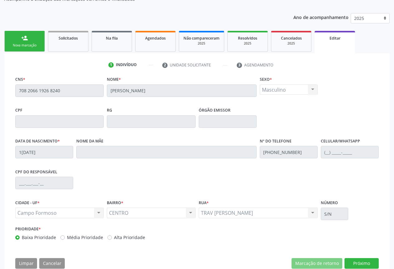
scroll to position [77, 0]
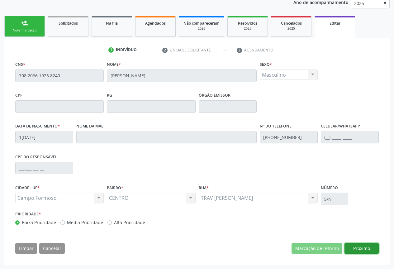
click at [361, 248] on button "Próximo" at bounding box center [361, 248] width 34 height 11
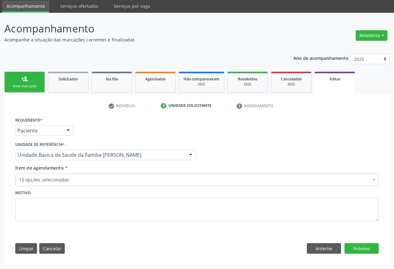
scroll to position [21, 0]
click at [359, 250] on button "Próximo" at bounding box center [361, 248] width 34 height 11
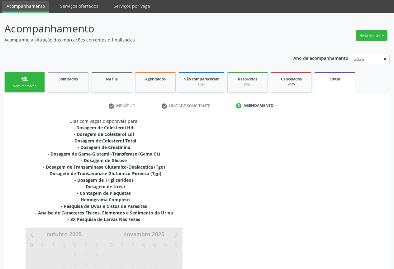
scroll to position [102, 0]
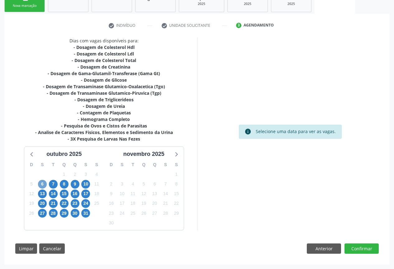
click at [42, 185] on span "6" at bounding box center [42, 184] width 9 height 9
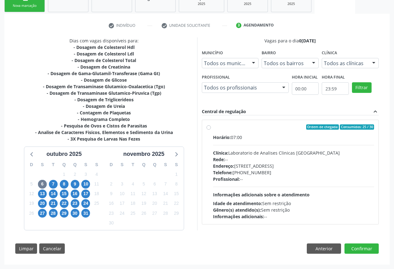
click at [288, 168] on div "Endereço: Terreo, nº 258, Centro, Campo Formoso - BA" at bounding box center [293, 165] width 161 height 7
click at [211, 130] on input "Ordem de chegada Consumidos: 25 / 30 Horário: 07:00 Clínica: Laboratorio de Ana…" at bounding box center [208, 127] width 4 height 6
radio input "true"
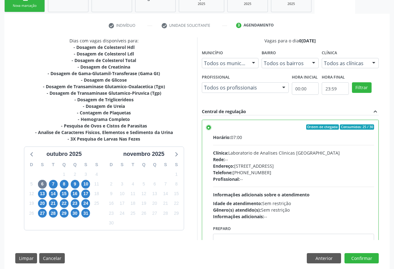
scroll to position [111, 0]
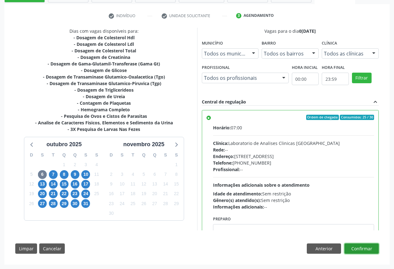
click at [368, 248] on button "Confirmar" at bounding box center [361, 248] width 34 height 11
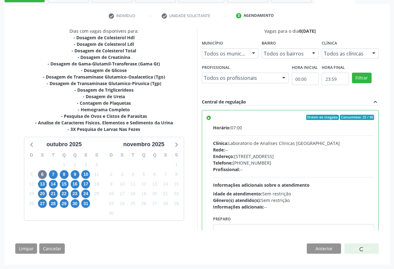
scroll to position [0, 0]
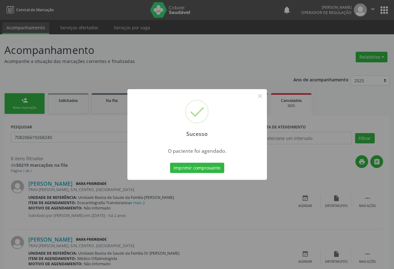
click at [207, 161] on div "Imprimir comprovante Cancel" at bounding box center [196, 167] width 57 height 13
click at [207, 168] on button "Imprimir comprovante" at bounding box center [197, 167] width 54 height 11
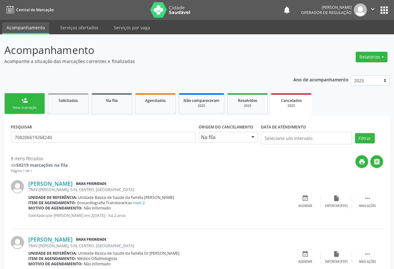
click at [34, 103] on link "person_add Nova marcação" at bounding box center [24, 103] width 40 height 21
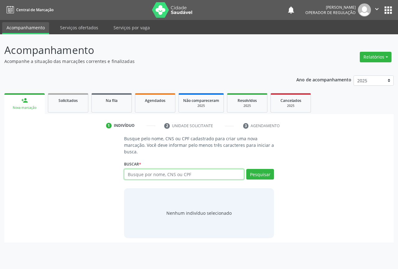
click at [134, 173] on input "text" at bounding box center [184, 174] width 120 height 11
click at [145, 176] on input "text" at bounding box center [184, 174] width 120 height 11
type input "700403955179541"
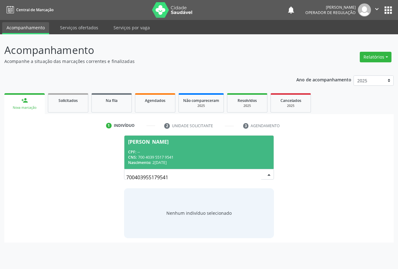
click at [192, 153] on div "CPF: --" at bounding box center [199, 151] width 142 height 5
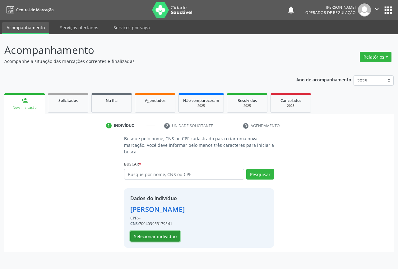
click at [154, 235] on button "Selecionar indivíduo" at bounding box center [155, 236] width 50 height 11
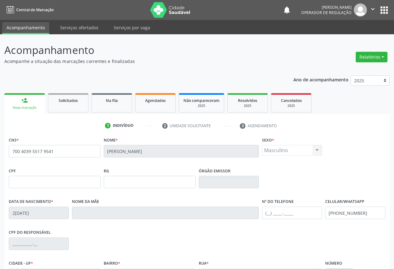
scroll to position [62, 0]
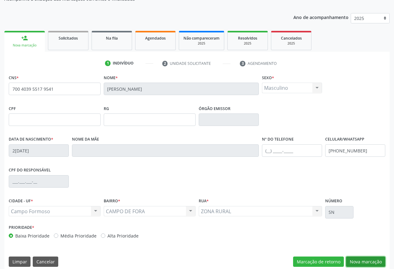
click at [366, 260] on button "Nova marcação" at bounding box center [365, 261] width 39 height 11
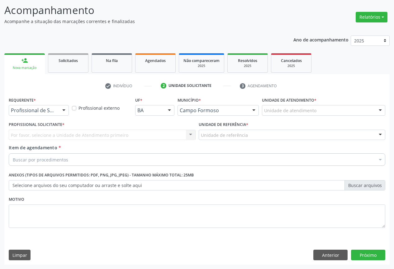
scroll to position [40, 0]
click at [84, 134] on div "Por favor, selecione a Unidade de Atendimento primeiro Nenhum resultado encontr…" at bounding box center [102, 134] width 187 height 11
click at [187, 134] on div "Por favor, selecione a Unidade de Atendimento primeiro Nenhum resultado encontr…" at bounding box center [102, 134] width 187 height 11
click at [157, 137] on div "Por favor, selecione a Unidade de Atendimento primeiro Nenhum resultado encontr…" at bounding box center [102, 134] width 187 height 11
drag, startPoint x: 108, startPoint y: 129, endPoint x: 103, endPoint y: 134, distance: 7.1
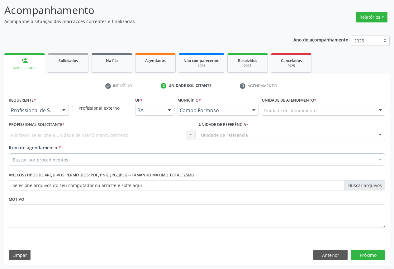
click at [107, 131] on div "Profissional Solicitante * Por favor, selecione a Unidade de Atendimento primei…" at bounding box center [102, 130] width 187 height 20
drag, startPoint x: 103, startPoint y: 134, endPoint x: 53, endPoint y: 126, distance: 50.8
click at [98, 136] on div "Por favor, selecione a Unidade de Atendimento primeiro Nenhum resultado encontr…" at bounding box center [102, 134] width 187 height 11
click at [61, 106] on div at bounding box center [63, 110] width 9 height 11
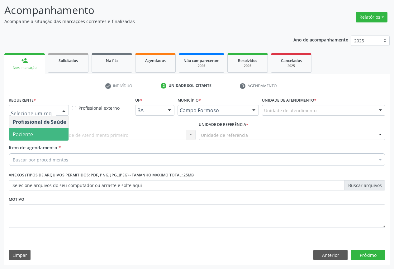
click at [18, 133] on span "Paciente" at bounding box center [23, 134] width 20 height 7
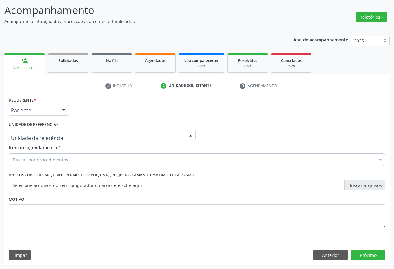
click at [187, 135] on div at bounding box center [190, 135] width 9 height 11
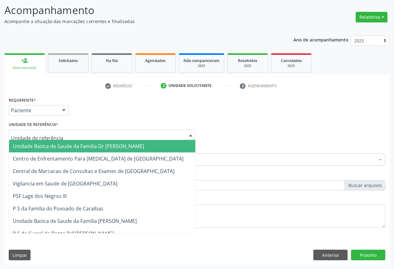
click at [114, 145] on span "Unidade Basica de Saude da Familia Dr [PERSON_NAME]" at bounding box center [78, 146] width 131 height 7
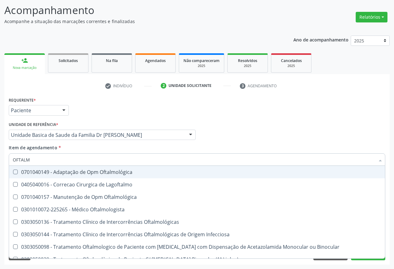
type input "OFTALMO"
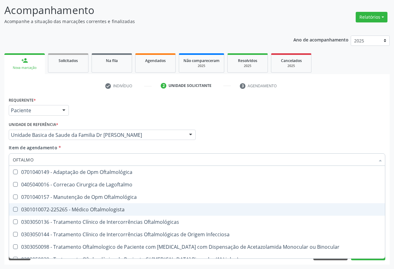
click at [83, 209] on div "0301010072-225265 - Médico Oftalmologista" at bounding box center [197, 209] width 368 height 5
checkbox Oftalmologista "true"
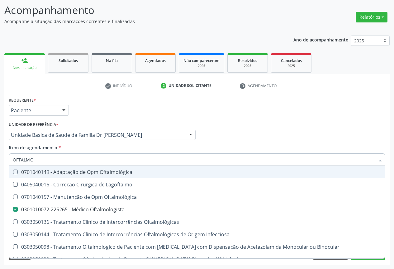
click at [244, 115] on div "Requerente * Paciente Profissional de Saúde Paciente Nenhum resultado encontrad…" at bounding box center [196, 107] width 379 height 24
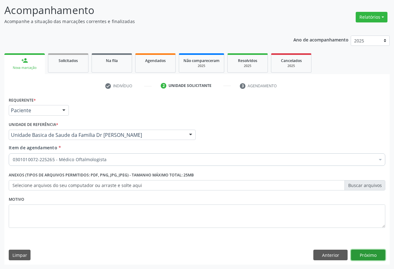
click at [370, 255] on button "Próximo" at bounding box center [368, 254] width 34 height 11
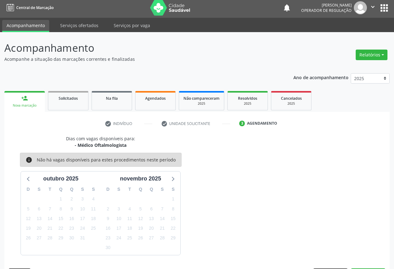
scroll to position [21, 0]
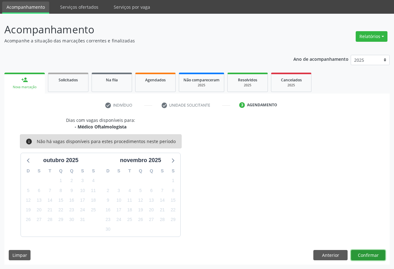
click at [369, 255] on button "Confirmar" at bounding box center [368, 255] width 34 height 11
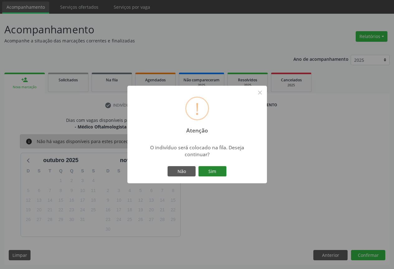
click at [215, 173] on button "Sim" at bounding box center [212, 171] width 28 height 11
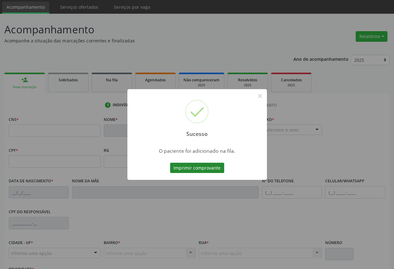
click at [205, 168] on button "Imprimir comprovante" at bounding box center [197, 167] width 54 height 11
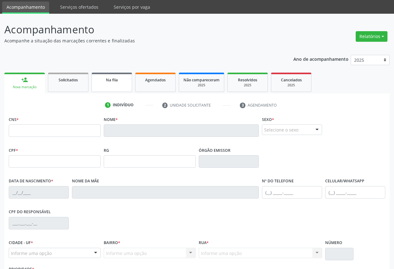
click at [110, 78] on span "Na fila" at bounding box center [112, 79] width 12 height 5
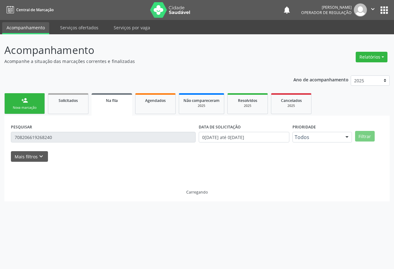
scroll to position [0, 0]
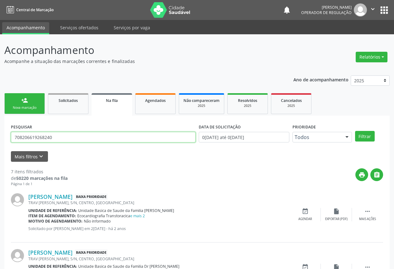
drag, startPoint x: 55, startPoint y: 137, endPoint x: 4, endPoint y: 142, distance: 50.6
paste input "700 4039 5517 9541"
type input "700 4039 5517 9541"
click at [355, 131] on button "Filtrar" at bounding box center [365, 136] width 20 height 11
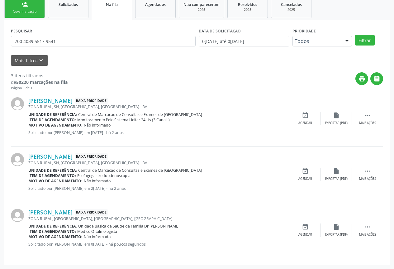
scroll to position [2, 0]
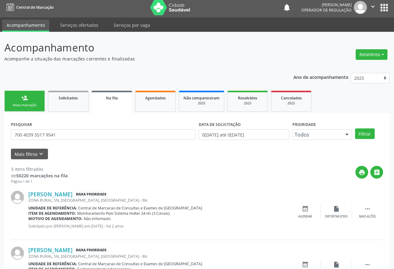
click at [24, 99] on div "person_add" at bounding box center [24, 97] width 7 height 7
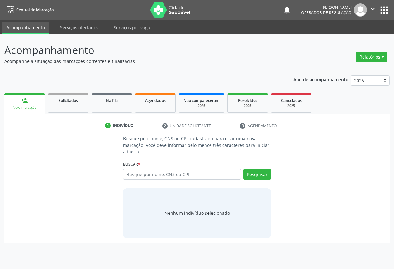
scroll to position [0, 0]
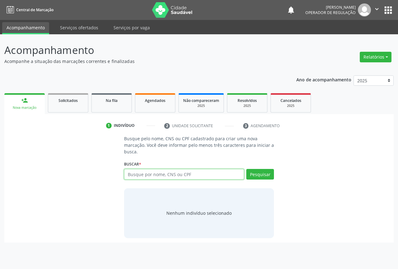
click at [156, 172] on input "text" at bounding box center [184, 174] width 120 height 11
type input "701400689319338"
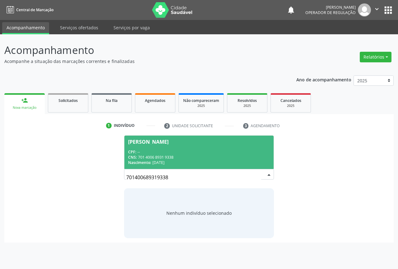
click at [160, 155] on div "CNS: 701 4006 8931 9338" at bounding box center [199, 156] width 142 height 5
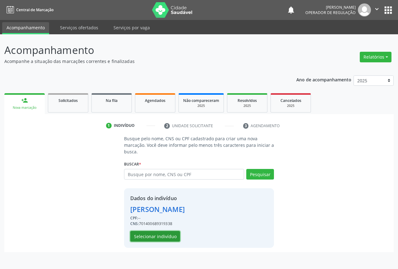
click at [166, 237] on button "Selecionar indivíduo" at bounding box center [155, 236] width 50 height 11
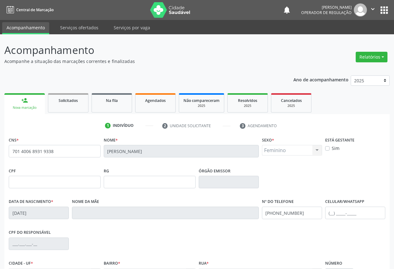
scroll to position [69, 0]
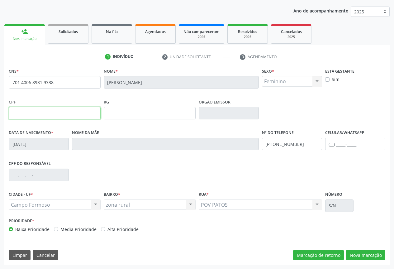
click at [62, 115] on input "text" at bounding box center [55, 113] width 92 height 12
type input "029.138.625-35"
click at [374, 259] on button "Nova marcação" at bounding box center [365, 255] width 39 height 11
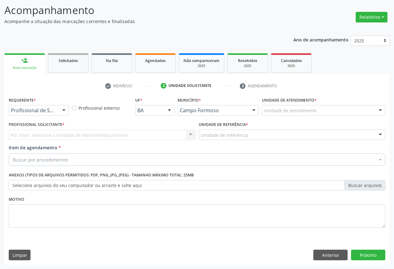
scroll to position [40, 0]
click at [66, 111] on div at bounding box center [63, 110] width 9 height 11
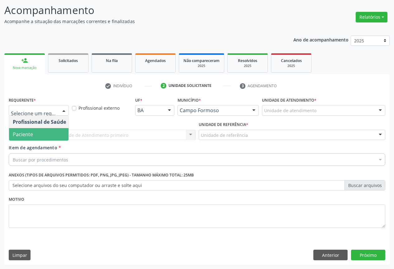
click at [44, 133] on span "Paciente" at bounding box center [39, 134] width 61 height 12
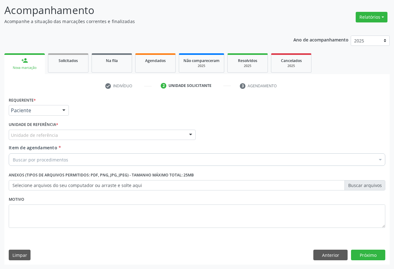
click at [71, 134] on div "Unidade de referência" at bounding box center [102, 134] width 187 height 11
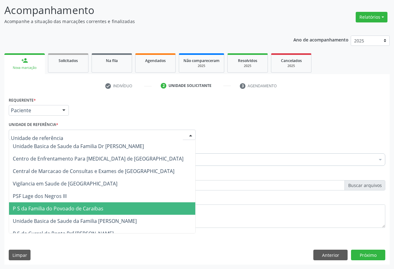
click at [83, 205] on span "P S da Familia do Povoado de Caraibas" at bounding box center [58, 208] width 91 height 7
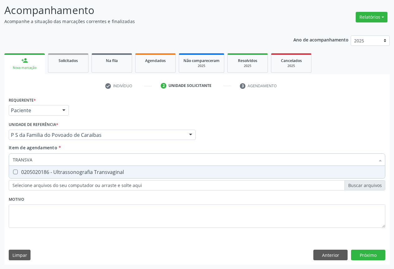
type input "TRANSVAG"
click at [65, 173] on div "0205020186 - Ultrassonografia Transvaginal" at bounding box center [197, 171] width 368 height 5
checkbox Transvaginal "true"
click at [94, 95] on div "check Indivíduo 2 Unidade solicitante 3 Agendamento CNS 701 4006 8931 9338 Nome…" at bounding box center [196, 173] width 385 height 184
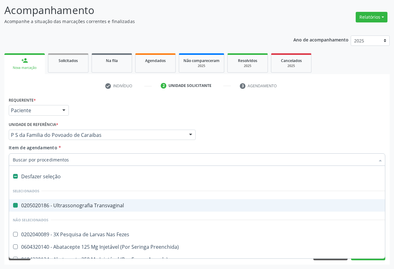
type input "E"
checkbox Transvaginal "false"
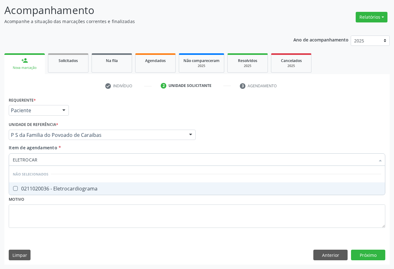
type input "ELETROCARD"
drag, startPoint x: 69, startPoint y: 189, endPoint x: 55, endPoint y: 188, distance: 14.1
click at [69, 189] on div "0211020036 - Eletrocardiograma" at bounding box center [197, 188] width 368 height 5
checkbox Eletrocardiograma "true"
click at [365, 252] on div "Requerente * Paciente Profissional de Saúde Paciente Nenhum resultado encontrad…" at bounding box center [196, 179] width 385 height 169
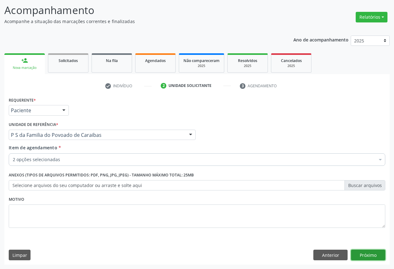
click at [365, 252] on button "Próximo" at bounding box center [368, 254] width 34 height 11
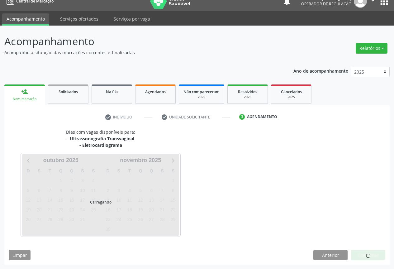
scroll to position [27, 0]
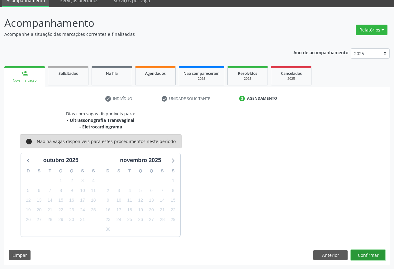
click at [365, 252] on button "Confirmar" at bounding box center [368, 255] width 34 height 11
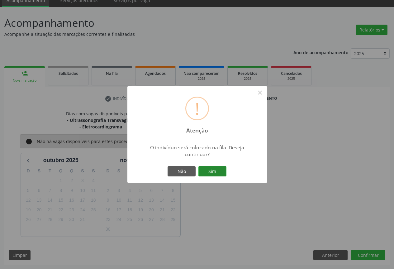
click at [211, 172] on button "Sim" at bounding box center [212, 171] width 28 height 11
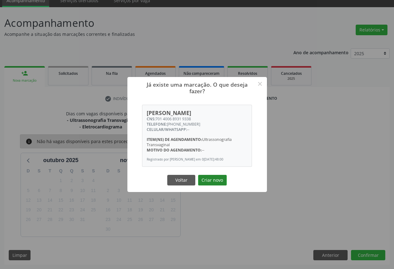
click at [209, 178] on button "Criar novo" at bounding box center [212, 180] width 29 height 11
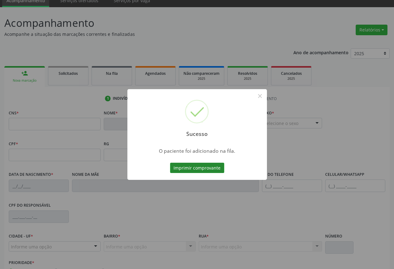
click at [192, 167] on button "Imprimir comprovante" at bounding box center [197, 167] width 54 height 11
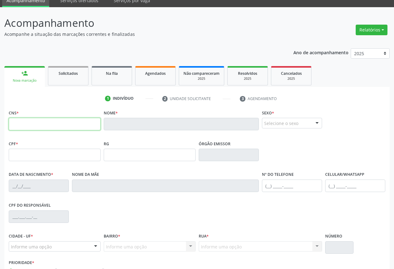
click at [60, 122] on input "text" at bounding box center [55, 124] width 92 height 12
click at [60, 120] on input "text" at bounding box center [55, 124] width 92 height 12
type input "707 6092 0598 8894"
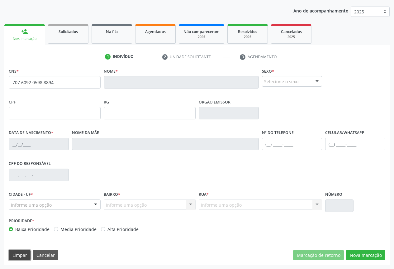
click at [24, 254] on button "Limpar" at bounding box center [20, 255] width 22 height 11
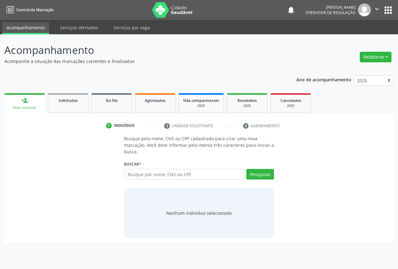
click at [143, 171] on input "text" at bounding box center [184, 174] width 120 height 11
type input "70760905988894"
click at [263, 177] on button "Pesquisar" at bounding box center [260, 174] width 28 height 11
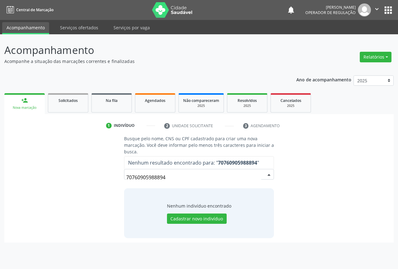
click at [175, 178] on input "70760905988894" at bounding box center [193, 177] width 135 height 12
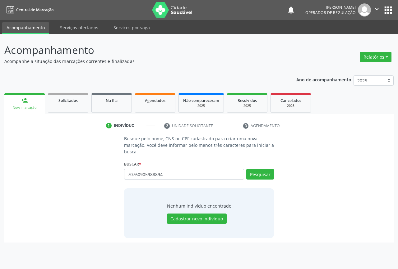
click at [113, 178] on div "Busque pelo nome, CNS ou CPF cadastrado para criar uma nova marcação. Você deve…" at bounding box center [199, 186] width 381 height 102
drag, startPoint x: 177, startPoint y: 177, endPoint x: 75, endPoint y: 169, distance: 102.7
click at [75, 169] on div "Busque pelo nome, CNS ou CPF cadastrado para criar uma nova marcação. Você deve…" at bounding box center [199, 186] width 381 height 102
type input "09102258501"
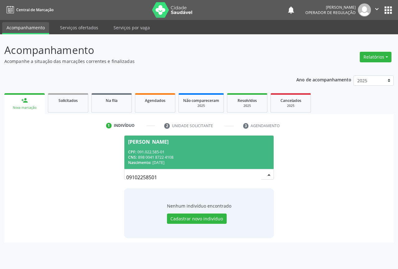
click at [211, 150] on div "CPF: 091.022.585-01" at bounding box center [199, 151] width 142 height 5
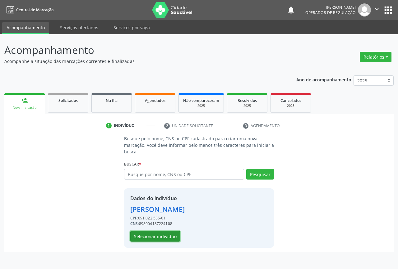
click at [161, 238] on button "Selecionar indivíduo" at bounding box center [155, 236] width 50 height 11
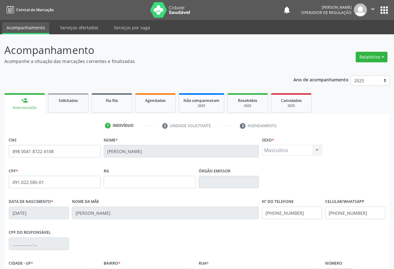
scroll to position [69, 0]
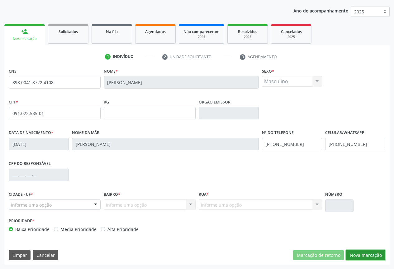
click at [361, 257] on button "Nova marcação" at bounding box center [365, 255] width 39 height 11
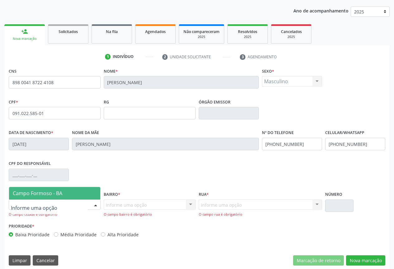
click at [94, 204] on div at bounding box center [95, 204] width 9 height 11
click at [66, 194] on span "Campo Formoso - BA" at bounding box center [54, 193] width 91 height 12
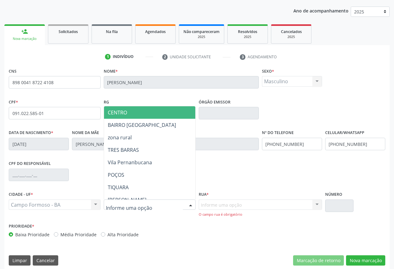
click at [176, 203] on div at bounding box center [150, 204] width 92 height 11
click at [145, 113] on span "CENTRO" at bounding box center [171, 112] width 134 height 12
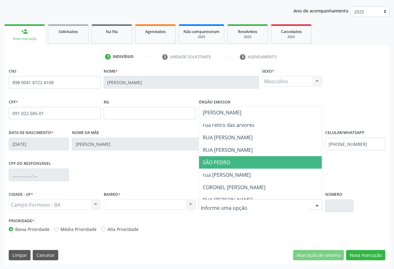
click at [236, 157] on span "SÃO PEDRO" at bounding box center [274, 162] width 150 height 12
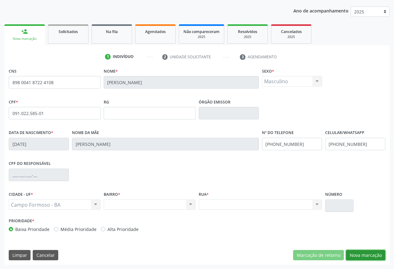
click at [372, 258] on button "Nova marcação" at bounding box center [365, 255] width 39 height 11
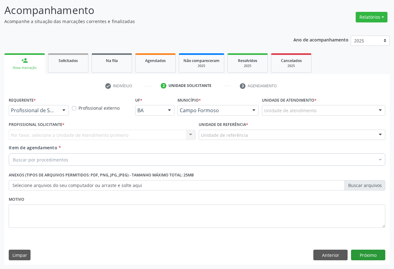
scroll to position [40, 0]
click at [61, 106] on div at bounding box center [63, 110] width 9 height 11
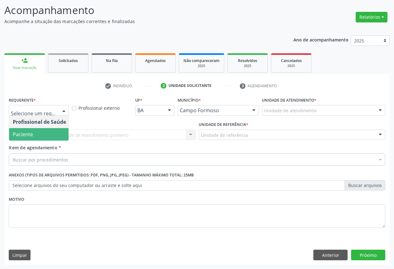
click at [32, 134] on span "Paciente" at bounding box center [23, 134] width 20 height 7
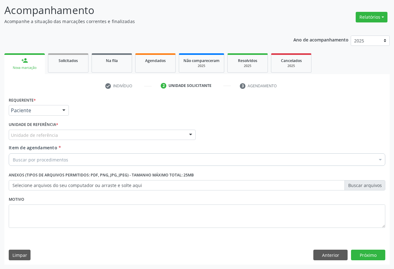
drag, startPoint x: 61, startPoint y: 136, endPoint x: 61, endPoint y: 142, distance: 5.9
click at [61, 136] on div "Unidade de referência" at bounding box center [102, 134] width 187 height 11
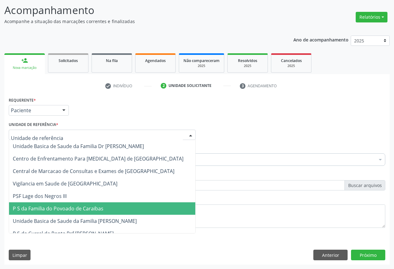
click at [65, 212] on span "P S da Familia do Povoado de Caraibas" at bounding box center [58, 208] width 91 height 7
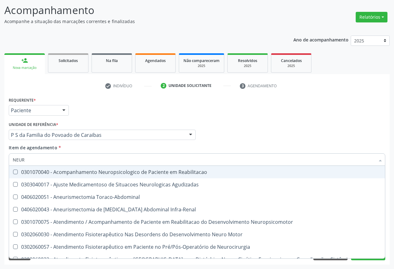
type input "NEURO"
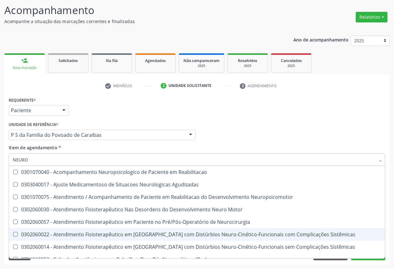
scroll to position [124, 0]
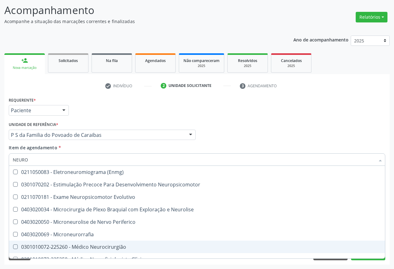
click at [110, 247] on div "0301010072-225260 - Médico Neurocirurgião" at bounding box center [197, 246] width 368 height 5
checkbox Neurocirurgião "false"
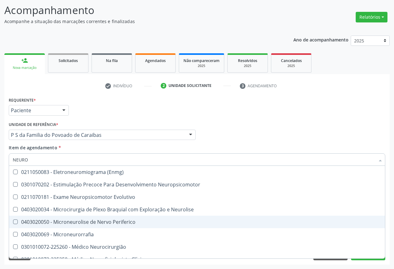
scroll to position [218, 0]
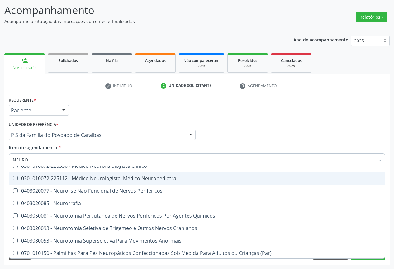
click at [129, 180] on div "0301010072-225112 - Médico Neurologista, Médico Neuropediatra" at bounding box center [197, 178] width 368 height 5
checkbox Neuropediatra "true"
drag, startPoint x: 259, startPoint y: 129, endPoint x: 68, endPoint y: 170, distance: 195.5
click at [257, 130] on div "Profissional Solicitante Por favor, selecione a Unidade de Atendimento primeiro…" at bounding box center [196, 132] width 379 height 24
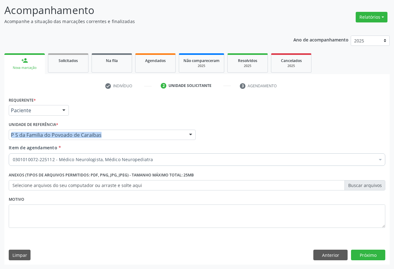
scroll to position [0, 0]
click at [375, 254] on button "Próximo" at bounding box center [368, 254] width 34 height 11
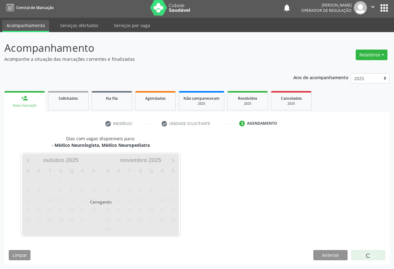
scroll to position [21, 0]
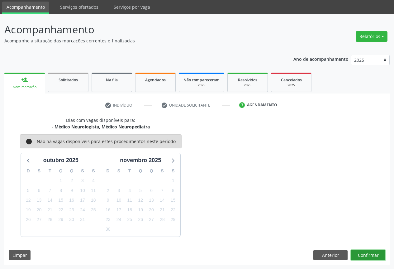
click at [374, 254] on button "Confirmar" at bounding box center [368, 255] width 34 height 11
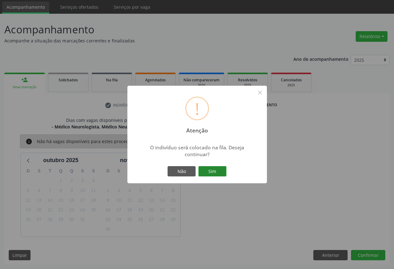
click at [222, 174] on button "Sim" at bounding box center [212, 171] width 28 height 11
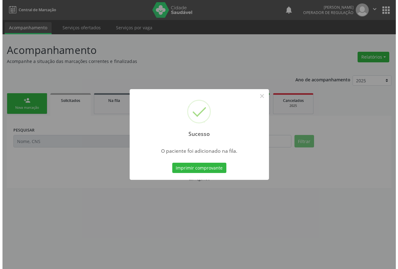
scroll to position [0, 0]
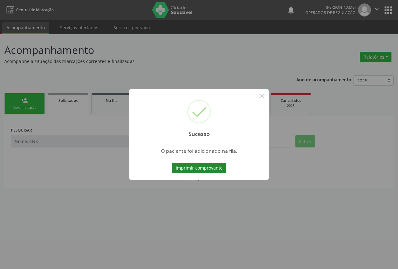
click at [197, 167] on button "Imprimir comprovante" at bounding box center [199, 167] width 54 height 11
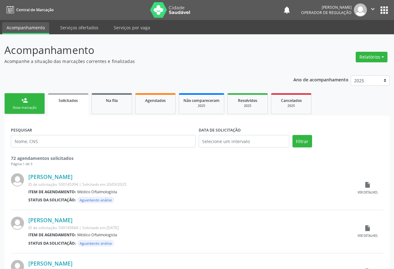
click at [35, 109] on div "Nova marcação" at bounding box center [24, 107] width 31 height 5
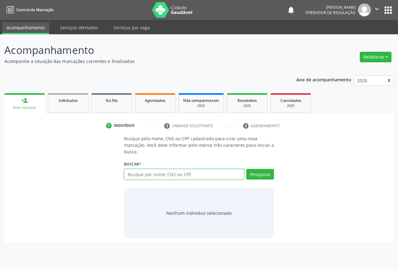
click at [144, 173] on input "text" at bounding box center [184, 174] width 120 height 11
type input "702803176322066"
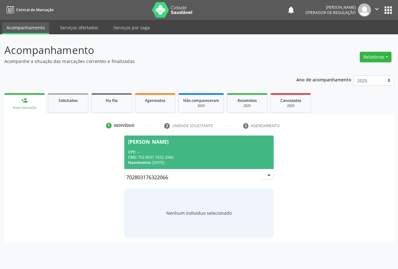
click at [195, 154] on div "CPF: --" at bounding box center [199, 151] width 142 height 5
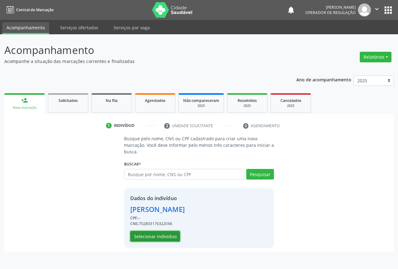
click at [167, 238] on button "Selecionar indivíduo" at bounding box center [155, 236] width 50 height 11
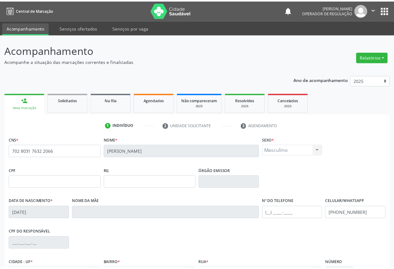
scroll to position [69, 0]
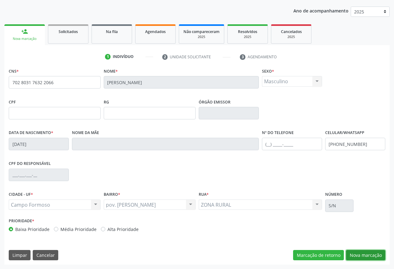
click at [367, 256] on button "Nova marcação" at bounding box center [365, 255] width 39 height 11
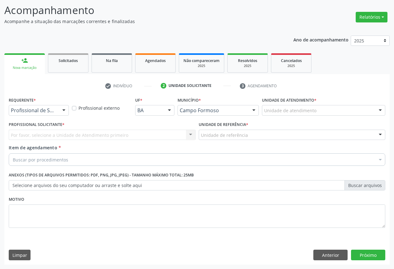
scroll to position [40, 0]
click at [60, 107] on div at bounding box center [63, 110] width 9 height 11
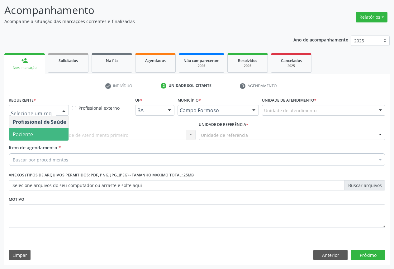
click at [33, 134] on span "Paciente" at bounding box center [39, 134] width 61 height 12
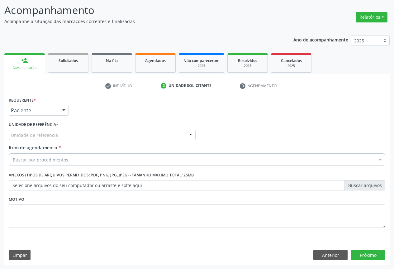
drag, startPoint x: 58, startPoint y: 135, endPoint x: 60, endPoint y: 143, distance: 8.3
click at [59, 135] on div "Unidade de referência" at bounding box center [102, 134] width 187 height 11
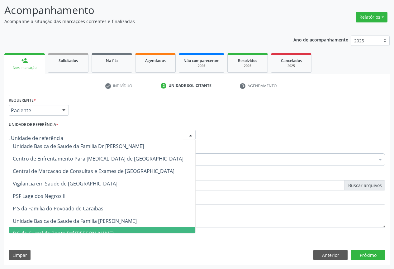
click at [64, 234] on div "Motivo" at bounding box center [196, 216] width 379 height 42
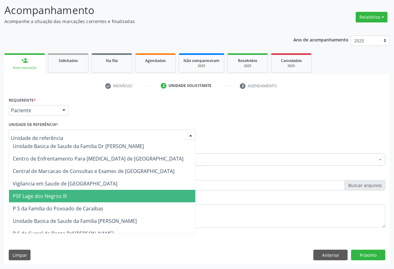
click at [56, 190] on span "PSF Lage dos Negros III" at bounding box center [102, 196] width 186 height 12
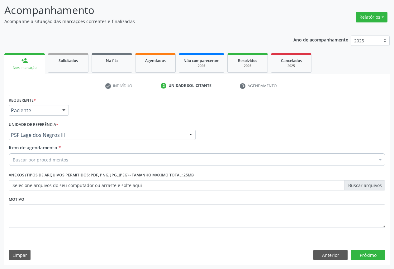
click at [57, 153] on div "Buscar por procedimentos" at bounding box center [197, 159] width 376 height 12
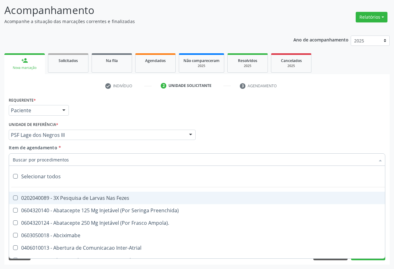
click at [58, 162] on input "Item de agendamento *" at bounding box center [194, 159] width 362 height 12
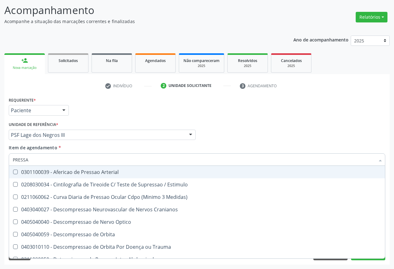
type input "PRESSAO"
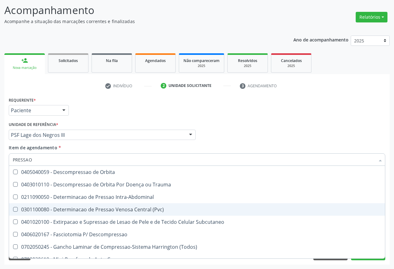
scroll to position [93, 0]
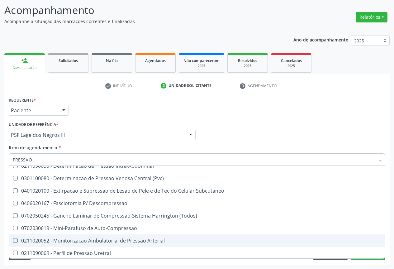
click at [153, 242] on div "0211020052 - Monitorizacao Ambulatorial de Pressao Arterial" at bounding box center [197, 240] width 368 height 5
checkbox Arterial "true"
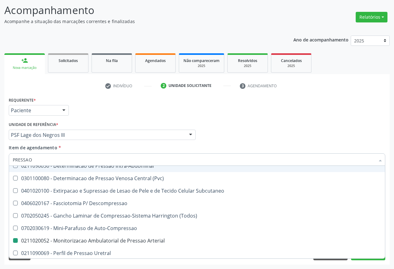
click at [125, 112] on div "Requerente * Paciente Profissional de Saúde Paciente Nenhum resultado encontrad…" at bounding box center [196, 107] width 379 height 24
checkbox Estimulo "true"
checkbox Arterial "false"
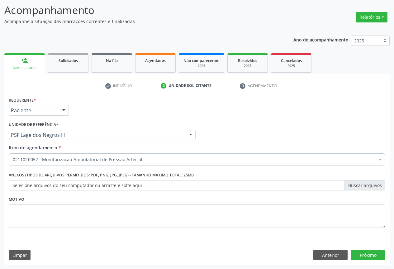
scroll to position [0, 0]
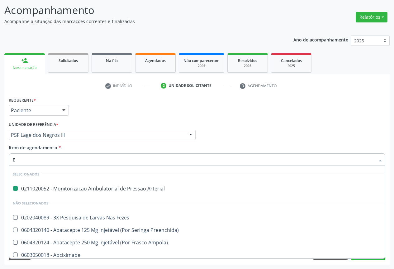
type input "EL"
checkbox Arterial "false"
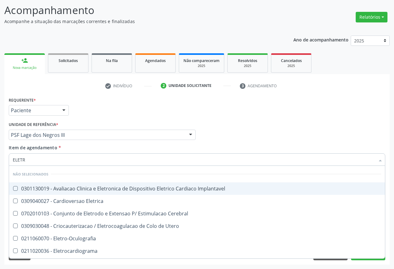
type input "ELETRO"
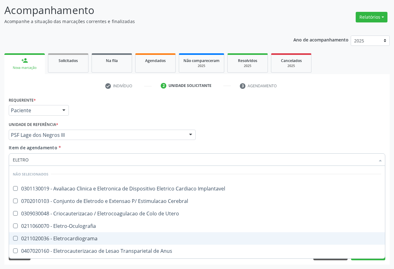
click at [72, 239] on div "0211020036 - Eletrocardiograma" at bounding box center [197, 238] width 368 height 5
checkbox Eletrocardiograma "true"
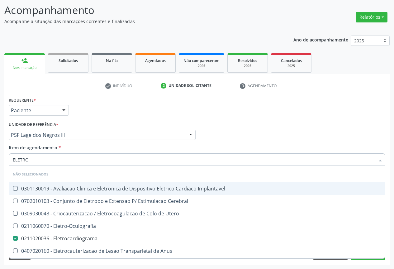
click at [99, 116] on div "Requerente * Paciente Profissional de Saúde Paciente Nenhum resultado encontrad…" at bounding box center [196, 107] width 379 height 24
checkbox Implantavel "true"
checkbox Cerebral "true"
checkbox Eletrocardiograma "false"
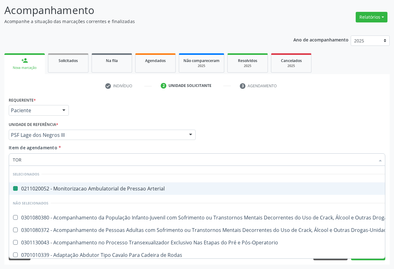
type input "[DEMOGRAPHIC_DATA]"
checkbox Arterial "false"
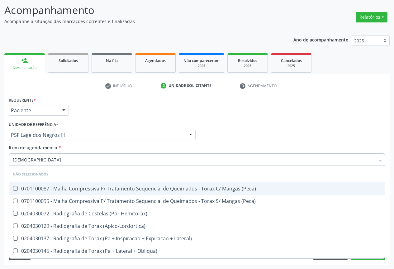
type input "TORAX"
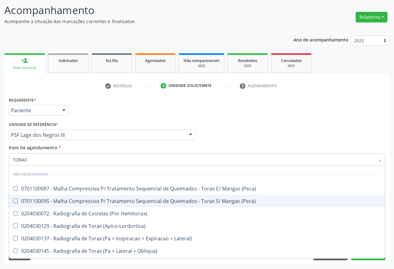
scroll to position [31, 0]
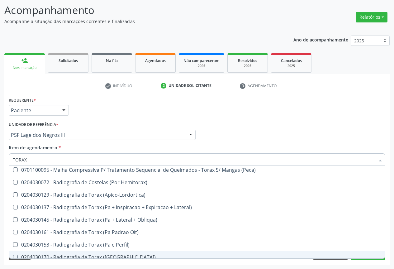
click at [114, 256] on div "0204030170 - Radiografia de Torax ([GEOGRAPHIC_DATA])" at bounding box center [197, 256] width 368 height 5
checkbox \(Pa\) "true"
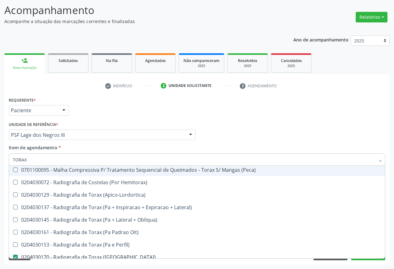
click at [368, 134] on div "Profissional Solicitante Por favor, selecione a Unidade de Atendimento primeiro…" at bounding box center [196, 132] width 379 height 24
checkbox \(Peca\) "true"
checkbox \(Pa\) "false"
checkbox Hemitorax\) "true"
checkbox \(Peca\) "true"
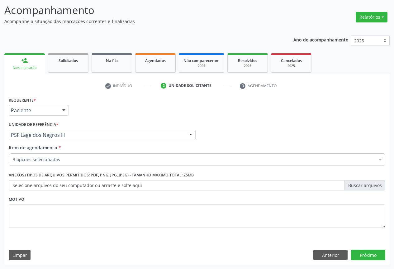
scroll to position [0, 0]
click at [372, 251] on button "Próximo" at bounding box center [368, 254] width 34 height 11
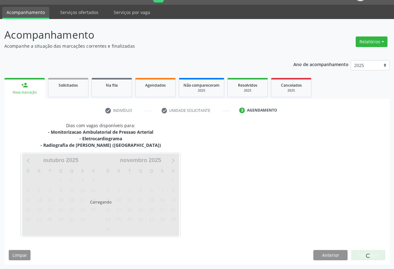
scroll to position [34, 0]
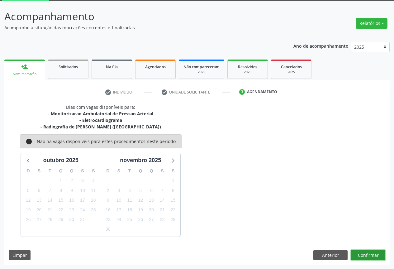
click at [365, 256] on button "Confirmar" at bounding box center [368, 255] width 34 height 11
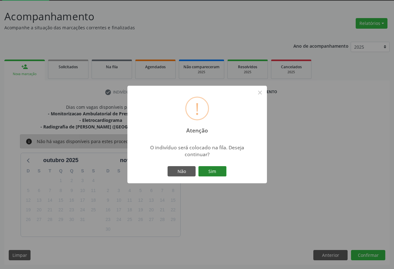
click at [210, 171] on button "Sim" at bounding box center [212, 171] width 28 height 11
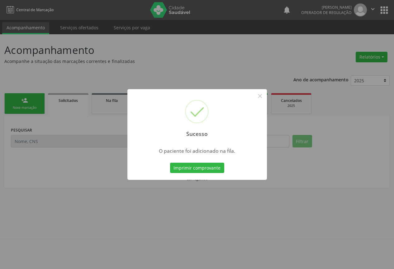
scroll to position [0, 0]
click at [205, 167] on button "Imprimir comprovante" at bounding box center [197, 167] width 54 height 11
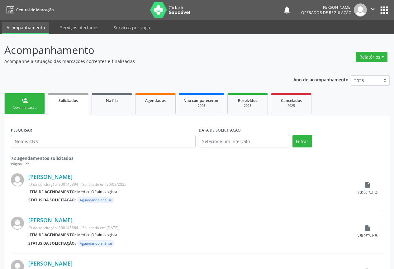
click at [368, 5] on button "" at bounding box center [373, 9] width 12 height 13
click at [345, 41] on link "Sair" at bounding box center [356, 38] width 43 height 9
